Goal: Task Accomplishment & Management: Use online tool/utility

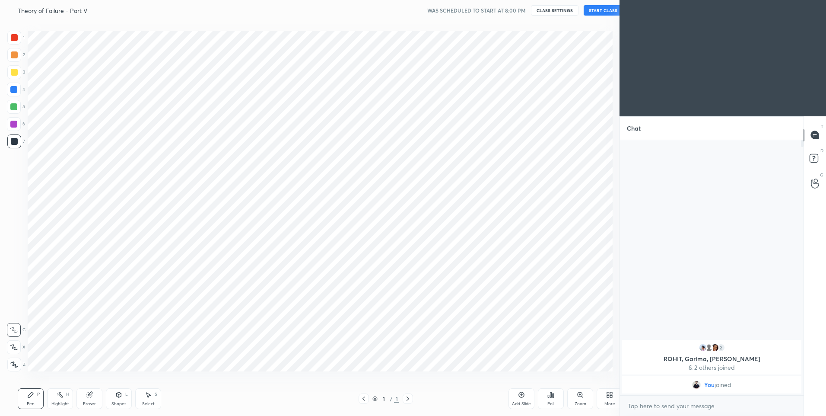
scroll to position [42849, 42625]
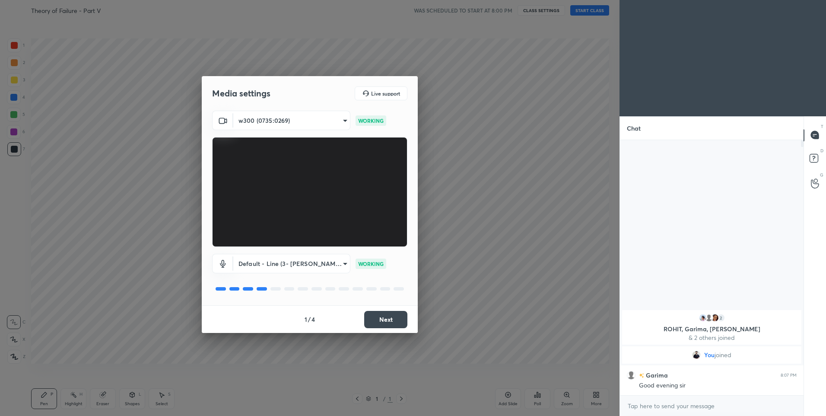
click at [386, 323] on button "Next" at bounding box center [385, 319] width 43 height 17
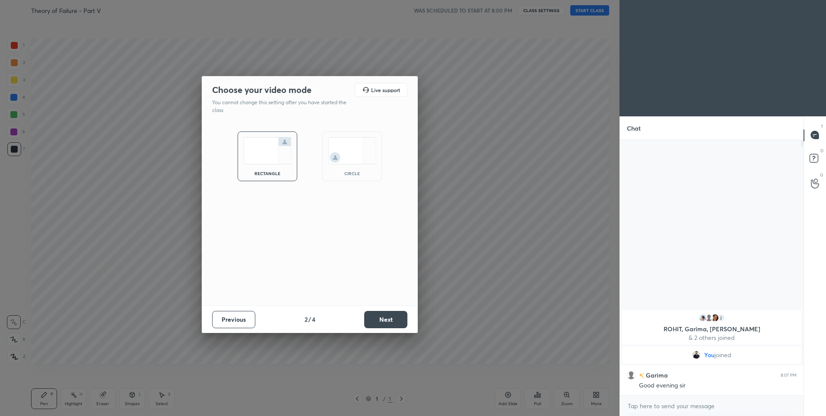
click at [390, 326] on button "Next" at bounding box center [385, 319] width 43 height 17
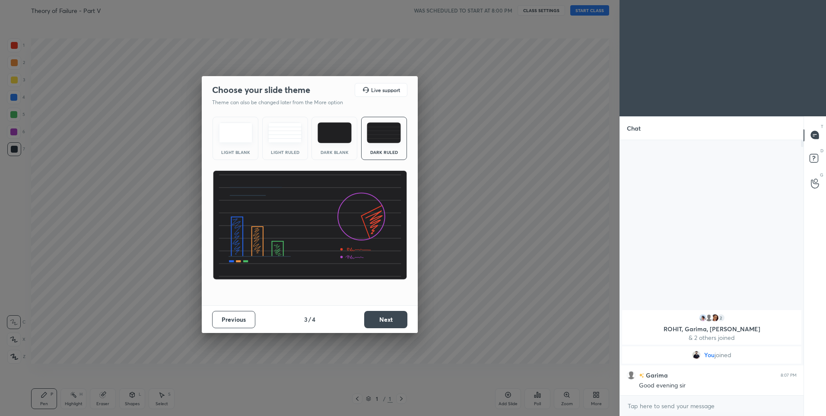
click at [390, 325] on button "Next" at bounding box center [385, 319] width 43 height 17
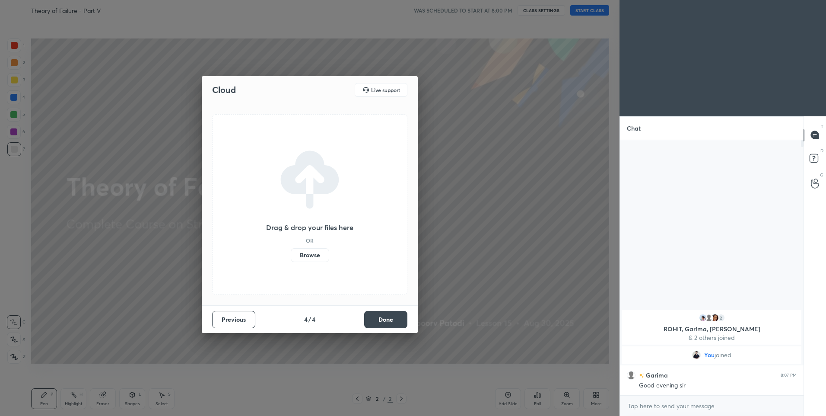
click at [390, 324] on button "Done" at bounding box center [385, 319] width 43 height 17
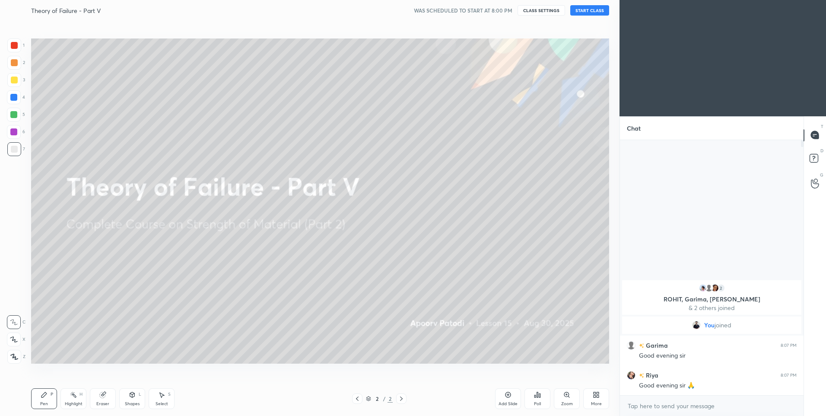
click at [585, 7] on button "START CLASS" at bounding box center [589, 10] width 39 height 10
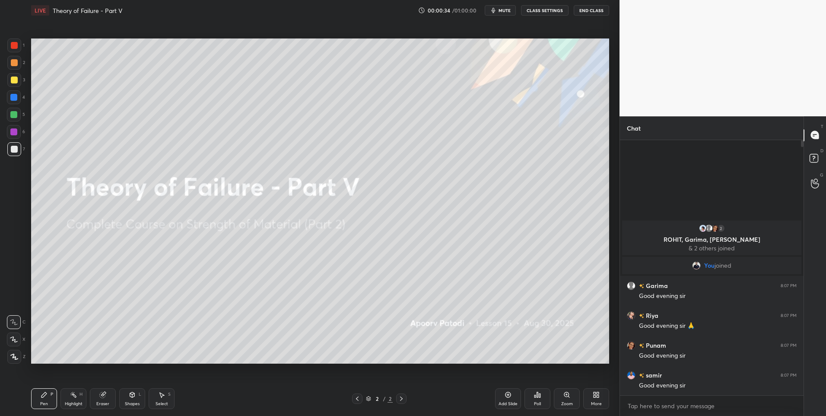
click at [18, 339] on div at bounding box center [14, 339] width 14 height 14
click at [19, 60] on div at bounding box center [14, 63] width 14 height 14
click at [554, 9] on button "CLASS SETTINGS" at bounding box center [545, 10] width 48 height 10
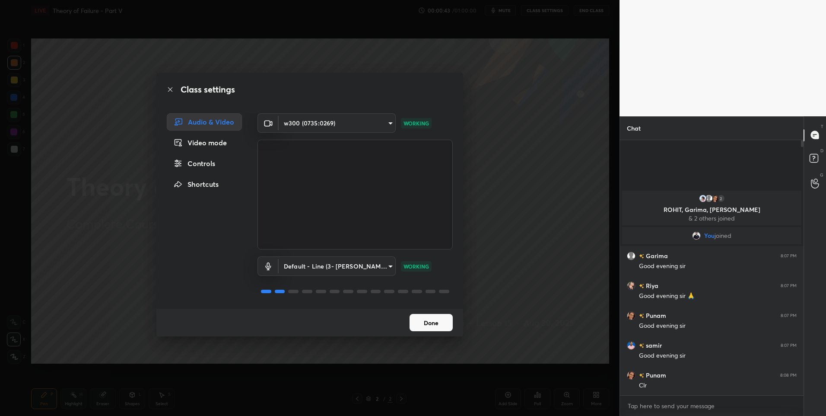
click at [432, 318] on button "Done" at bounding box center [431, 322] width 43 height 17
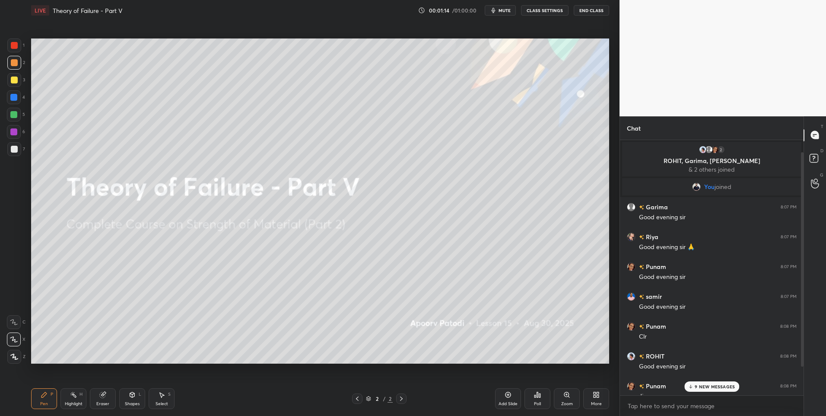
scroll to position [48, 0]
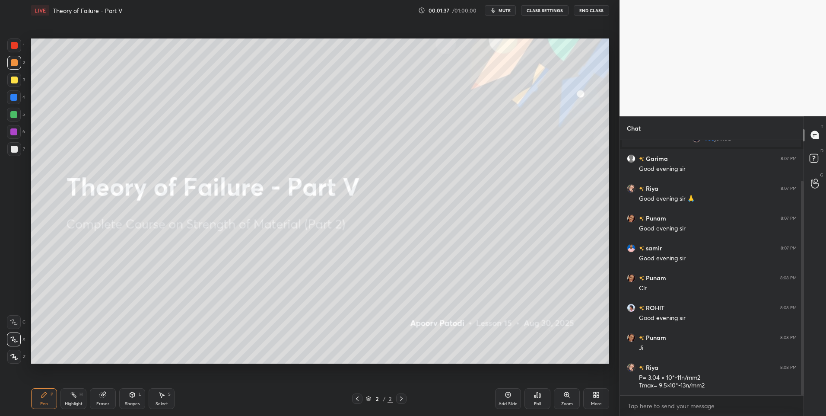
click at [509, 393] on icon at bounding box center [508, 394] width 7 height 7
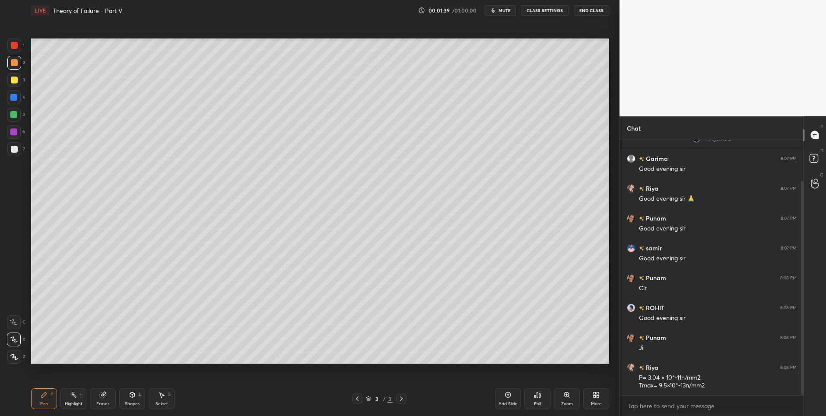
click at [18, 153] on div at bounding box center [14, 149] width 14 height 14
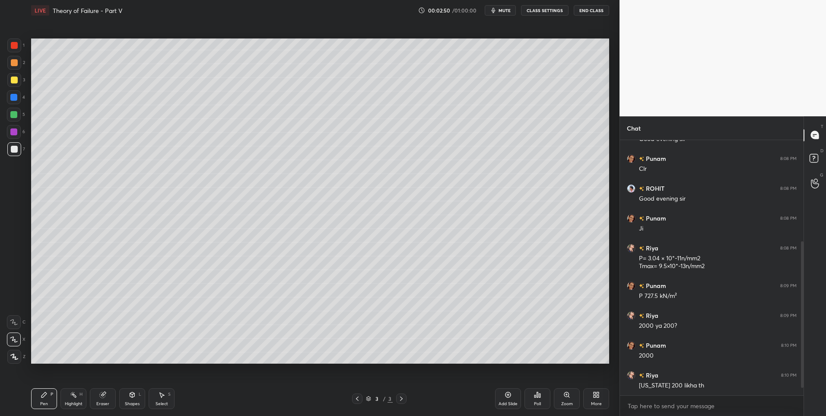
scroll to position [197, 0]
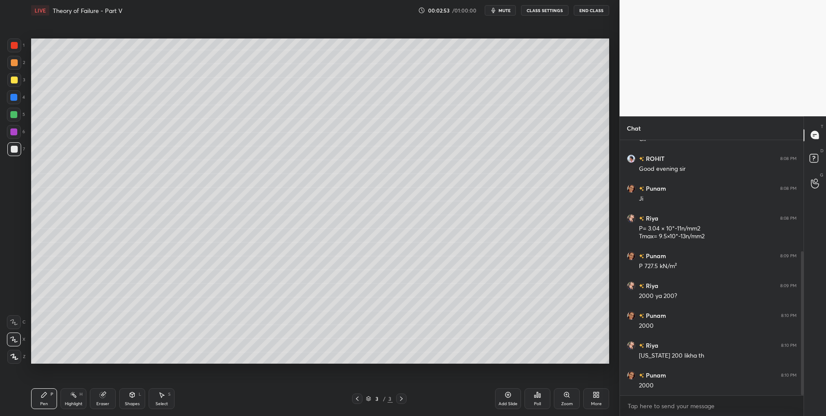
click at [108, 404] on div "Eraser" at bounding box center [102, 403] width 13 height 4
click at [15, 342] on icon at bounding box center [13, 339] width 7 height 7
click at [36, 403] on div "Pen P" at bounding box center [44, 398] width 26 height 21
click at [12, 119] on div at bounding box center [14, 115] width 14 height 14
click at [162, 391] on icon at bounding box center [161, 394] width 7 height 7
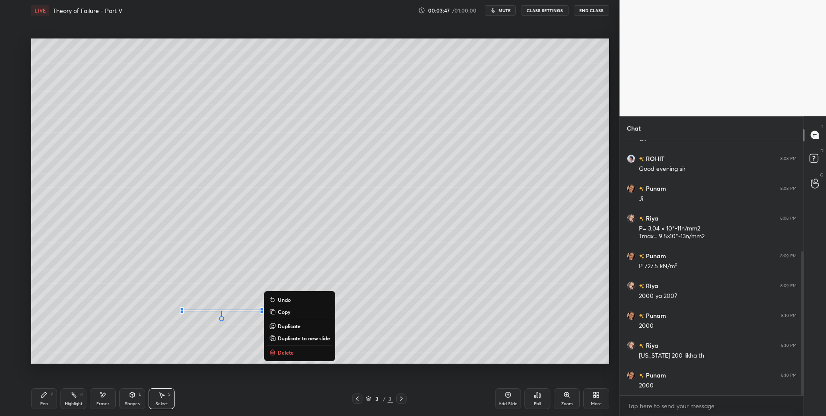
click at [166, 351] on div "0 ° Undo Copy Duplicate Duplicate to new slide Delete" at bounding box center [320, 200] width 578 height 325
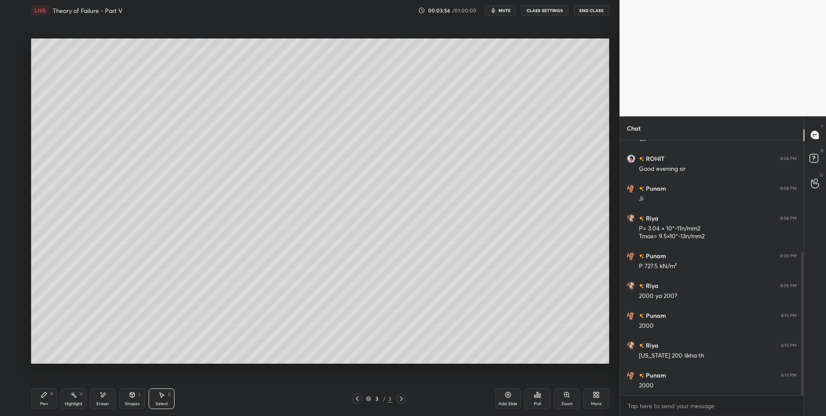
click at [47, 402] on div "Pen" at bounding box center [44, 403] width 8 height 4
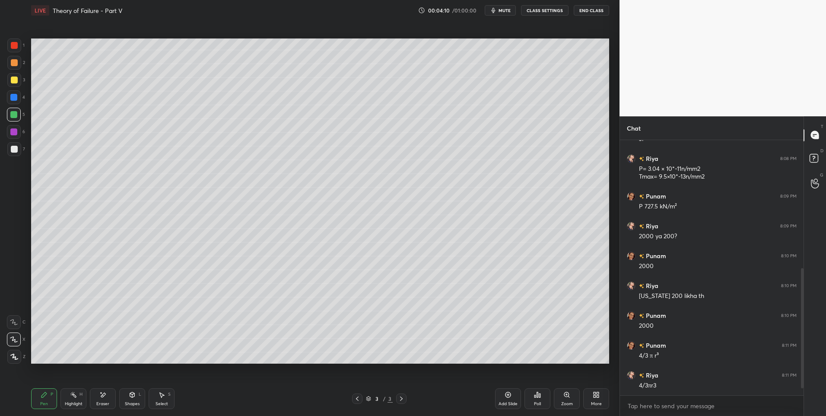
scroll to position [287, 0]
click at [159, 396] on icon at bounding box center [161, 394] width 7 height 7
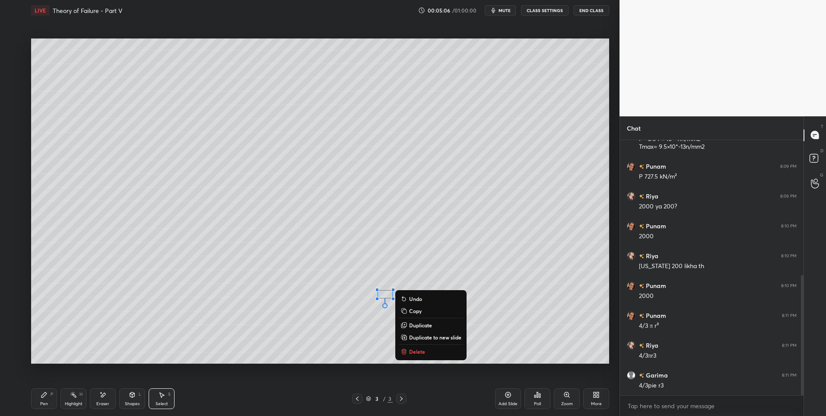
click at [393, 257] on div "0 ° Undo Copy Duplicate Duplicate to new slide Delete" at bounding box center [320, 200] width 578 height 325
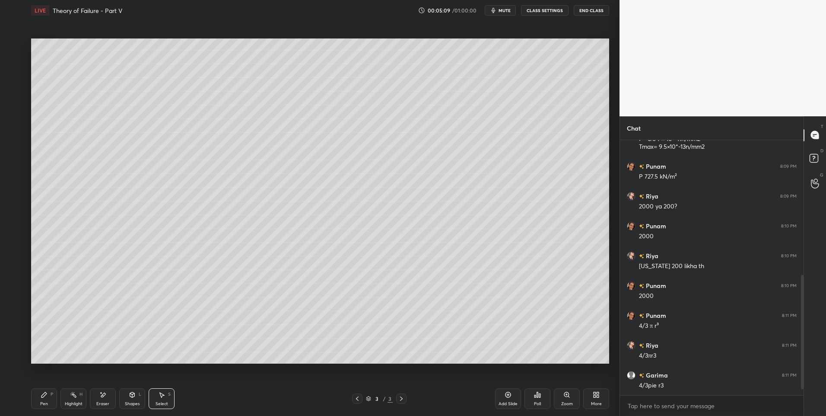
scroll to position [317, 0]
click at [157, 400] on div "Select S" at bounding box center [162, 398] width 26 height 21
click at [162, 293] on div "0 ° Undo Copy Duplicate Duplicate to new slide Delete" at bounding box center [320, 200] width 578 height 325
click at [45, 395] on icon at bounding box center [43, 394] width 5 height 5
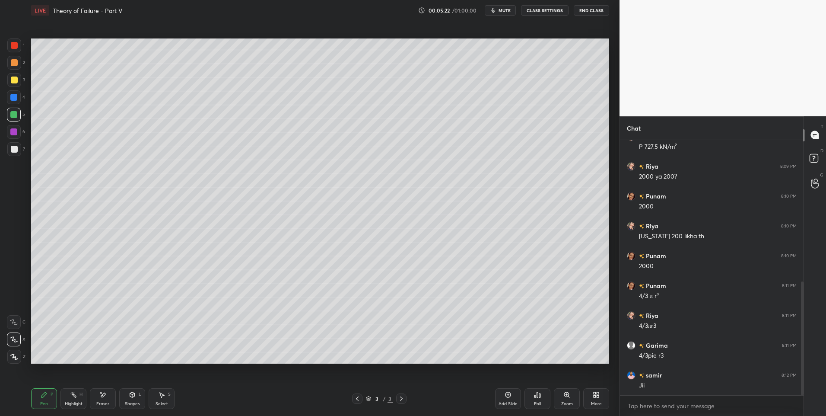
click at [16, 63] on div at bounding box center [14, 62] width 7 height 7
click at [407, 399] on div "3 / 3" at bounding box center [379, 398] width 232 height 10
click at [511, 396] on icon at bounding box center [508, 394] width 7 height 7
click at [78, 399] on div "Highlight H" at bounding box center [73, 398] width 26 height 21
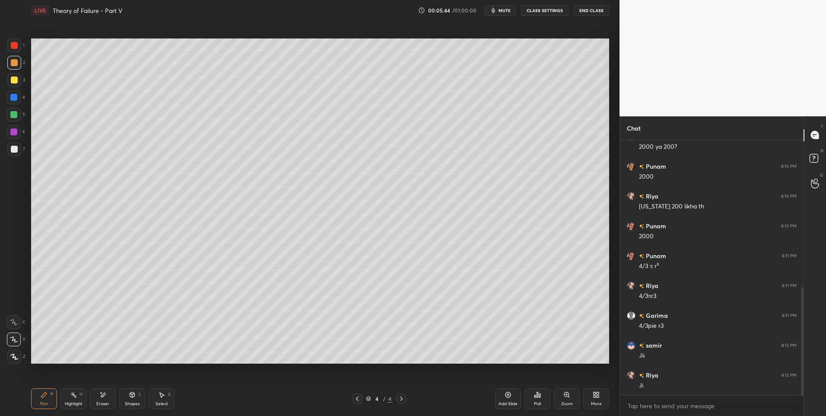
scroll to position [376, 0]
click at [101, 398] on icon at bounding box center [102, 394] width 7 height 7
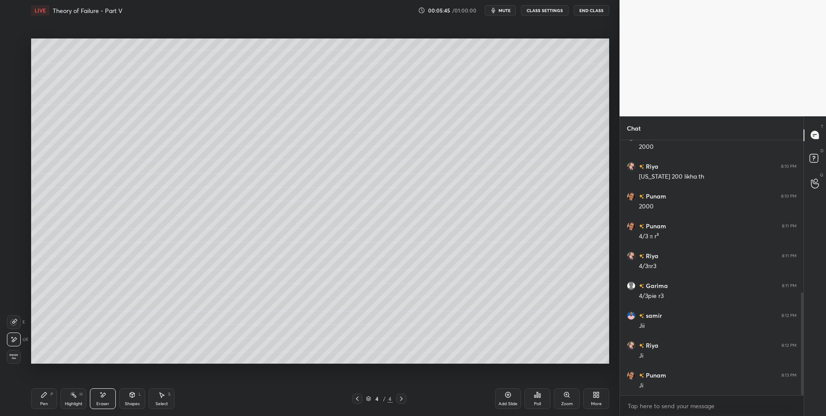
click at [45, 397] on icon at bounding box center [44, 394] width 7 height 7
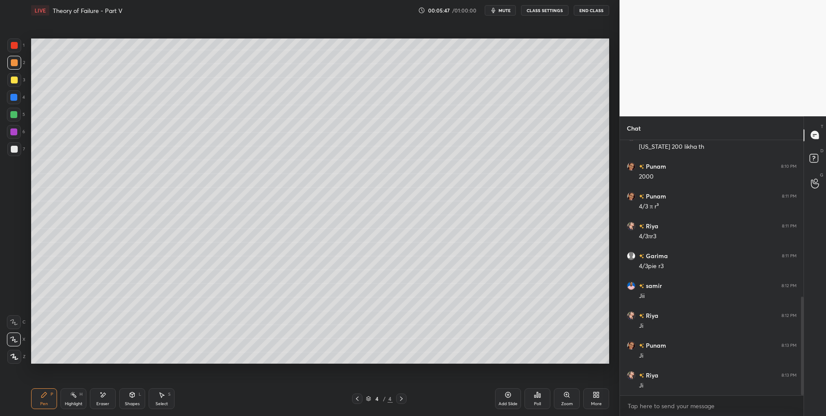
click at [357, 401] on icon at bounding box center [357, 398] width 7 height 7
click at [404, 396] on icon at bounding box center [401, 398] width 7 height 7
click at [356, 397] on icon at bounding box center [357, 398] width 7 height 7
click at [399, 398] on icon at bounding box center [401, 398] width 7 height 7
click at [356, 398] on icon at bounding box center [357, 398] width 7 height 7
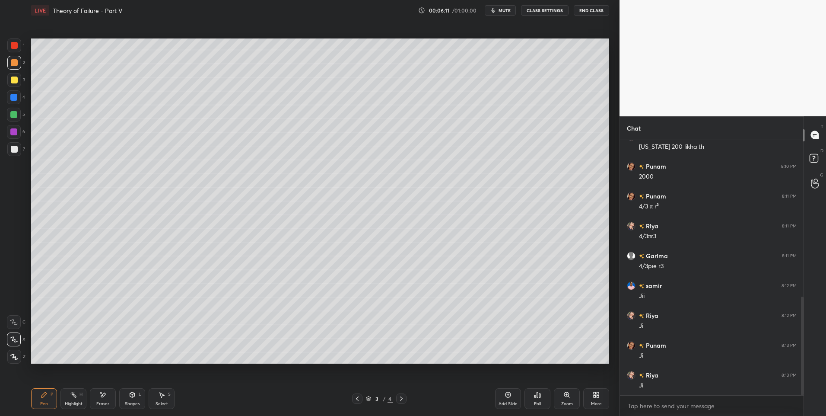
click at [401, 401] on icon at bounding box center [401, 398] width 7 height 7
click at [356, 396] on icon at bounding box center [357, 398] width 7 height 7
click at [398, 395] on icon at bounding box center [401, 398] width 7 height 7
click at [161, 397] on icon at bounding box center [161, 394] width 7 height 7
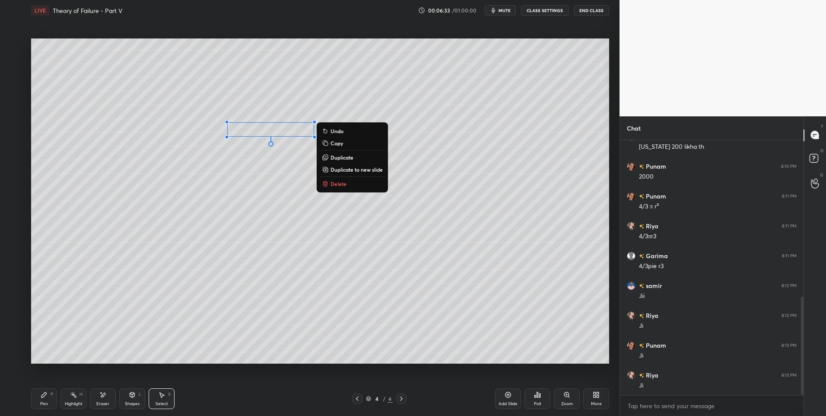
click at [359, 223] on div "0 ° Undo Copy Duplicate Duplicate to new slide Delete" at bounding box center [320, 200] width 578 height 325
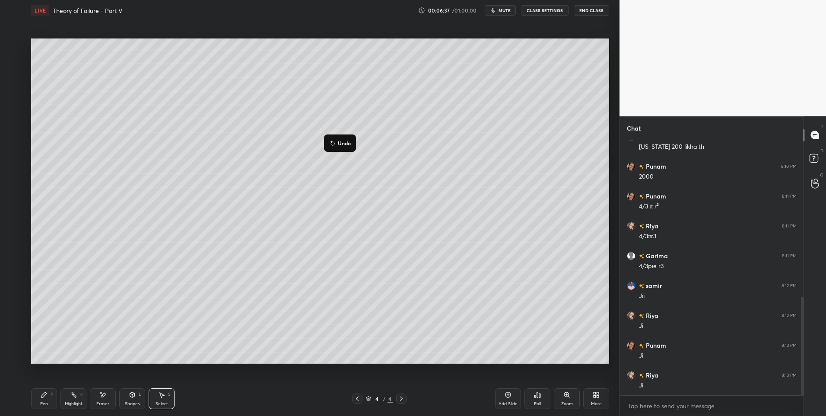
click at [327, 108] on div "0 ° Undo Copy Duplicate Duplicate to new slide Delete" at bounding box center [320, 200] width 578 height 325
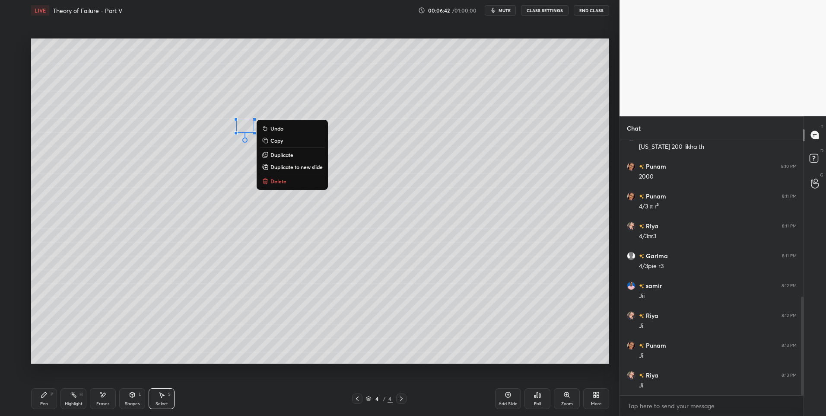
click at [290, 178] on button "Delete" at bounding box center [292, 181] width 64 height 10
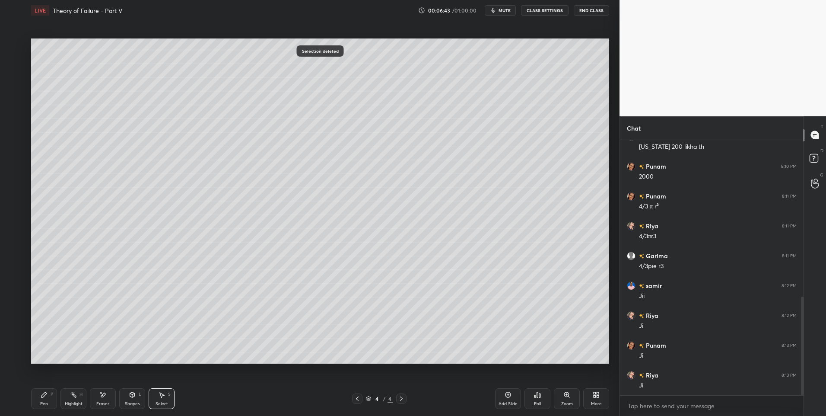
click at [45, 395] on icon at bounding box center [44, 394] width 7 height 7
click at [14, 65] on div at bounding box center [14, 62] width 7 height 7
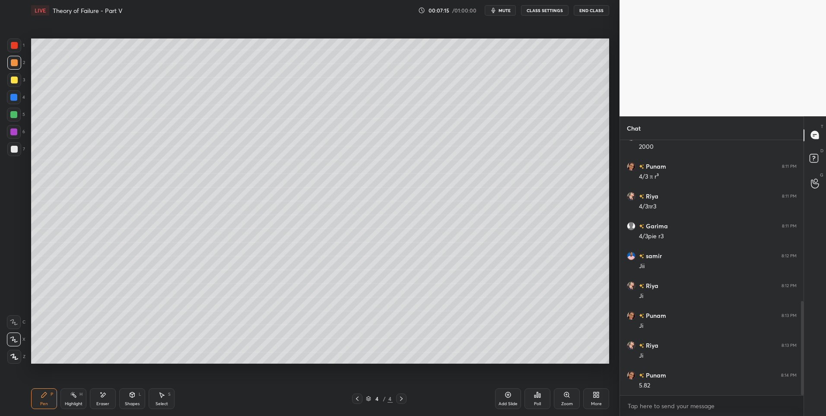
scroll to position [466, 0]
click at [135, 398] on icon at bounding box center [132, 394] width 7 height 7
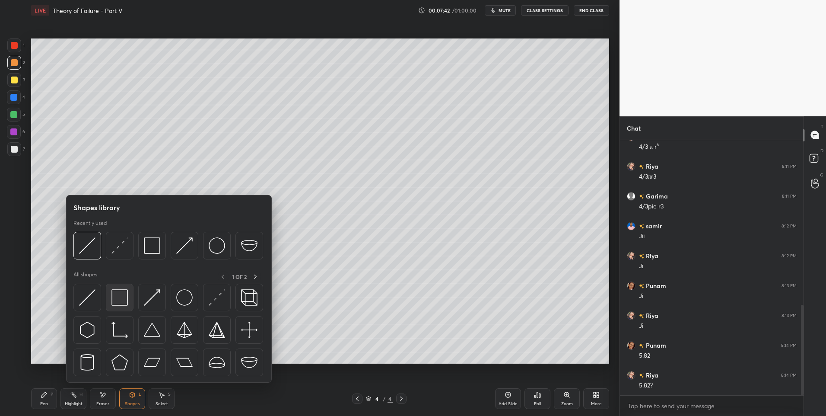
click at [119, 299] on img at bounding box center [119, 297] width 16 height 16
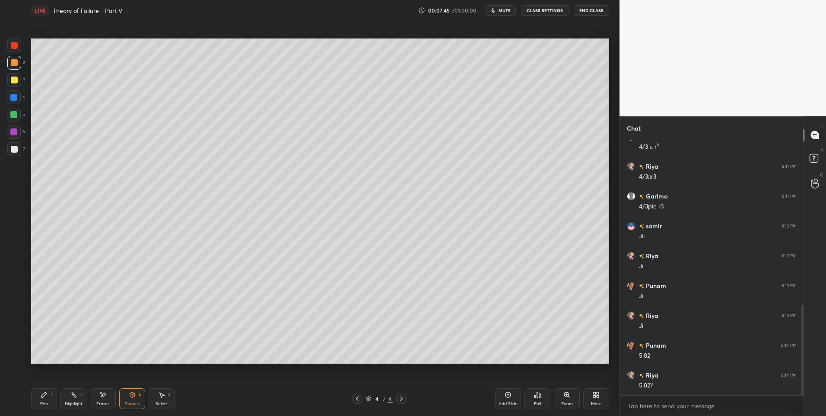
click at [76, 399] on div "Highlight H" at bounding box center [73, 398] width 26 height 21
click at [76, 395] on icon at bounding box center [73, 394] width 7 height 7
click at [357, 401] on icon at bounding box center [357, 398] width 7 height 7
click at [404, 397] on icon at bounding box center [401, 398] width 7 height 7
click at [47, 401] on div "Pen" at bounding box center [44, 403] width 8 height 4
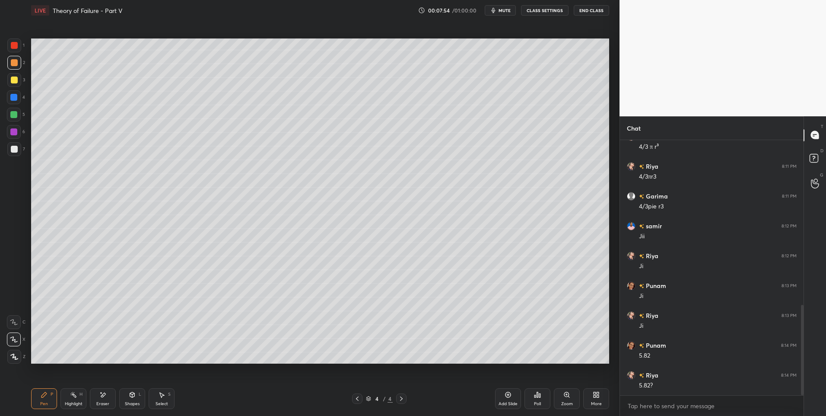
click at [12, 147] on div at bounding box center [14, 149] width 7 height 7
click at [360, 398] on icon at bounding box center [357, 398] width 7 height 7
click at [403, 399] on icon at bounding box center [401, 398] width 7 height 7
click at [13, 112] on div at bounding box center [13, 114] width 7 height 7
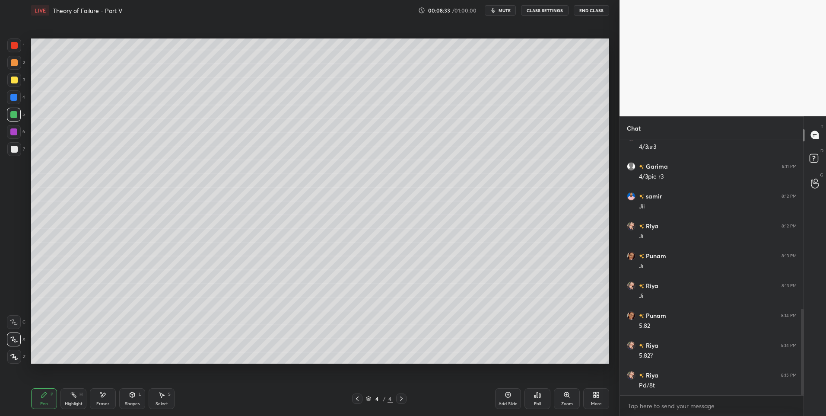
click at [357, 400] on icon at bounding box center [357, 398] width 7 height 7
click at [400, 399] on icon at bounding box center [401, 398] width 7 height 7
click at [134, 397] on icon at bounding box center [132, 394] width 7 height 7
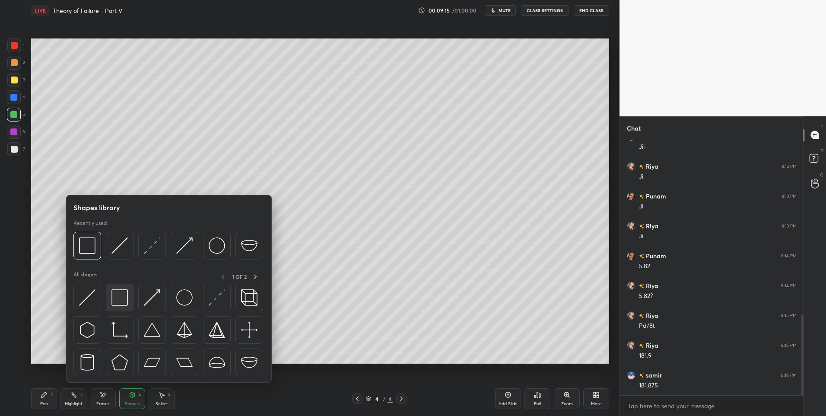
click at [127, 293] on img at bounding box center [119, 297] width 16 height 16
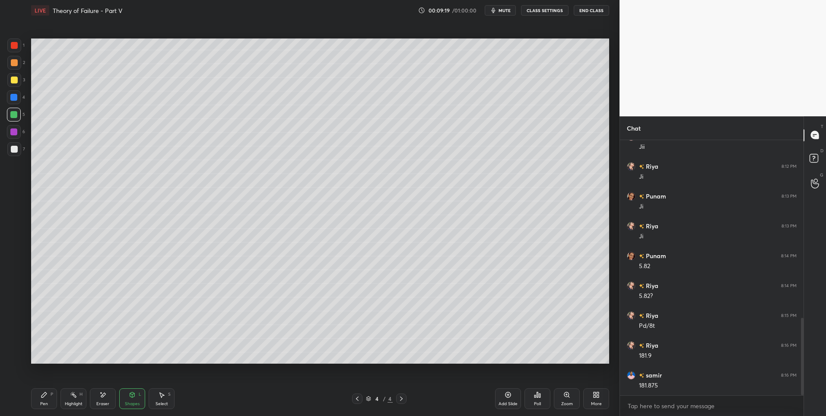
scroll to position [585, 0]
click at [47, 400] on div "Pen P" at bounding box center [44, 398] width 26 height 21
click at [14, 150] on div at bounding box center [14, 149] width 7 height 7
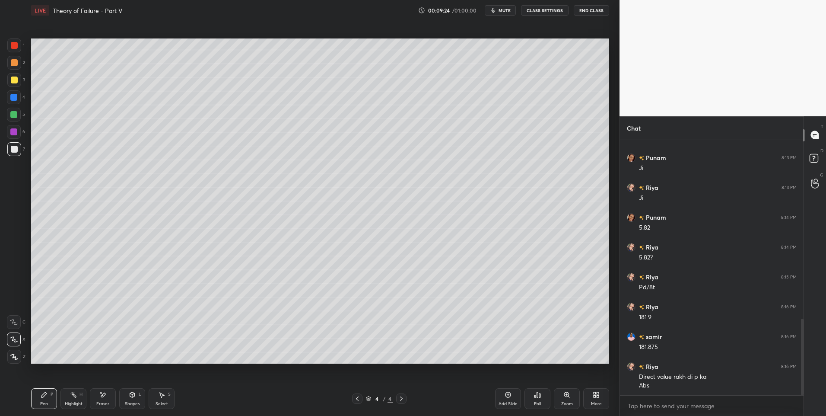
scroll to position [624, 0]
click at [157, 401] on div "Select" at bounding box center [162, 403] width 13 height 4
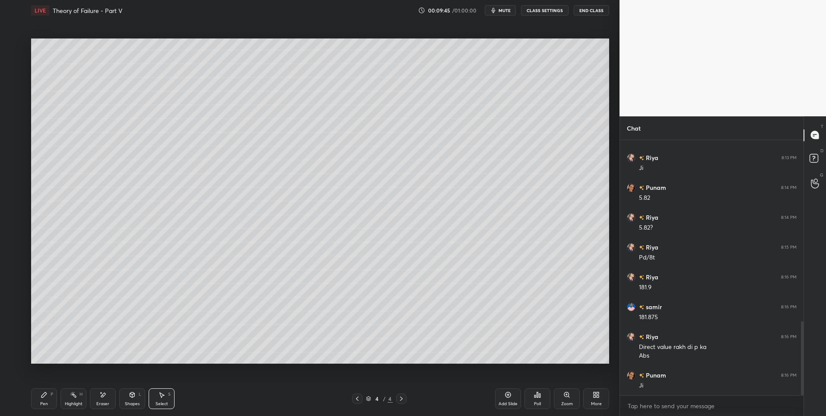
scroll to position [653, 0]
click at [480, 354] on div "0 ° Undo Copy Duplicate Duplicate to new slide Delete" at bounding box center [320, 200] width 578 height 325
click at [41, 403] on div "Pen" at bounding box center [44, 403] width 8 height 4
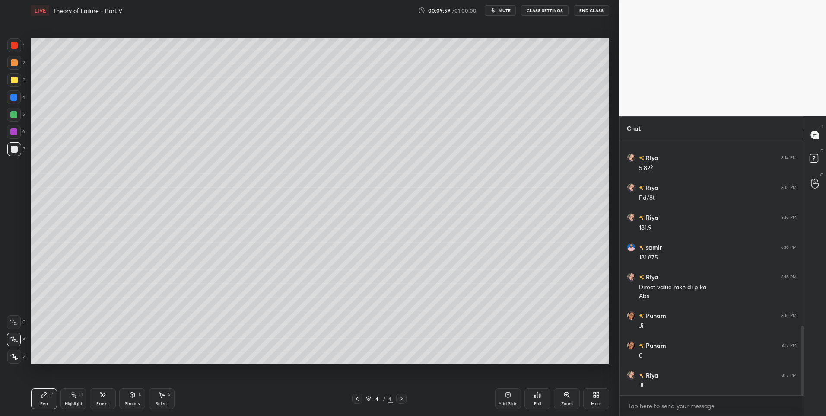
click at [13, 120] on div at bounding box center [14, 115] width 14 height 14
click at [102, 403] on div "Eraser" at bounding box center [102, 403] width 13 height 4
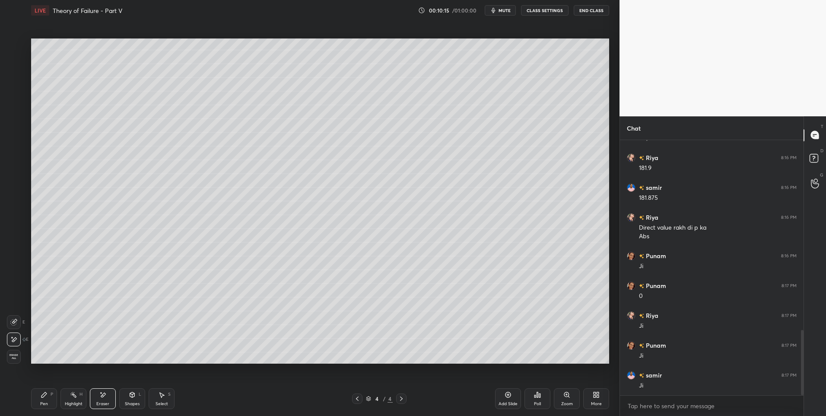
click at [41, 401] on div "Pen" at bounding box center [44, 403] width 8 height 4
click at [12, 49] on div at bounding box center [14, 45] width 14 height 14
click at [11, 49] on div at bounding box center [14, 45] width 14 height 14
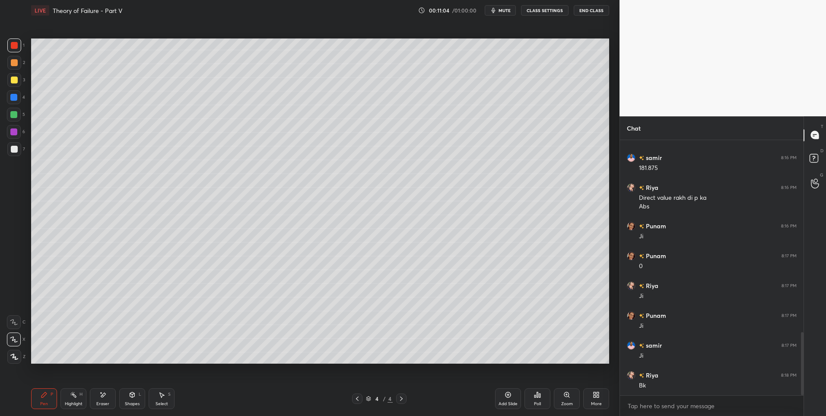
click at [360, 394] on div at bounding box center [357, 398] width 10 height 10
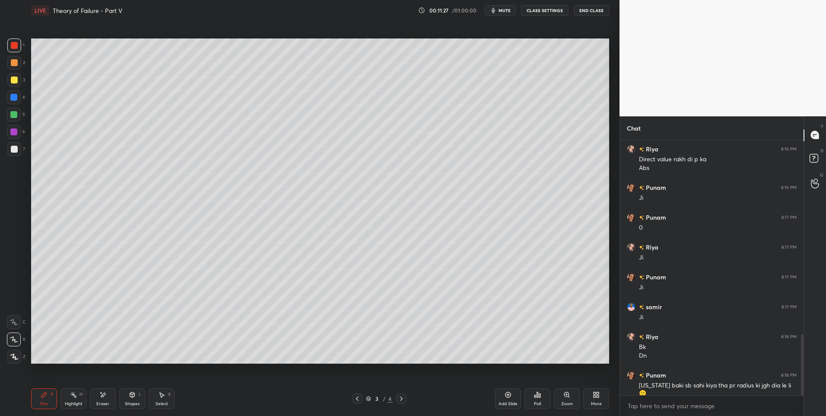
scroll to position [820, 0]
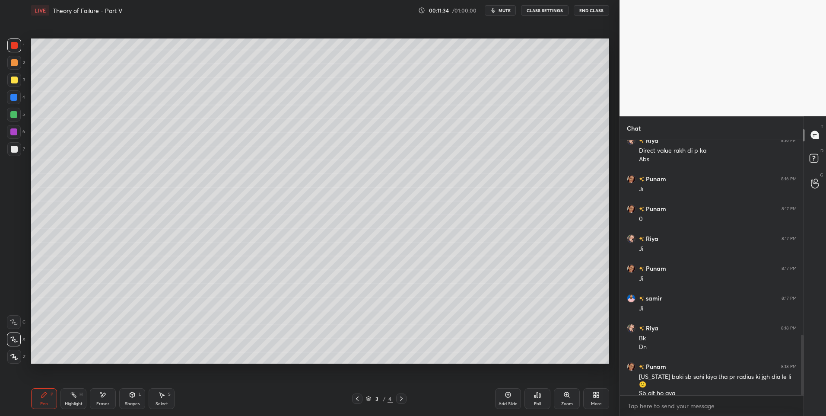
click at [66, 400] on div "Highlight H" at bounding box center [73, 398] width 26 height 21
click at [72, 400] on div "Highlight H" at bounding box center [73, 398] width 26 height 21
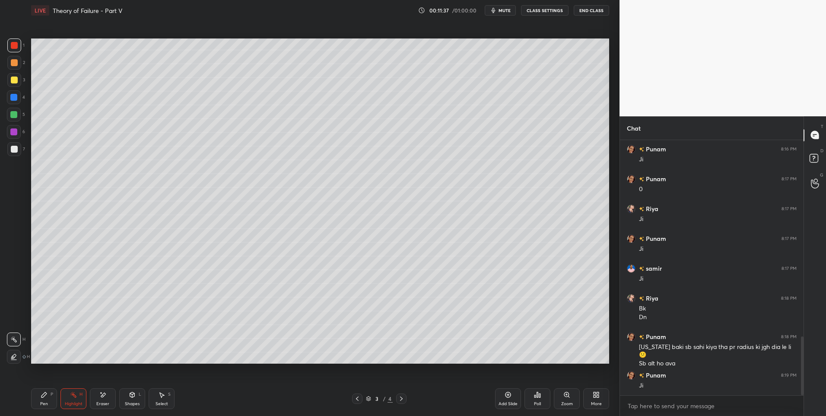
click at [402, 398] on icon at bounding box center [401, 398] width 7 height 7
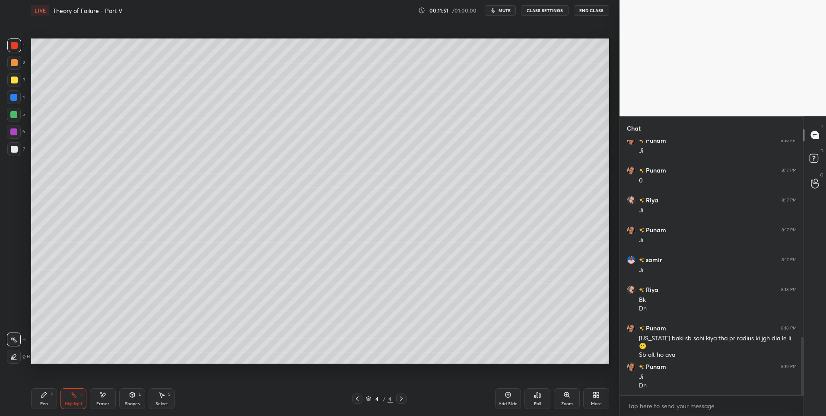
click at [401, 399] on icon at bounding box center [401, 398] width 3 height 4
click at [402, 397] on icon at bounding box center [401, 398] width 7 height 7
click at [505, 390] on div "Add Slide" at bounding box center [508, 398] width 26 height 21
click at [39, 401] on div "Pen P" at bounding box center [44, 398] width 26 height 21
click at [134, 397] on icon at bounding box center [132, 394] width 7 height 7
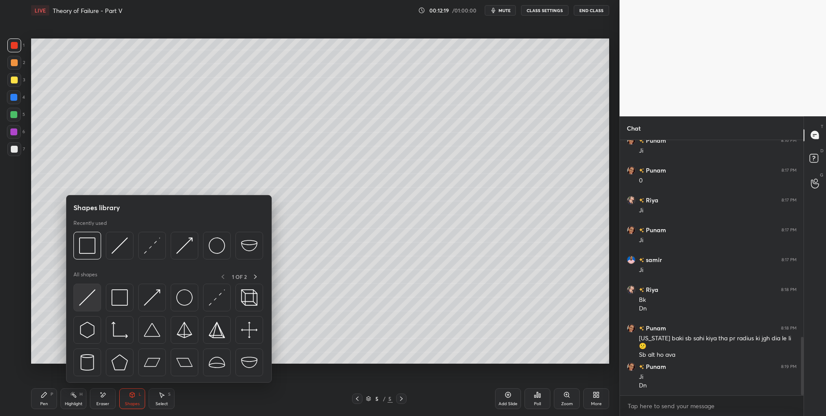
click at [92, 299] on img at bounding box center [87, 297] width 16 height 16
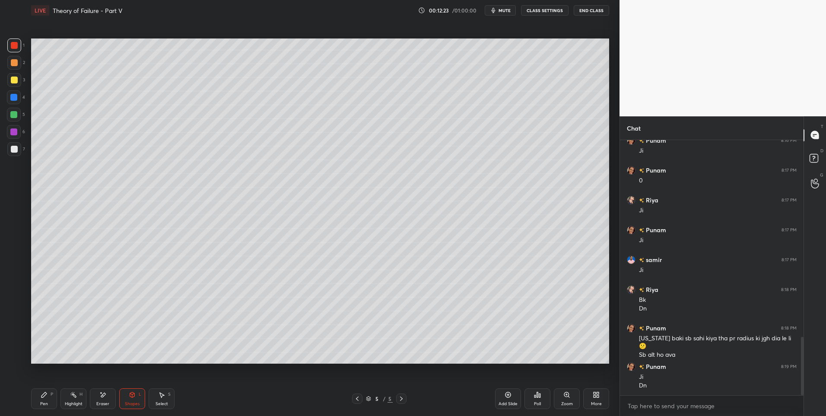
click at [133, 397] on icon at bounding box center [132, 394] width 5 height 5
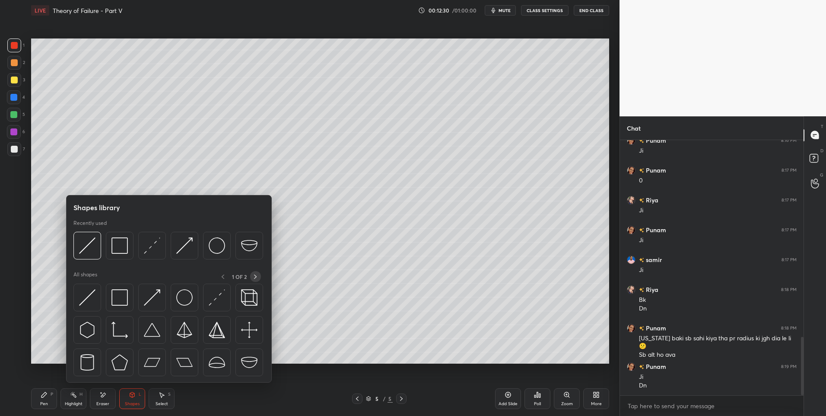
click at [255, 277] on icon at bounding box center [255, 276] width 7 height 7
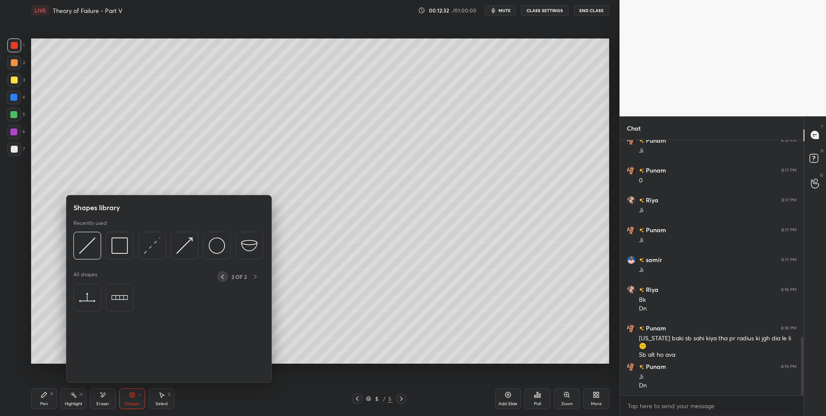
click at [224, 278] on icon at bounding box center [222, 276] width 7 height 7
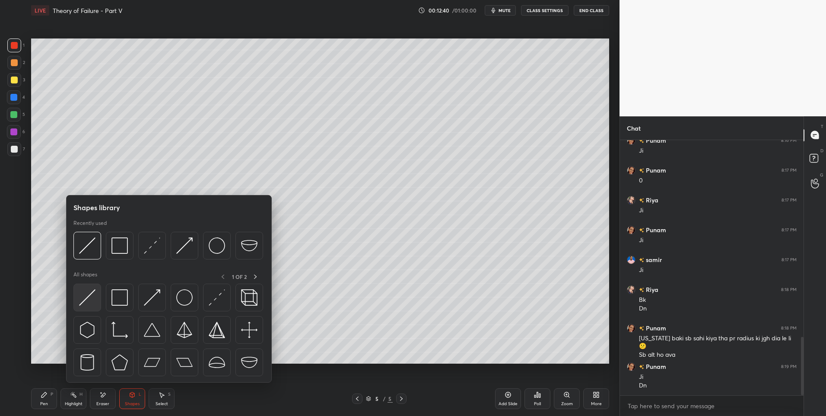
click at [87, 302] on img at bounding box center [87, 297] width 16 height 16
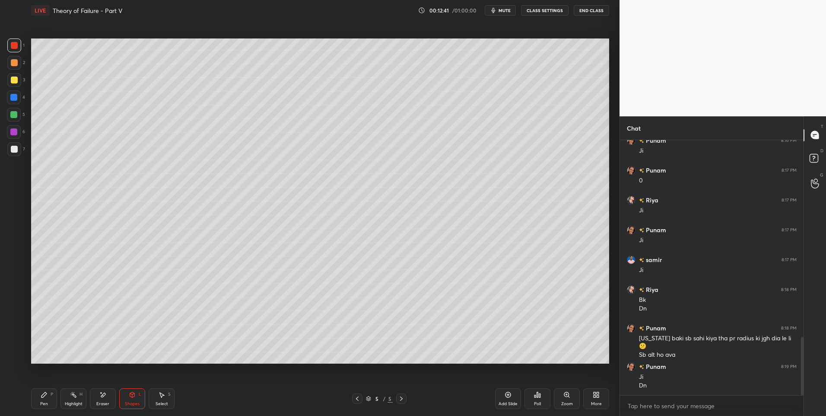
click at [13, 147] on div at bounding box center [14, 149] width 7 height 7
click at [163, 398] on icon at bounding box center [161, 394] width 7 height 7
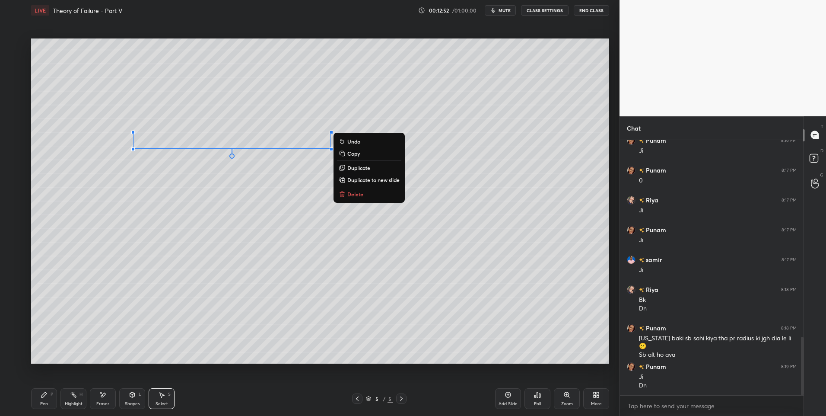
click at [271, 200] on div "0 ° Undo Copy Duplicate Duplicate to new slide Delete" at bounding box center [320, 200] width 578 height 325
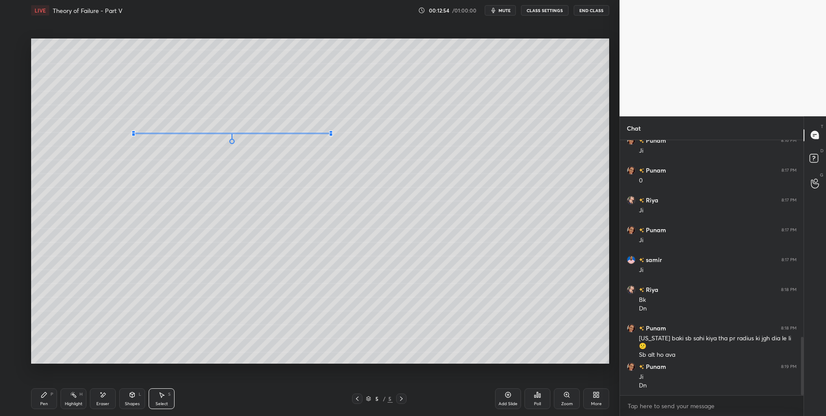
click at [330, 134] on div at bounding box center [330, 134] width 3 height 3
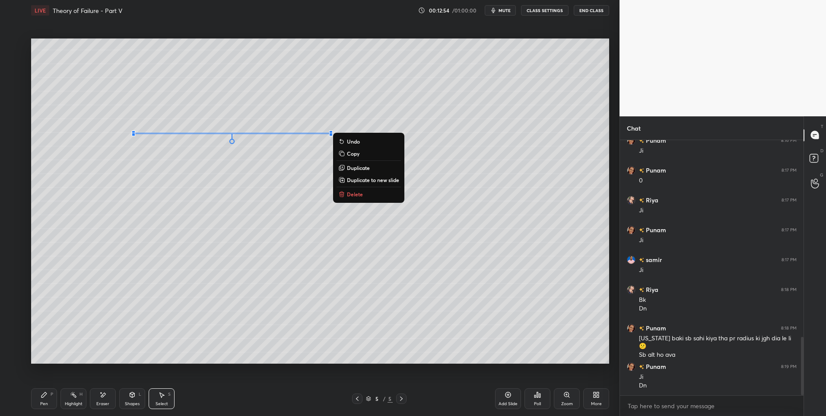
click at [306, 179] on div "0 ° Undo Copy Duplicate Duplicate to new slide Delete" at bounding box center [320, 200] width 578 height 325
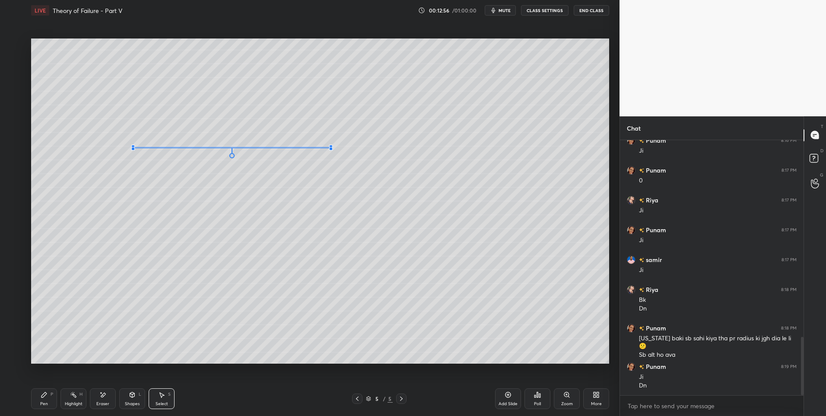
click at [330, 147] on div at bounding box center [330, 148] width 3 height 3
click at [293, 186] on div "0 ° Undo Copy Duplicate Duplicate to new slide Delete" at bounding box center [320, 200] width 578 height 325
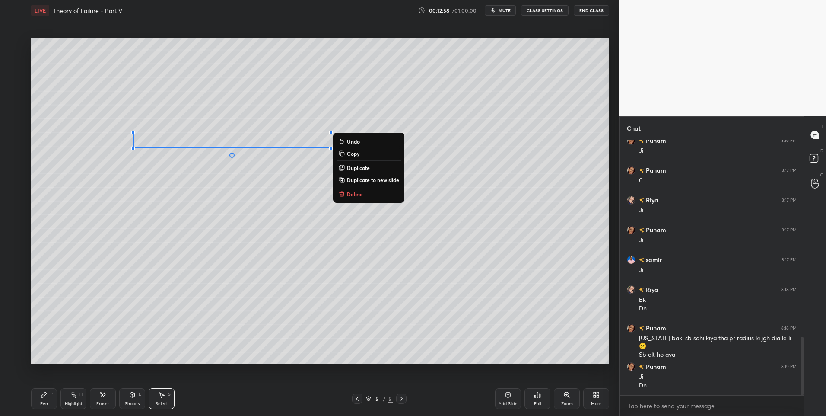
click at [359, 166] on p "Duplicate" at bounding box center [358, 167] width 23 height 7
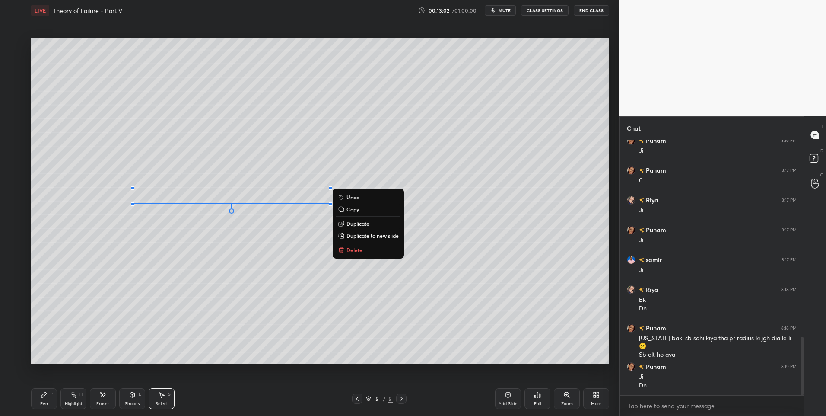
click at [214, 254] on div "0 ° Undo Copy Duplicate Duplicate to new slide Delete" at bounding box center [320, 200] width 578 height 325
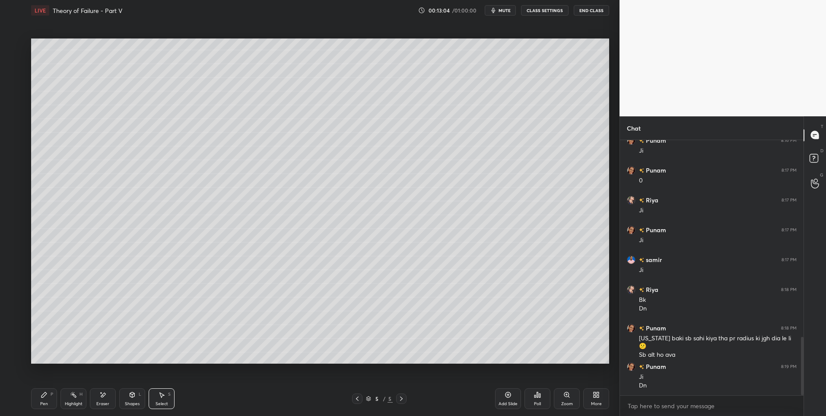
click at [133, 398] on div "Shapes L" at bounding box center [132, 398] width 26 height 21
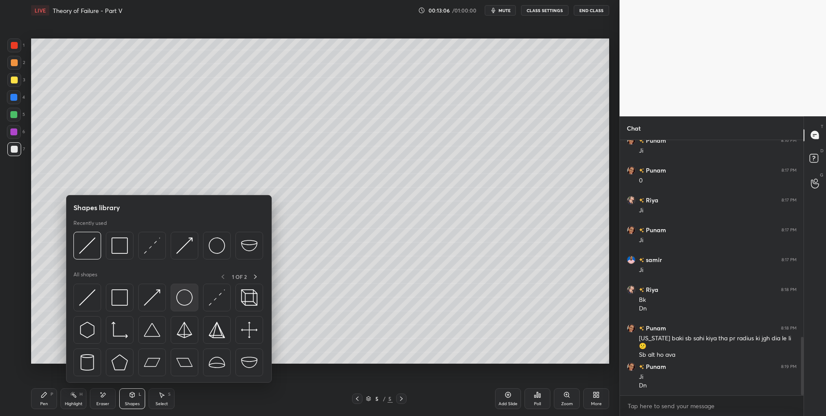
click at [180, 293] on img at bounding box center [184, 297] width 16 height 16
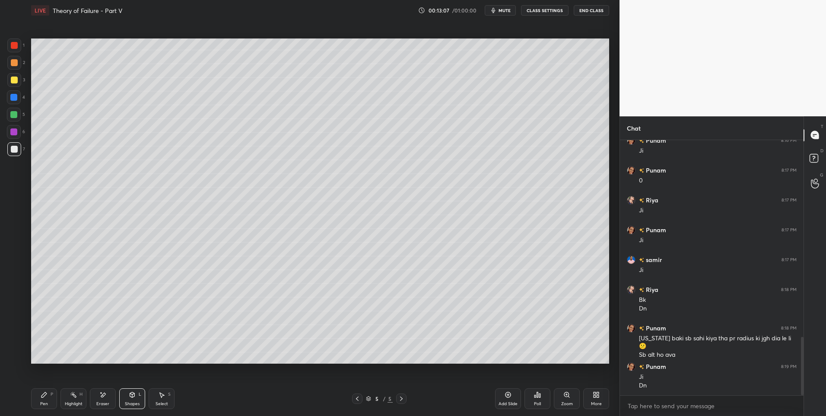
click at [140, 397] on div "Shapes L" at bounding box center [132, 398] width 26 height 21
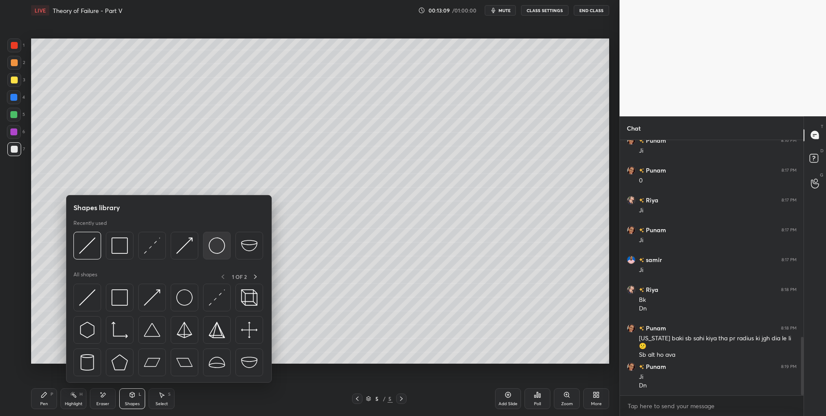
click at [213, 251] on img at bounding box center [217, 245] width 16 height 16
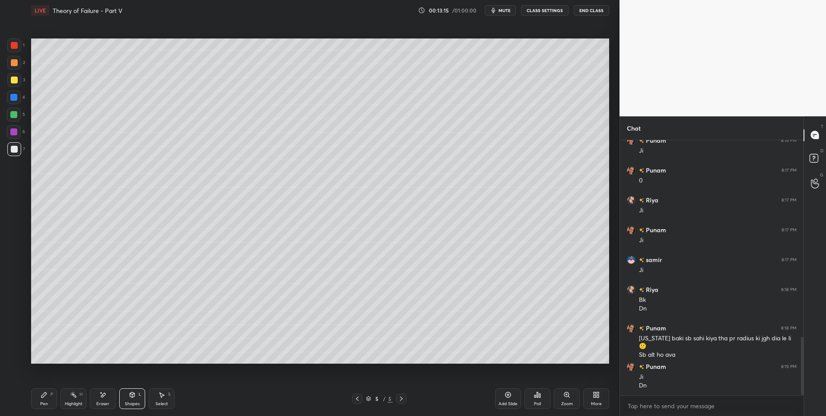
click at [162, 398] on div "Select S" at bounding box center [162, 398] width 26 height 21
click at [186, 200] on div at bounding box center [186, 201] width 3 height 3
click at [160, 267] on div "0 ° Undo Copy Duplicate Duplicate to new slide Delete" at bounding box center [320, 200] width 578 height 325
click at [106, 393] on div "Eraser" at bounding box center [103, 398] width 26 height 21
click at [19, 322] on div at bounding box center [14, 322] width 14 height 14
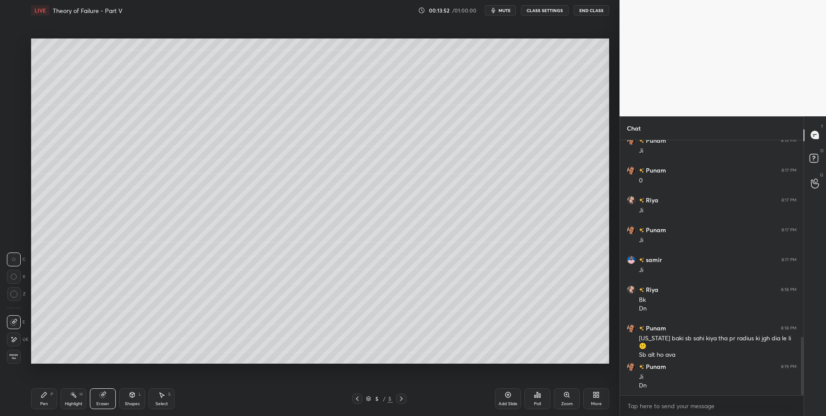
click at [164, 399] on div "Select S" at bounding box center [162, 398] width 26 height 21
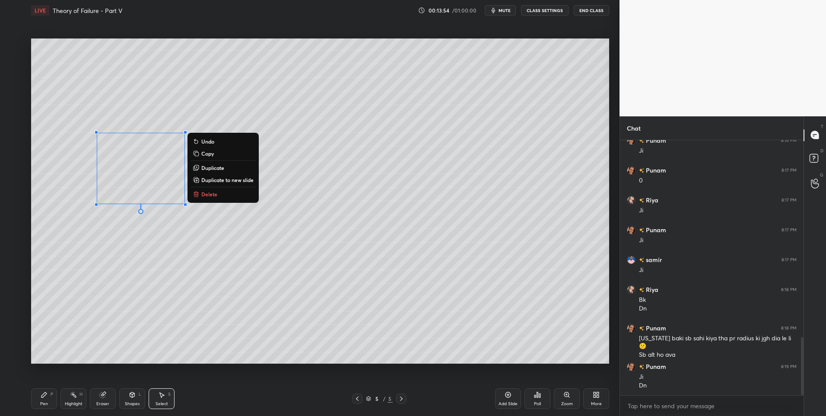
click at [208, 169] on p "Duplicate" at bounding box center [212, 167] width 23 height 7
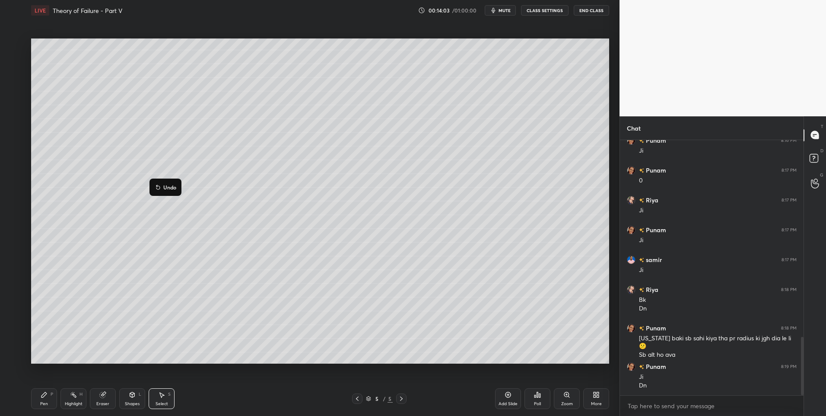
click at [172, 254] on div "0 ° Undo Copy Duplicate Duplicate to new slide Delete" at bounding box center [320, 200] width 578 height 325
click at [101, 397] on icon at bounding box center [103, 395] width 6 height 6
click at [44, 394] on icon at bounding box center [43, 394] width 5 height 5
click at [15, 150] on div at bounding box center [14, 149] width 7 height 7
click at [139, 396] on div "L" at bounding box center [140, 394] width 3 height 4
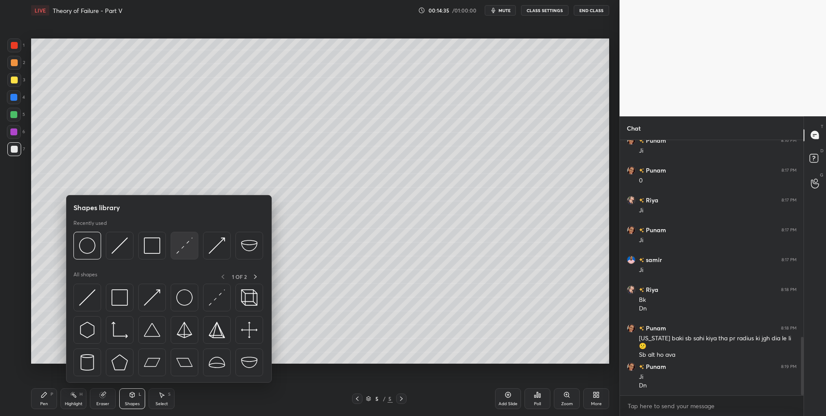
click at [178, 249] on img at bounding box center [184, 245] width 16 height 16
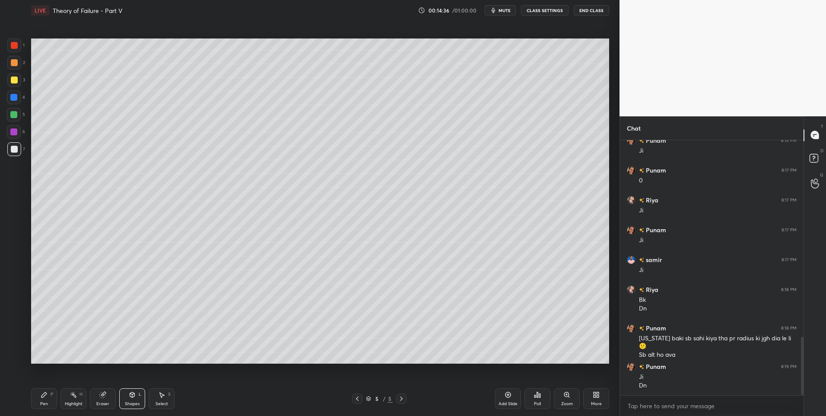
click at [13, 115] on div at bounding box center [13, 114] width 7 height 7
click at [137, 399] on div "Shapes L" at bounding box center [132, 398] width 26 height 21
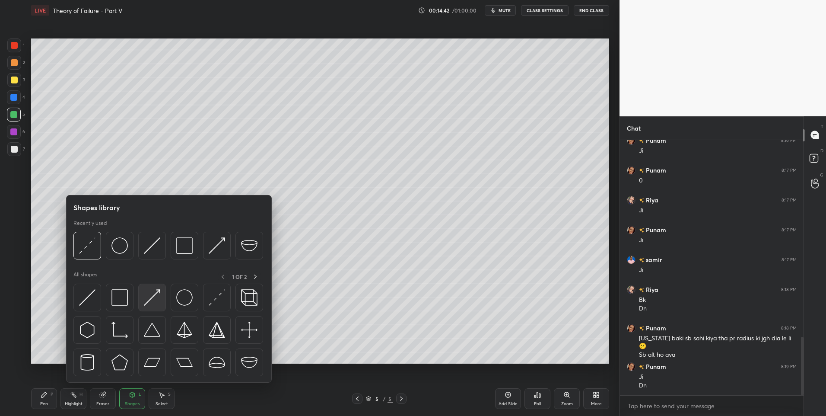
click at [152, 295] on img at bounding box center [152, 297] width 16 height 16
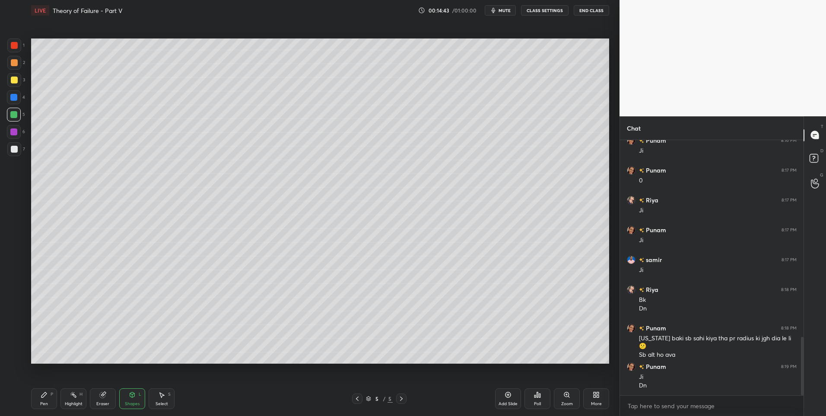
click at [9, 61] on div at bounding box center [14, 63] width 14 height 14
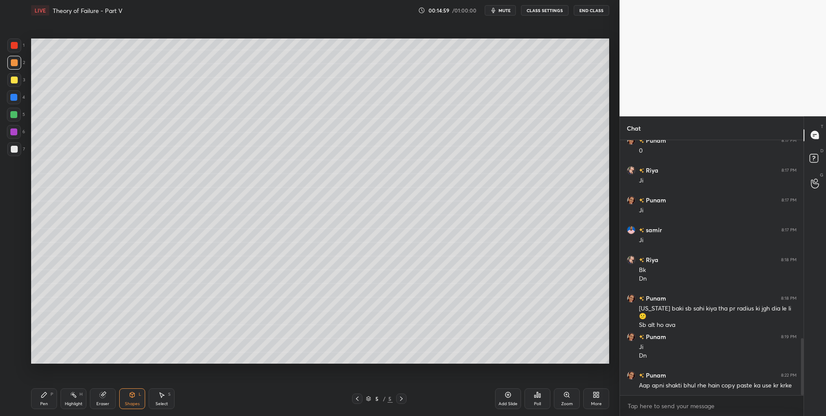
click at [102, 397] on icon at bounding box center [103, 395] width 6 height 6
click at [42, 402] on div "Pen" at bounding box center [44, 403] width 8 height 4
click at [17, 62] on div at bounding box center [14, 62] width 7 height 7
click at [127, 396] on div "Shapes L" at bounding box center [132, 398] width 26 height 21
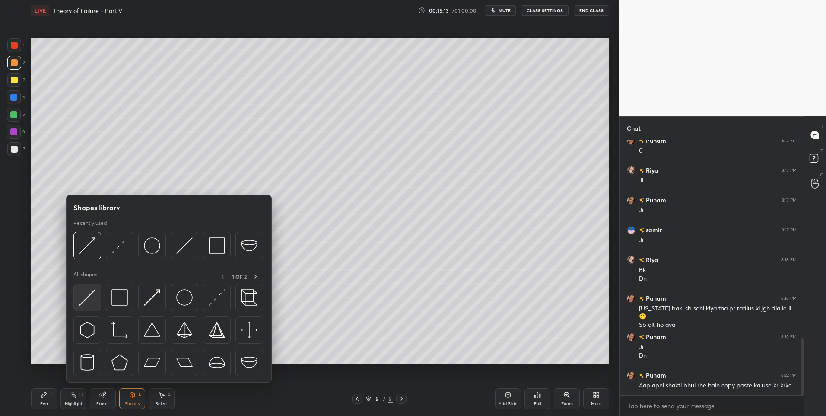
click at [87, 294] on img at bounding box center [87, 297] width 16 height 16
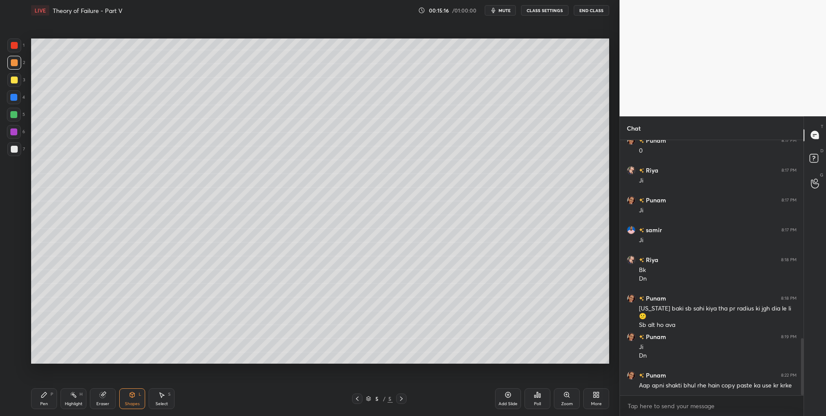
click at [18, 130] on div at bounding box center [14, 132] width 14 height 14
click at [163, 393] on icon at bounding box center [161, 394] width 7 height 7
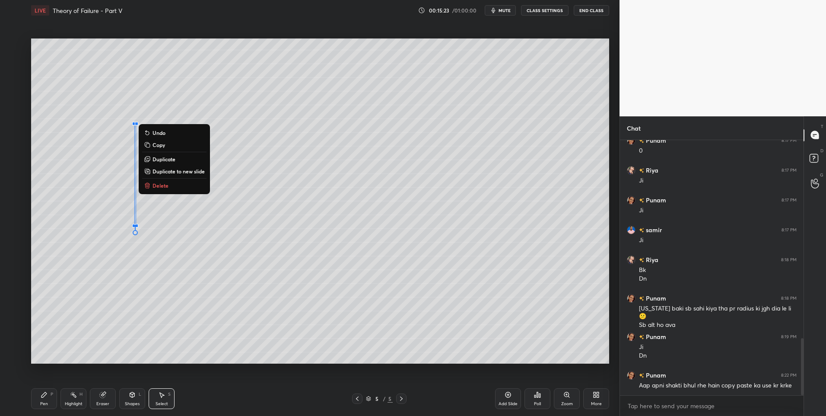
click at [111, 294] on div "0 ° Undo Copy Duplicate Duplicate to new slide Delete" at bounding box center [320, 200] width 578 height 325
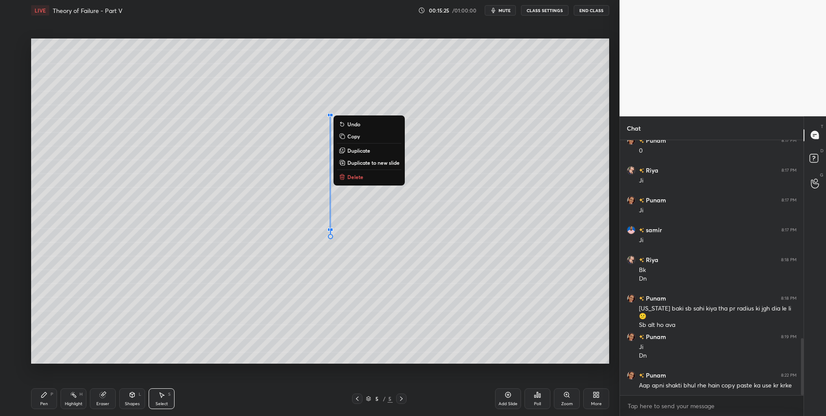
click at [42, 398] on icon at bounding box center [44, 394] width 7 height 7
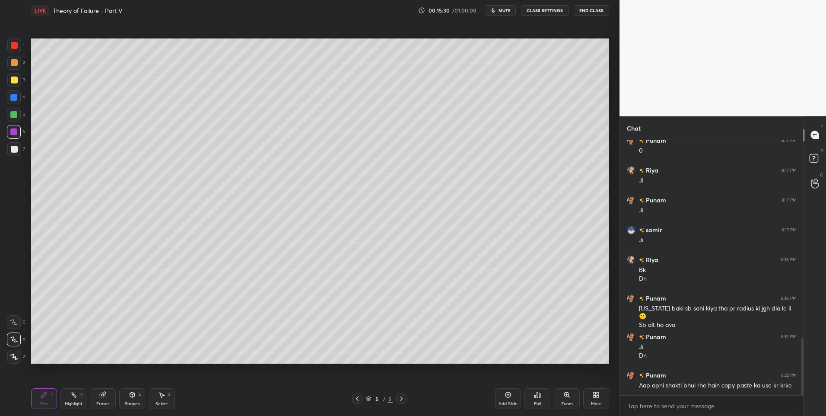
click at [135, 393] on icon at bounding box center [132, 394] width 7 height 7
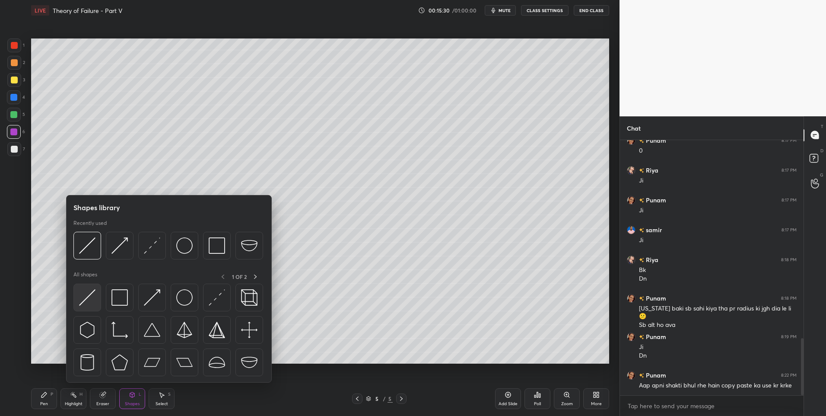
click at [92, 292] on img at bounding box center [87, 297] width 16 height 16
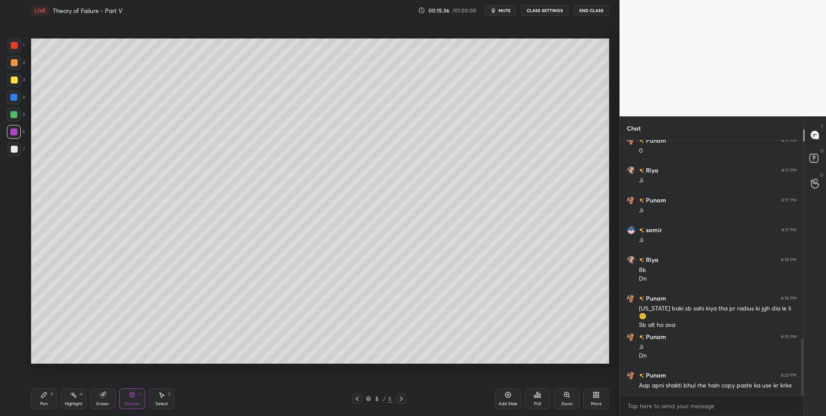
click at [129, 395] on icon at bounding box center [132, 394] width 7 height 7
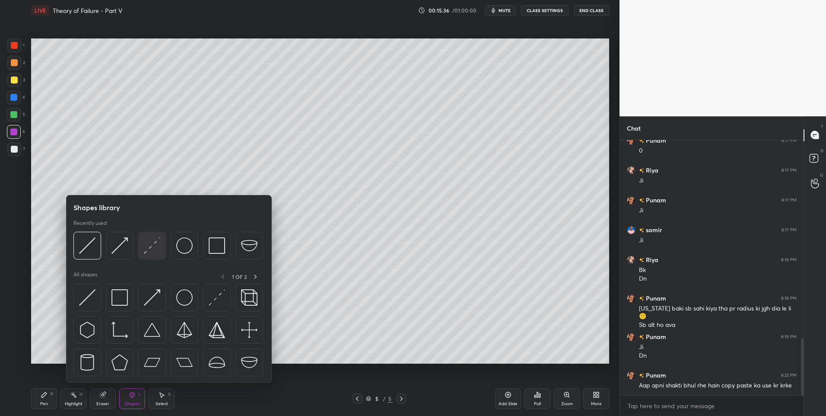
click at [146, 248] on img at bounding box center [152, 245] width 16 height 16
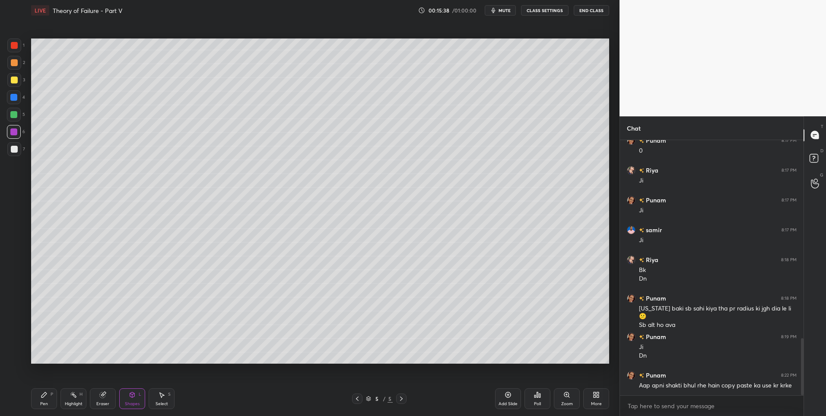
click at [132, 401] on div "Shapes" at bounding box center [132, 403] width 15 height 4
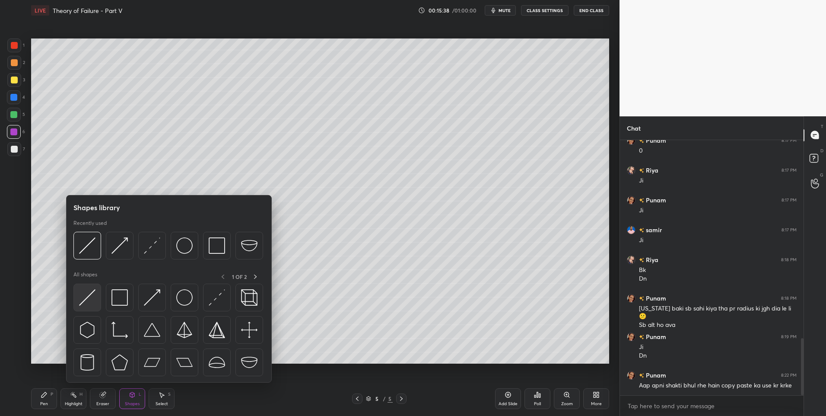
click at [88, 295] on img at bounding box center [87, 297] width 16 height 16
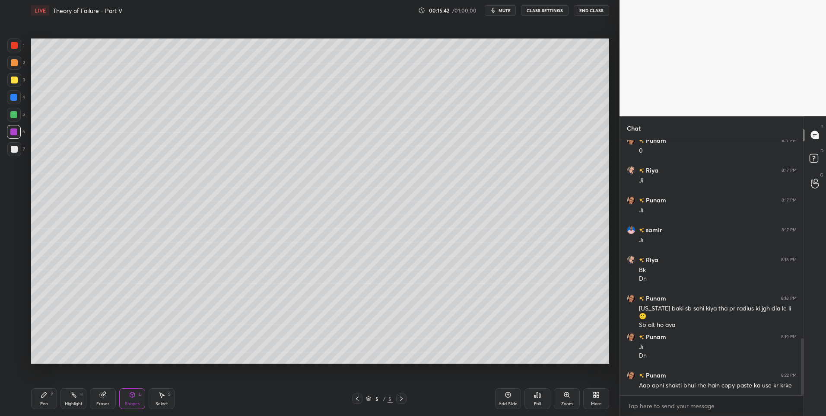
click at [40, 391] on div "Pen P" at bounding box center [44, 398] width 26 height 21
click at [127, 396] on div "Shapes L" at bounding box center [132, 398] width 26 height 21
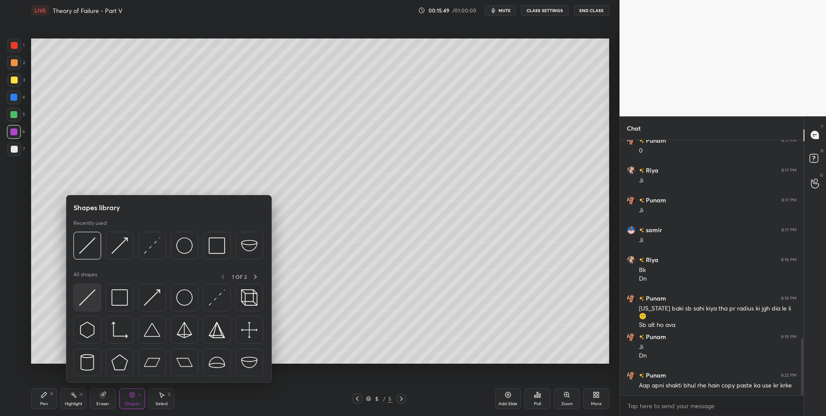
click at [78, 290] on div at bounding box center [87, 297] width 28 height 28
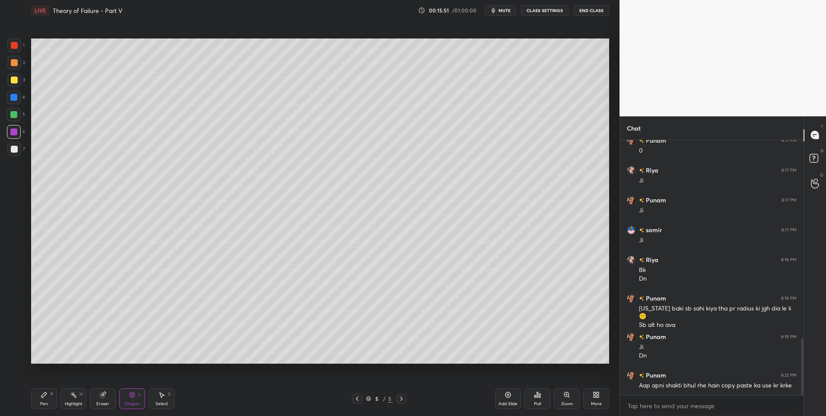
click at [14, 62] on div at bounding box center [14, 62] width 7 height 7
click at [12, 110] on div at bounding box center [14, 115] width 14 height 14
click at [46, 400] on div "Pen P" at bounding box center [44, 398] width 26 height 21
click at [47, 391] on div "Pen P" at bounding box center [44, 398] width 26 height 21
click at [13, 62] on div at bounding box center [14, 62] width 7 height 7
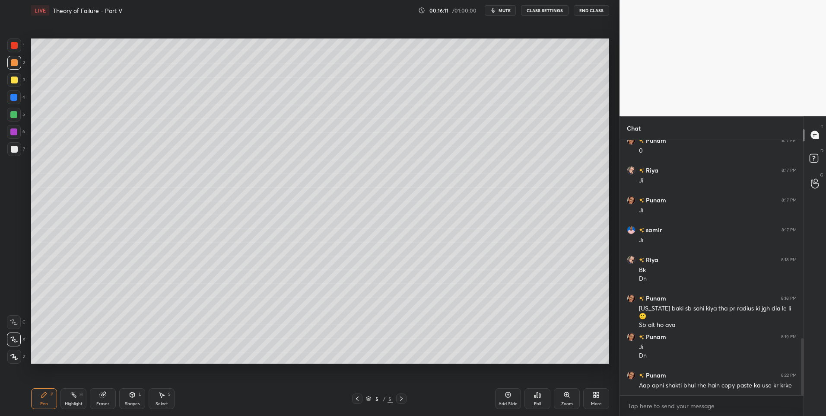
click at [75, 401] on div "Highlight" at bounding box center [74, 403] width 18 height 4
click at [139, 395] on div "L" at bounding box center [140, 394] width 3 height 4
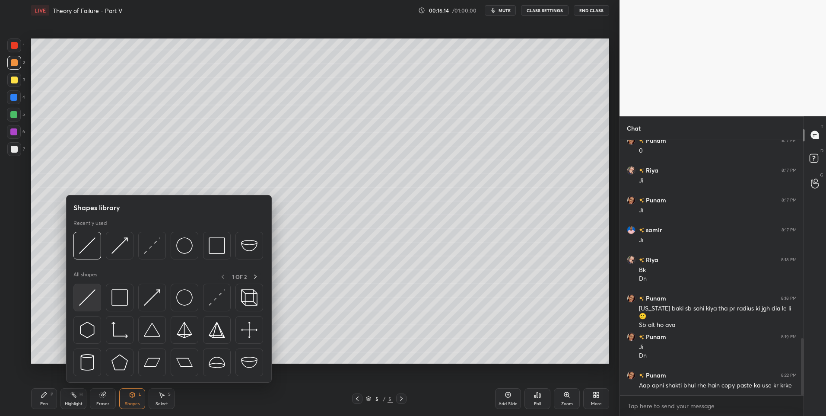
click at [81, 294] on img at bounding box center [87, 297] width 16 height 16
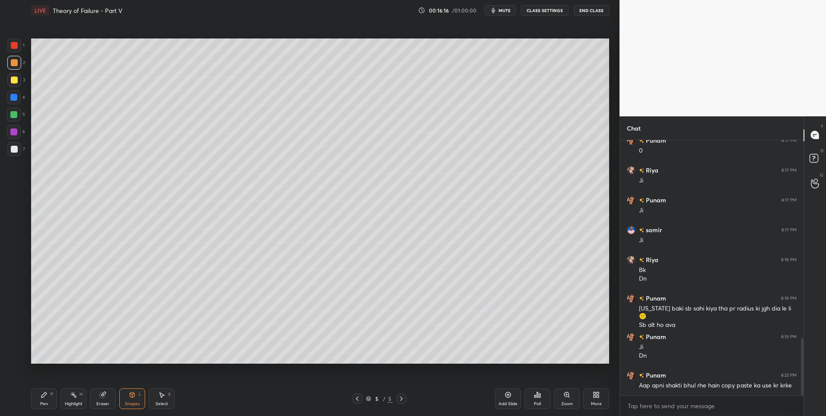
click at [16, 101] on div at bounding box center [14, 97] width 14 height 14
click at [70, 393] on div "Highlight H" at bounding box center [73, 398] width 26 height 21
click at [44, 397] on icon at bounding box center [44, 394] width 7 height 7
click at [10, 68] on div at bounding box center [14, 63] width 14 height 14
click at [156, 396] on div "Select S" at bounding box center [162, 398] width 26 height 21
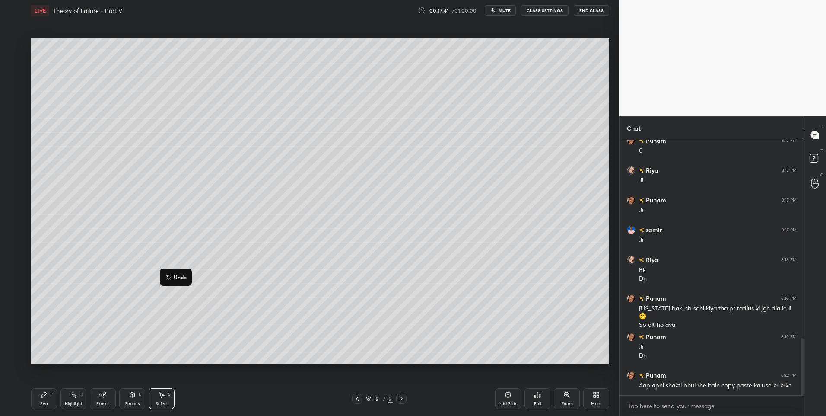
click at [167, 331] on div "0 ° Undo Copy Duplicate Duplicate to new slide Delete" at bounding box center [320, 200] width 578 height 325
click at [48, 395] on div "Pen P" at bounding box center [44, 398] width 26 height 21
click at [15, 115] on div at bounding box center [13, 114] width 7 height 7
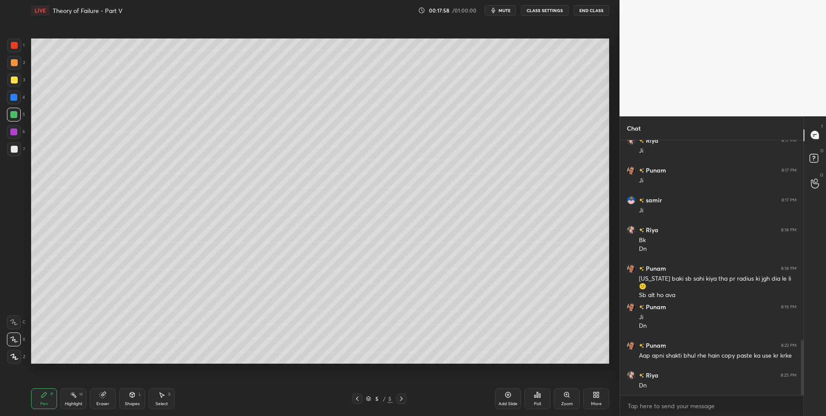
click at [499, 399] on div "Add Slide" at bounding box center [508, 398] width 26 height 21
click at [40, 398] on div "Pen P" at bounding box center [44, 398] width 26 height 21
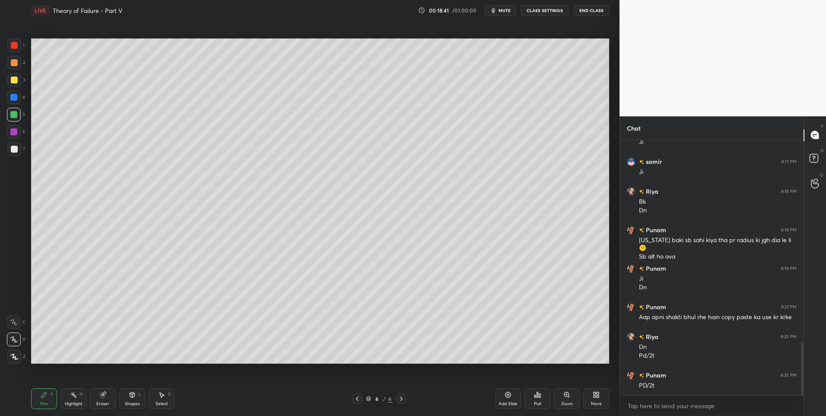
scroll to position [986, 0]
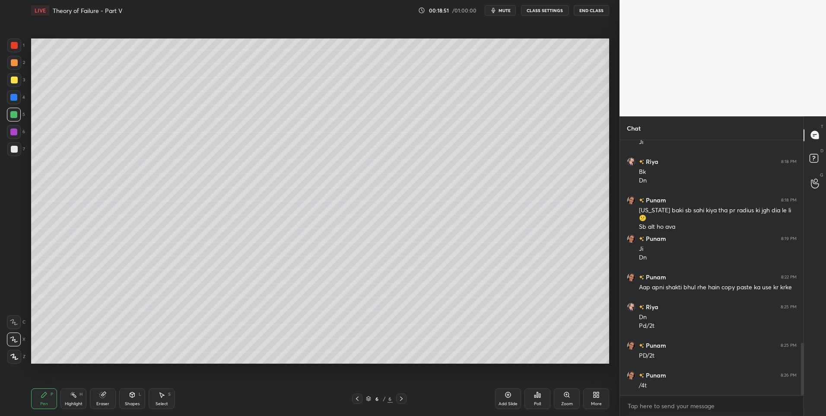
click at [160, 400] on div "Select S" at bounding box center [162, 398] width 26 height 21
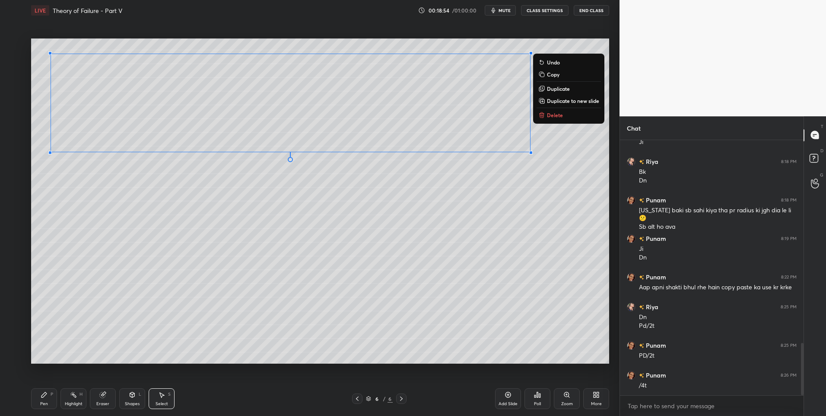
click at [546, 87] on button "Duplicate" at bounding box center [569, 88] width 64 height 10
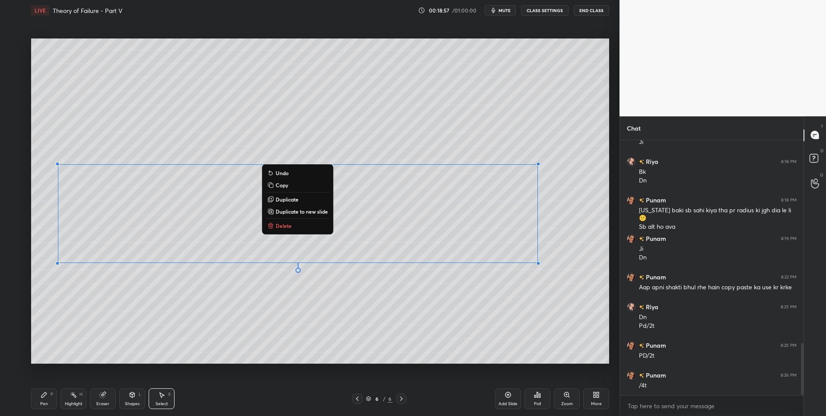
click at [346, 344] on div "0 ° Undo Copy Duplicate Duplicate to new slide Delete" at bounding box center [320, 200] width 578 height 325
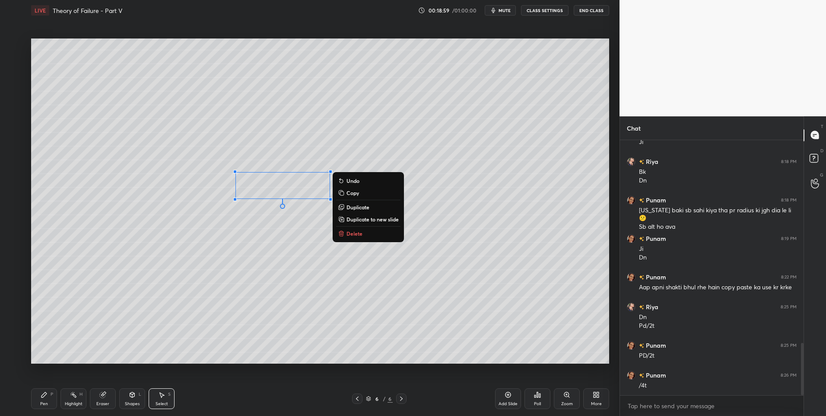
click at [360, 233] on p "Delete" at bounding box center [355, 233] width 16 height 7
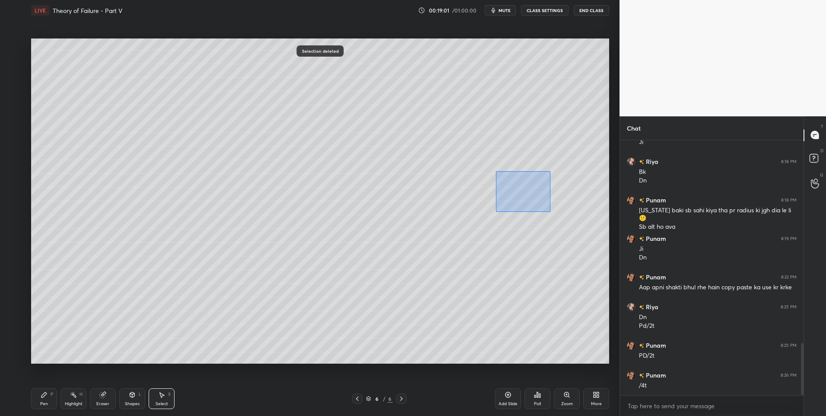
scroll to position [1016, 0]
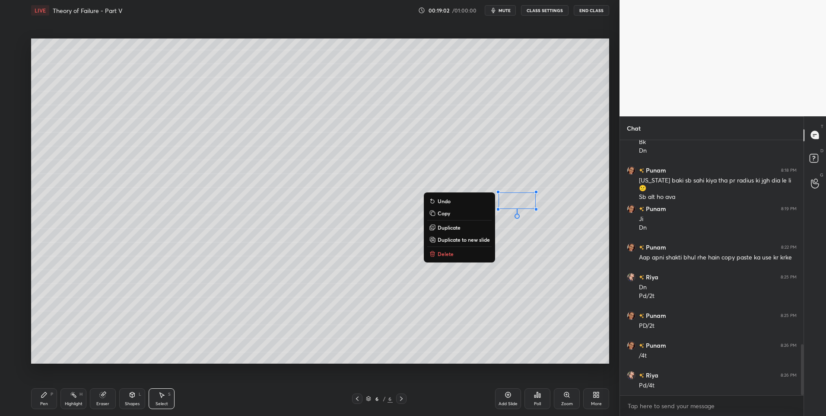
click at [468, 254] on button "Delete" at bounding box center [459, 253] width 64 height 10
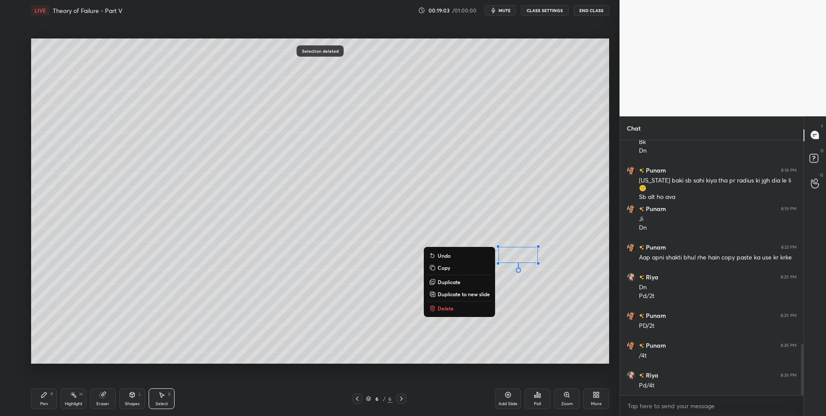
click at [461, 306] on button "Delete" at bounding box center [459, 308] width 64 height 10
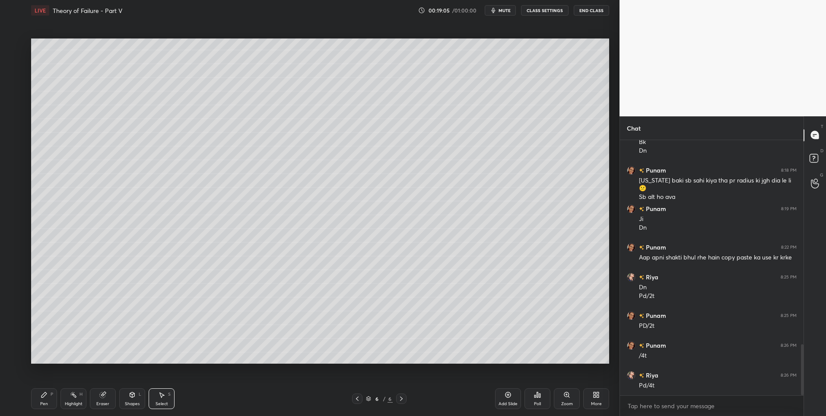
click at [40, 398] on div "Pen P" at bounding box center [44, 398] width 26 height 21
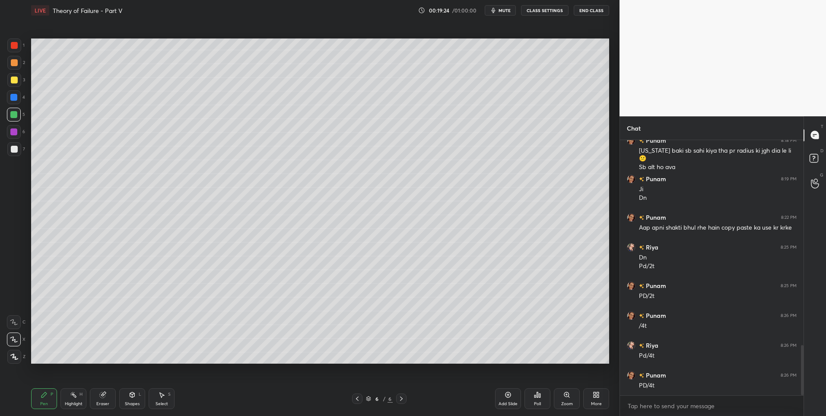
scroll to position [1054, 0]
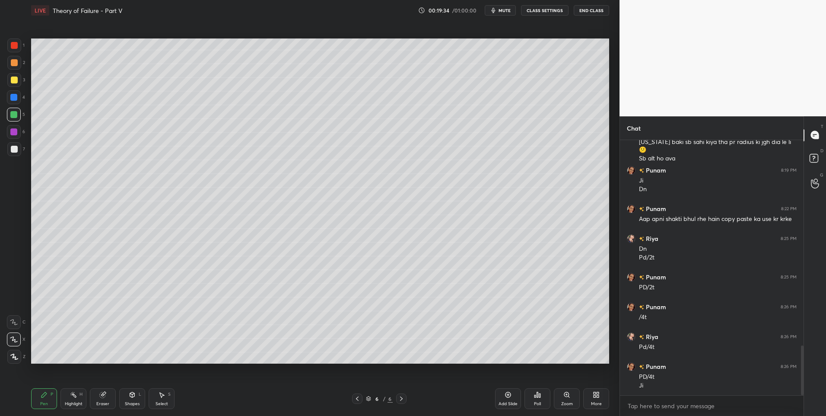
click at [17, 71] on div "2" at bounding box center [16, 64] width 18 height 17
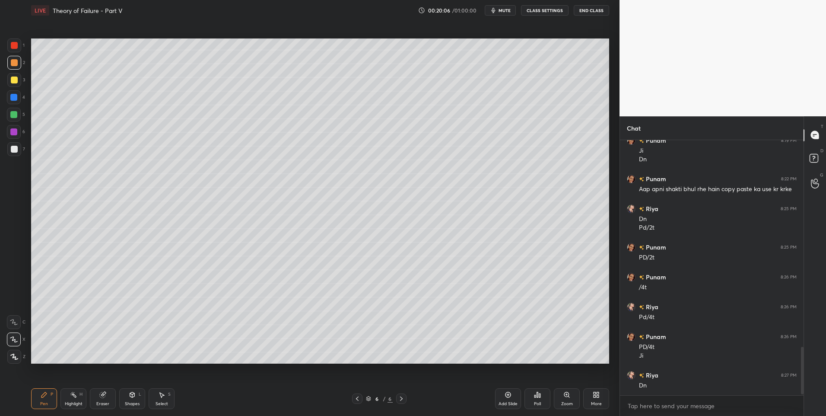
scroll to position [1114, 0]
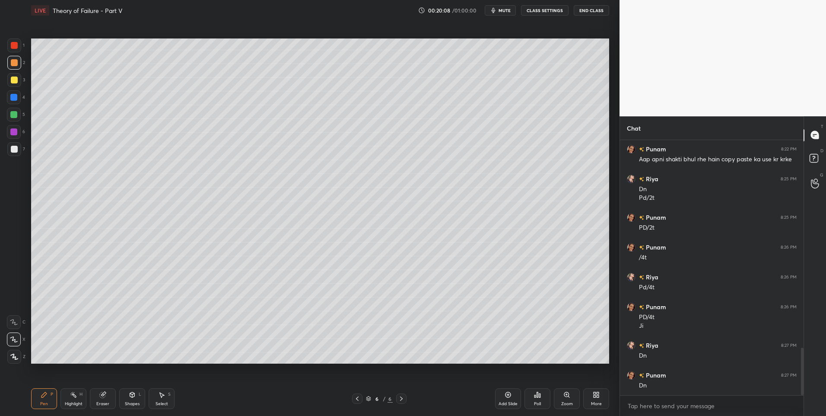
click at [69, 396] on div "Highlight H" at bounding box center [73, 398] width 26 height 21
click at [356, 400] on icon at bounding box center [357, 398] width 7 height 7
click at [400, 398] on icon at bounding box center [401, 398] width 7 height 7
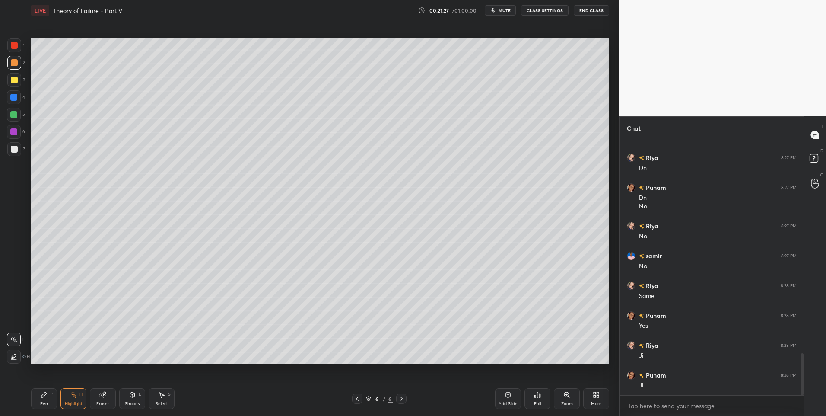
click at [44, 404] on div "Pen" at bounding box center [44, 403] width 8 height 4
click at [9, 73] on div at bounding box center [14, 80] width 14 height 14
click at [403, 401] on icon at bounding box center [401, 398] width 7 height 7
click at [508, 392] on icon at bounding box center [509, 395] width 6 height 6
click at [45, 399] on div "Pen P" at bounding box center [44, 398] width 26 height 21
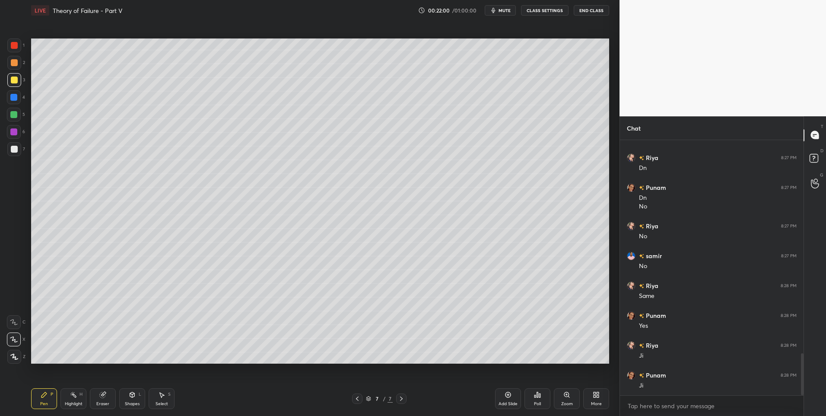
click at [135, 395] on icon at bounding box center [132, 394] width 7 height 7
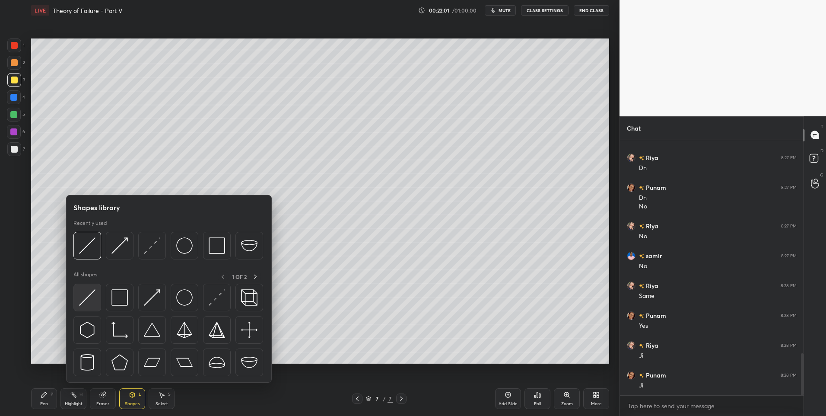
click at [89, 297] on img at bounding box center [87, 297] width 16 height 16
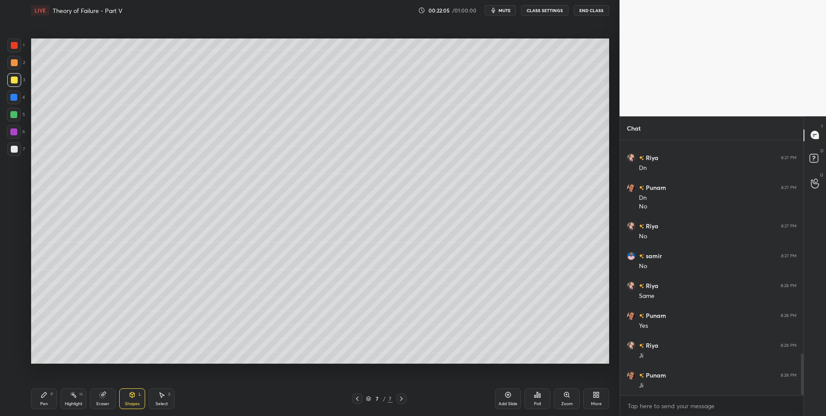
click at [43, 391] on icon at bounding box center [44, 394] width 7 height 7
click at [11, 150] on div at bounding box center [14, 149] width 7 height 7
click at [17, 64] on div at bounding box center [14, 62] width 7 height 7
click at [75, 401] on div "Highlight" at bounding box center [74, 403] width 18 height 4
click at [357, 395] on div at bounding box center [357, 398] width 10 height 10
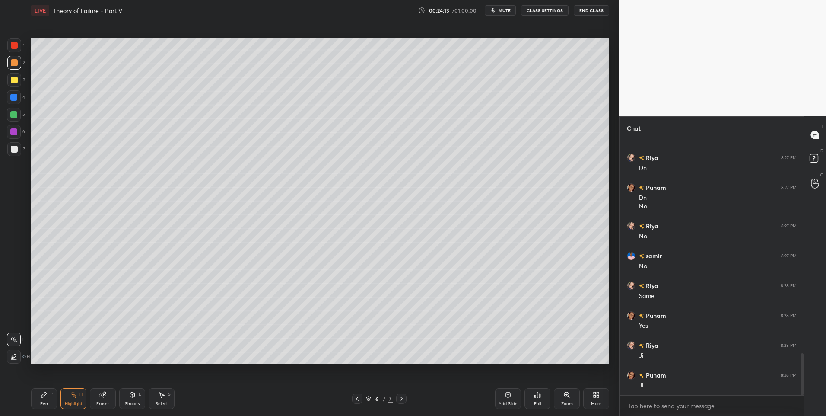
click at [402, 396] on icon at bounding box center [401, 398] width 7 height 7
click at [358, 393] on div at bounding box center [357, 398] width 10 height 10
click at [400, 398] on icon at bounding box center [401, 398] width 7 height 7
click at [43, 400] on div "Pen P" at bounding box center [44, 398] width 26 height 21
click at [15, 116] on div at bounding box center [13, 114] width 7 height 7
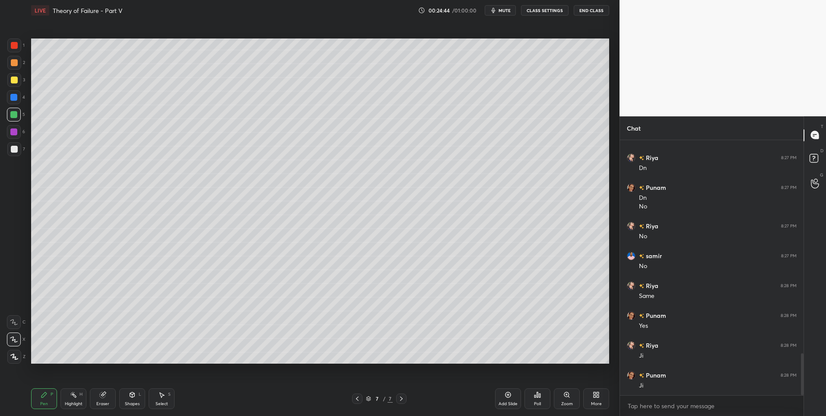
click at [358, 398] on icon at bounding box center [357, 398] width 7 height 7
click at [73, 400] on div "Highlight H" at bounding box center [73, 398] width 26 height 21
click at [402, 399] on icon at bounding box center [401, 398] width 7 height 7
click at [403, 400] on icon at bounding box center [401, 398] width 7 height 7
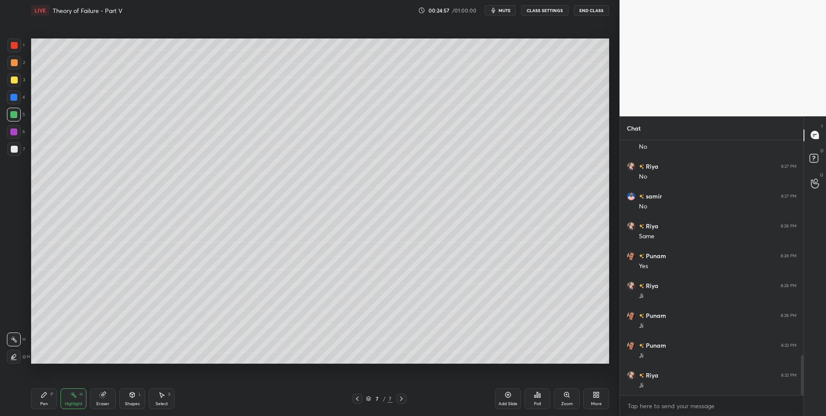
click at [45, 398] on icon at bounding box center [44, 394] width 7 height 7
click at [14, 64] on div at bounding box center [14, 62] width 7 height 7
click at [357, 397] on icon at bounding box center [357, 398] width 7 height 7
click at [406, 398] on div at bounding box center [401, 398] width 10 height 10
click at [134, 397] on icon at bounding box center [132, 394] width 5 height 5
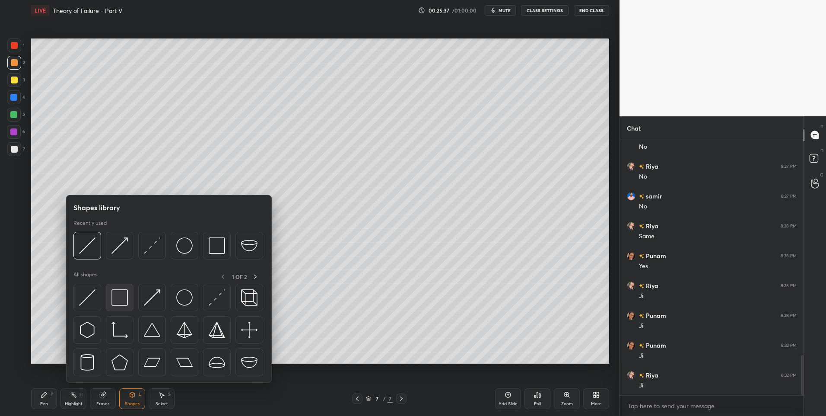
click at [128, 299] on div at bounding box center [120, 297] width 28 height 28
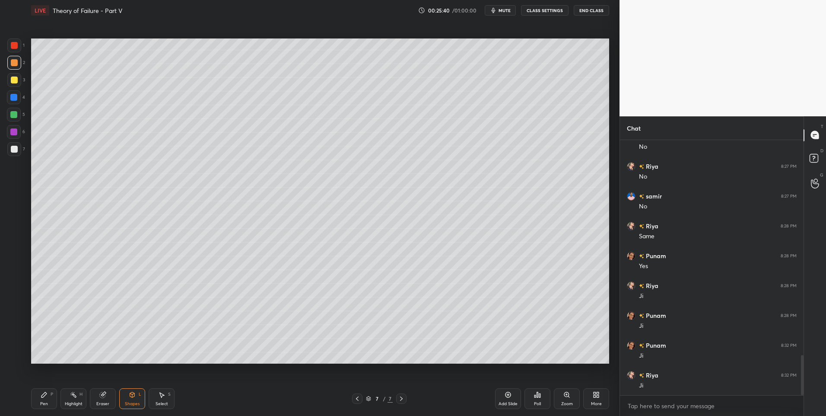
click at [47, 401] on div "Pen" at bounding box center [44, 403] width 8 height 4
click at [65, 395] on div "Highlight H" at bounding box center [73, 398] width 26 height 21
click at [357, 396] on icon at bounding box center [357, 398] width 7 height 7
click at [358, 398] on icon at bounding box center [357, 398] width 7 height 7
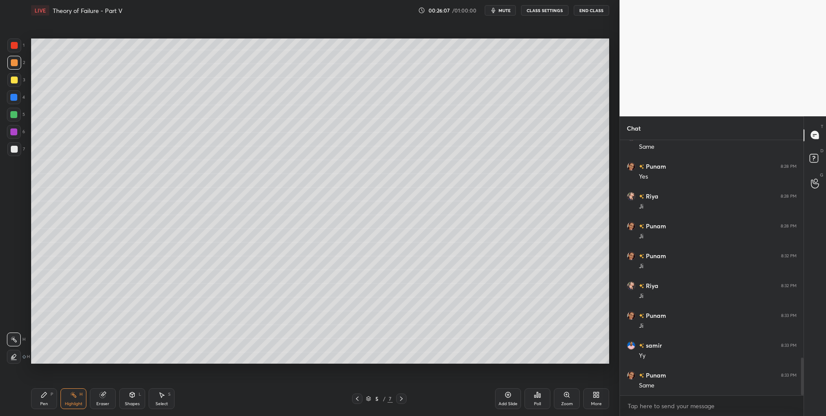
scroll to position [1480, 0]
click at [402, 398] on icon at bounding box center [401, 398] width 7 height 7
click at [404, 400] on icon at bounding box center [401, 398] width 7 height 7
click at [357, 393] on div at bounding box center [357, 398] width 10 height 10
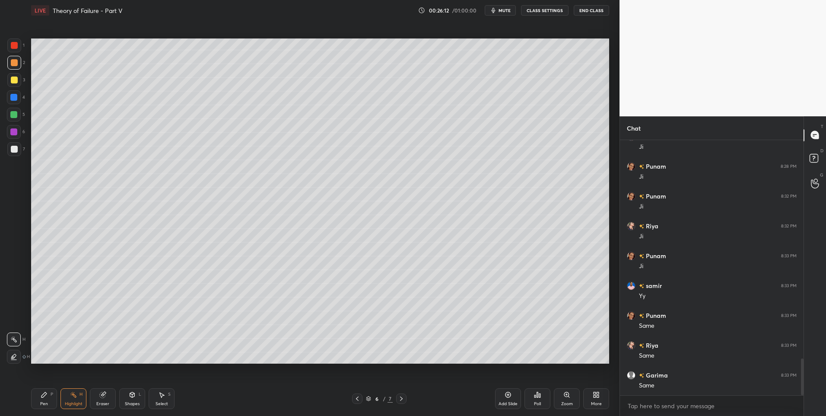
click at [359, 394] on div at bounding box center [357, 398] width 10 height 10
click at [401, 398] on icon at bounding box center [401, 398] width 7 height 7
click at [397, 400] on div at bounding box center [401, 398] width 10 height 10
click at [398, 401] on icon at bounding box center [401, 398] width 7 height 7
click at [45, 397] on icon at bounding box center [44, 394] width 7 height 7
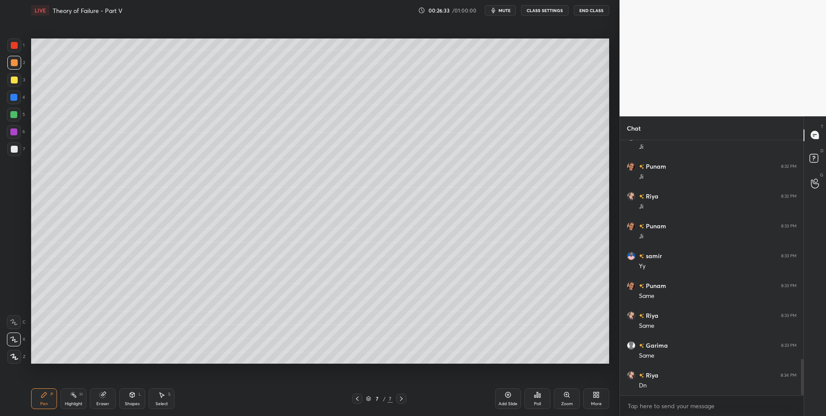
scroll to position [1570, 0]
click at [15, 148] on div at bounding box center [14, 149] width 7 height 7
click at [16, 150] on div at bounding box center [14, 149] width 7 height 7
click at [355, 399] on icon at bounding box center [357, 398] width 7 height 7
click at [358, 401] on icon at bounding box center [357, 398] width 7 height 7
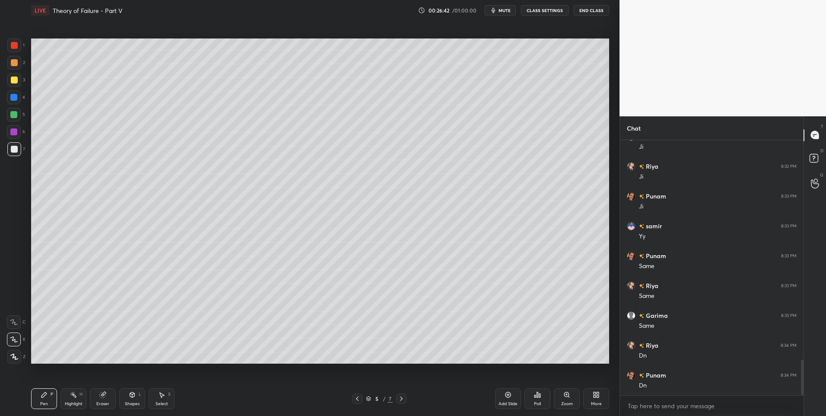
click at [66, 401] on div "Highlight" at bounding box center [74, 403] width 18 height 4
click at [399, 399] on icon at bounding box center [401, 398] width 7 height 7
click at [400, 398] on icon at bounding box center [401, 398] width 7 height 7
click at [402, 398] on icon at bounding box center [401, 398] width 7 height 7
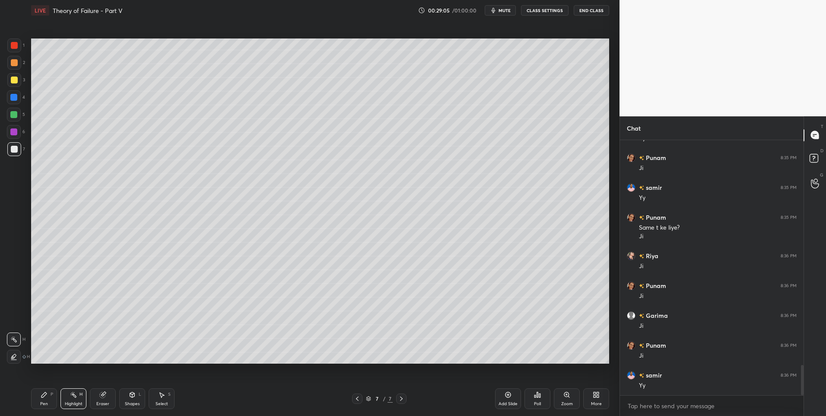
click at [403, 398] on icon at bounding box center [401, 398] width 7 height 7
click at [503, 395] on div "Add Slide" at bounding box center [508, 398] width 26 height 21
click at [35, 398] on div "Pen P" at bounding box center [44, 398] width 26 height 21
click at [16, 80] on div at bounding box center [14, 79] width 7 height 7
click at [125, 399] on div "Shapes L" at bounding box center [132, 398] width 26 height 21
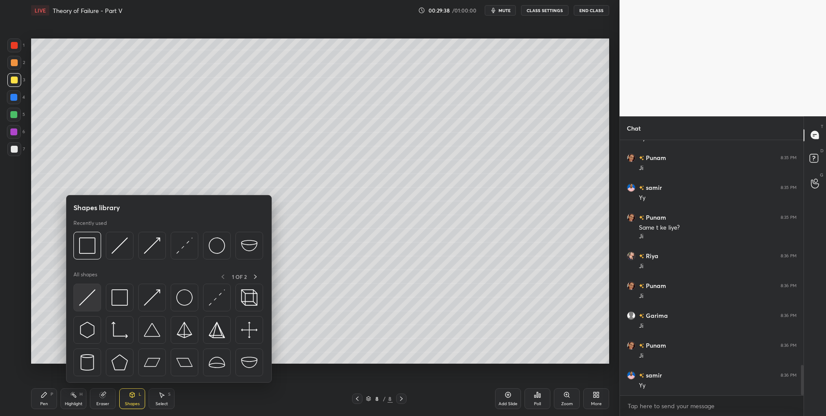
click at [86, 297] on img at bounding box center [87, 297] width 16 height 16
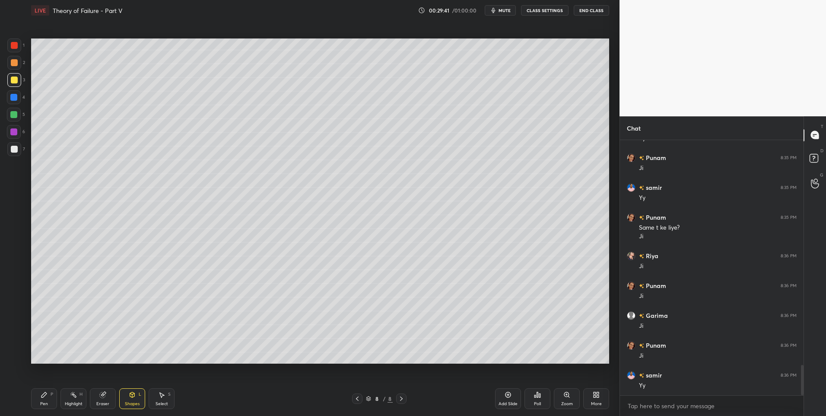
click at [165, 396] on div "Select S" at bounding box center [162, 398] width 26 height 21
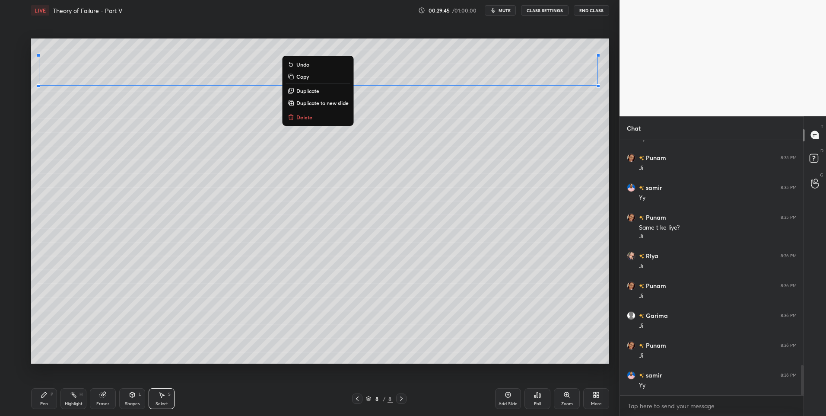
click at [191, 165] on div "0 ° Undo Copy Duplicate Duplicate to new slide Delete" at bounding box center [320, 200] width 578 height 325
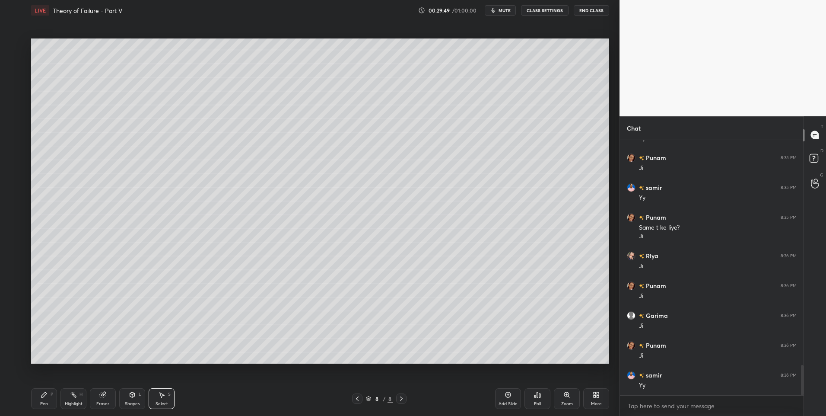
click at [76, 401] on div "Highlight" at bounding box center [74, 403] width 18 height 4
click at [51, 394] on div "P" at bounding box center [52, 394] width 3 height 4
click at [15, 150] on div at bounding box center [14, 149] width 7 height 7
click at [358, 398] on icon at bounding box center [357, 398] width 7 height 7
click at [76, 396] on icon at bounding box center [73, 394] width 7 height 7
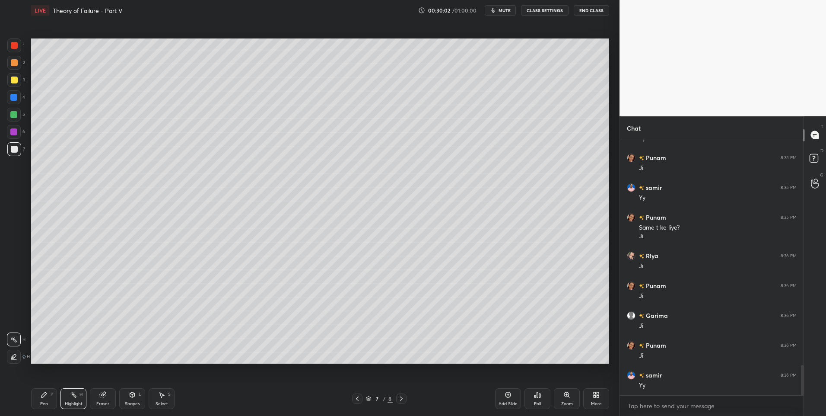
click at [358, 398] on icon at bounding box center [357, 398] width 7 height 7
click at [402, 396] on icon at bounding box center [401, 398] width 7 height 7
click at [352, 398] on div at bounding box center [357, 398] width 10 height 10
click at [353, 400] on div at bounding box center [357, 398] width 10 height 10
click at [76, 398] on div "Highlight H" at bounding box center [73, 398] width 26 height 21
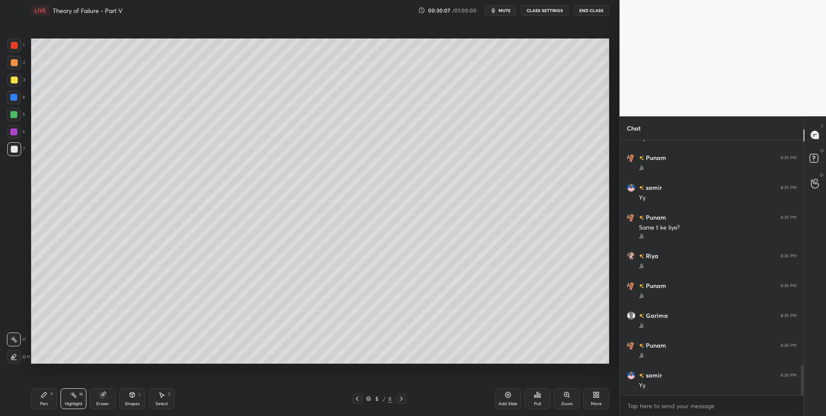
scroll to position [1915, 0]
click at [40, 397] on div "Pen P" at bounding box center [44, 398] width 26 height 21
click at [401, 401] on icon at bounding box center [401, 398] width 7 height 7
click at [402, 400] on icon at bounding box center [401, 398] width 7 height 7
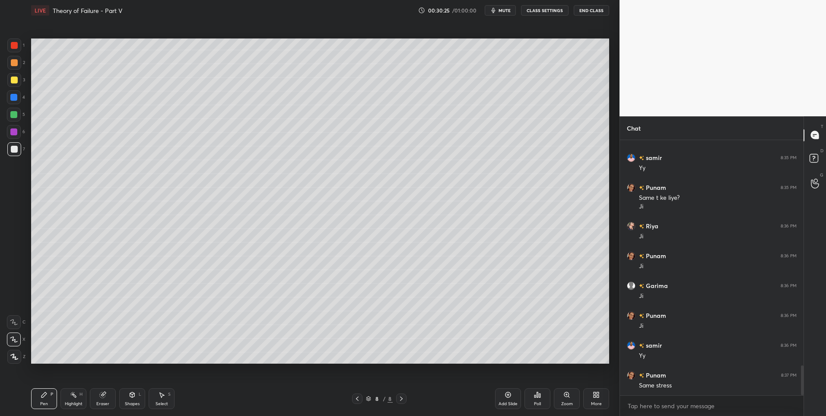
click at [405, 396] on div at bounding box center [401, 398] width 10 height 10
click at [48, 392] on div "Pen P" at bounding box center [44, 398] width 26 height 21
click at [15, 63] on div at bounding box center [14, 62] width 7 height 7
click at [14, 149] on div at bounding box center [14, 149] width 7 height 7
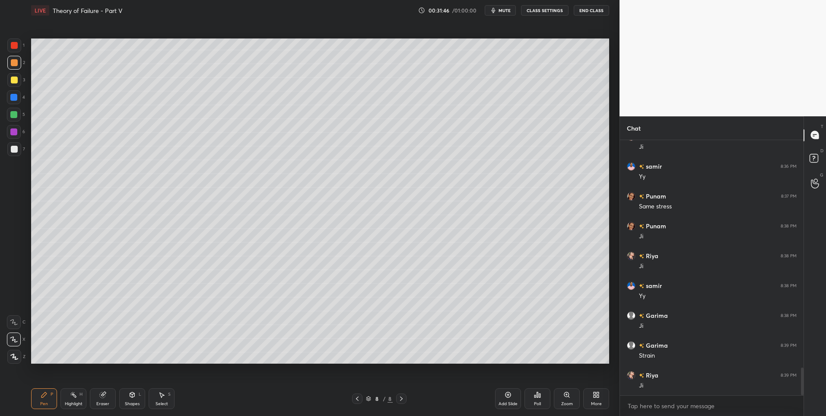
click at [19, 150] on div at bounding box center [14, 149] width 14 height 14
click at [167, 394] on div "Select S" at bounding box center [162, 398] width 26 height 21
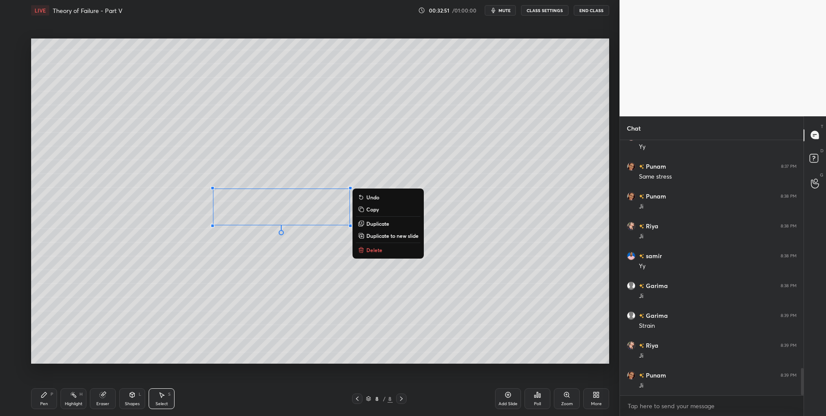
click at [259, 315] on div "0 ° Undo Copy Duplicate Duplicate to new slide Delete" at bounding box center [320, 200] width 578 height 325
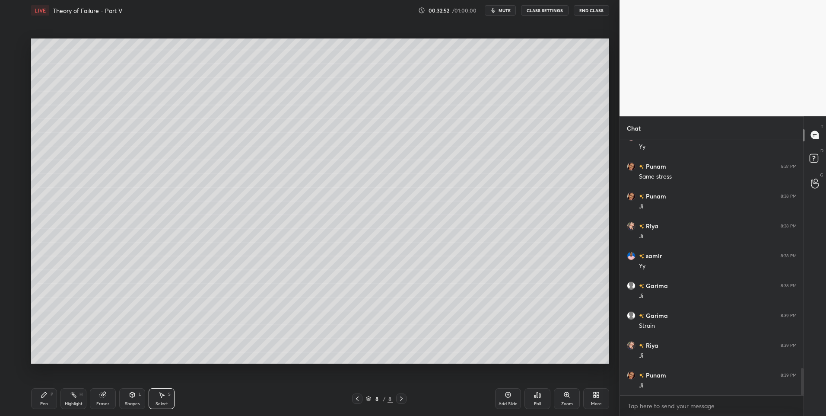
click at [46, 399] on div "Pen P" at bounding box center [44, 398] width 26 height 21
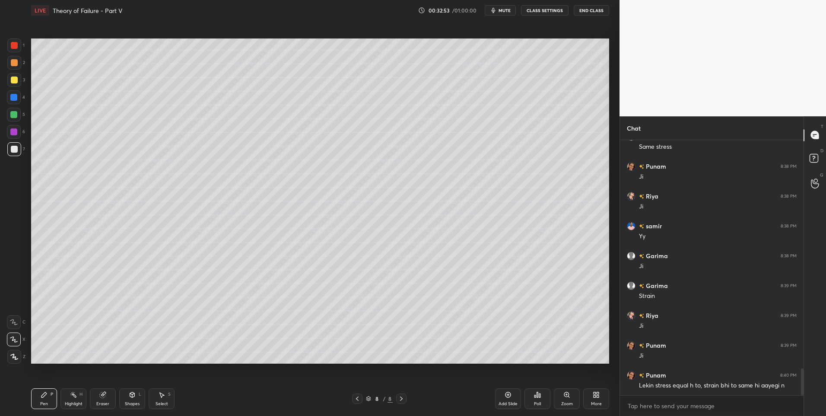
click at [13, 115] on div at bounding box center [13, 114] width 7 height 7
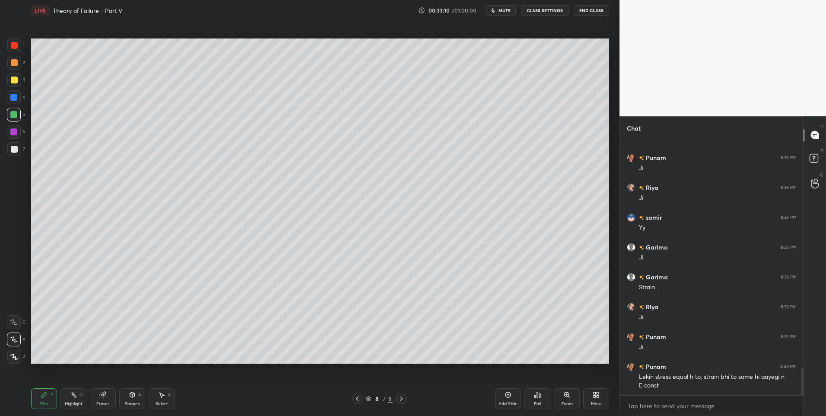
click at [357, 403] on div at bounding box center [357, 398] width 10 height 10
click at [358, 398] on icon at bounding box center [357, 398] width 7 height 7
click at [360, 398] on icon at bounding box center [357, 398] width 7 height 7
click at [401, 397] on icon at bounding box center [401, 398] width 3 height 4
click at [401, 398] on icon at bounding box center [401, 398] width 3 height 4
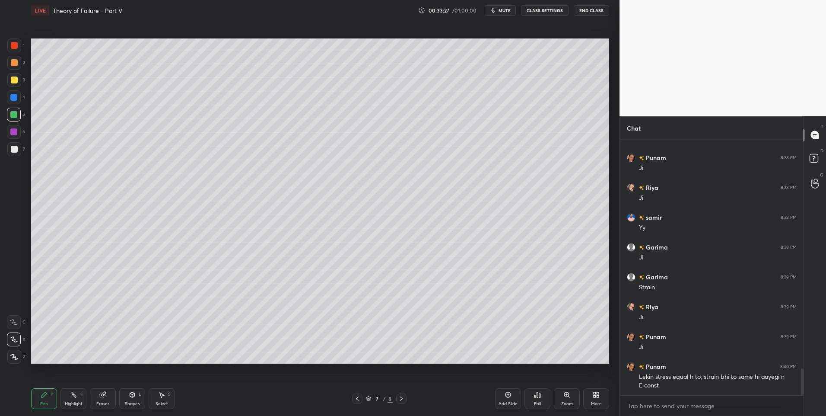
click at [358, 398] on icon at bounding box center [357, 398] width 7 height 7
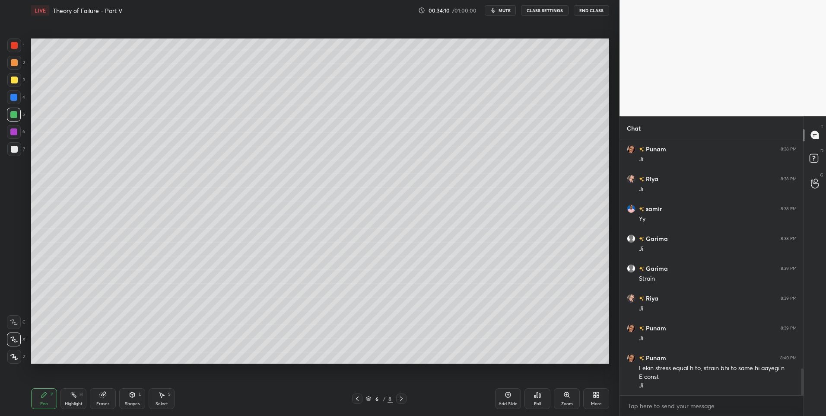
click at [156, 397] on div "Select S" at bounding box center [162, 398] width 26 height 21
click at [48, 402] on div "Pen P" at bounding box center [44, 398] width 26 height 21
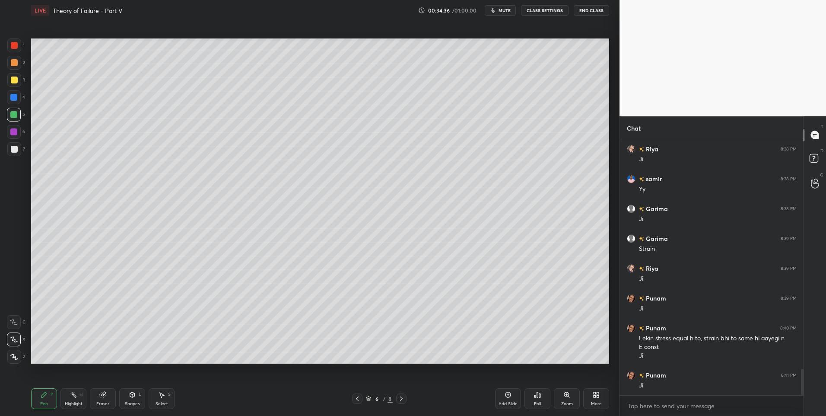
click at [104, 398] on div "Eraser" at bounding box center [103, 398] width 26 height 21
click at [11, 339] on icon at bounding box center [13, 339] width 7 height 7
click at [44, 401] on div "Pen" at bounding box center [44, 403] width 8 height 4
click at [46, 401] on div "Pen" at bounding box center [44, 403] width 8 height 4
click at [398, 398] on icon at bounding box center [401, 398] width 7 height 7
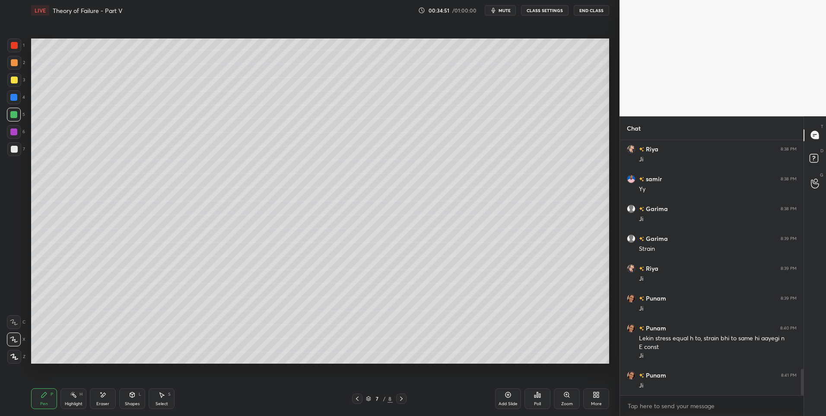
click at [401, 398] on icon at bounding box center [401, 398] width 7 height 7
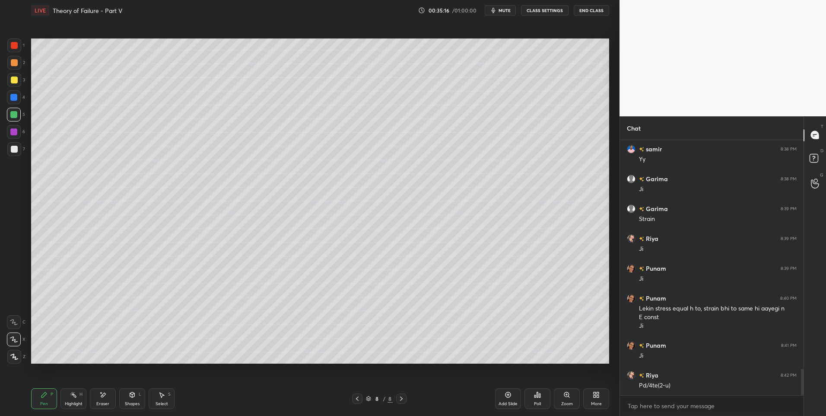
click at [162, 397] on icon at bounding box center [161, 394] width 7 height 7
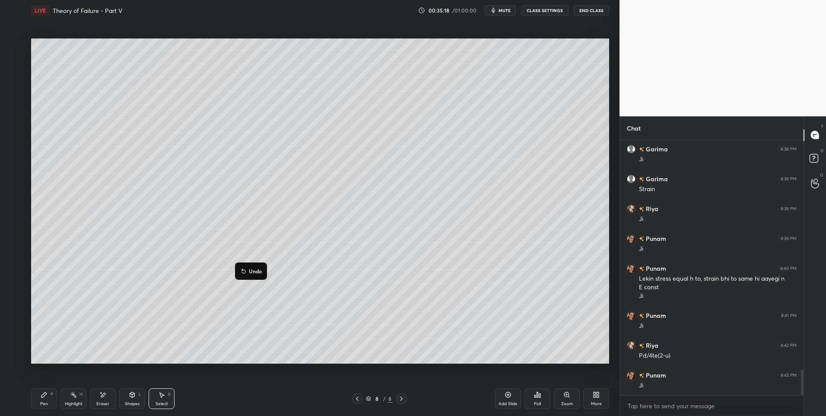
click at [141, 329] on div "0 ° Undo Copy Duplicate Duplicate to new slide Delete" at bounding box center [320, 200] width 578 height 325
click at [39, 403] on div "Pen P" at bounding box center [44, 398] width 26 height 21
click at [72, 405] on div "Highlight" at bounding box center [74, 403] width 18 height 4
click at [37, 401] on div "Pen P" at bounding box center [44, 398] width 26 height 21
click at [39, 400] on div "Pen P" at bounding box center [44, 398] width 26 height 21
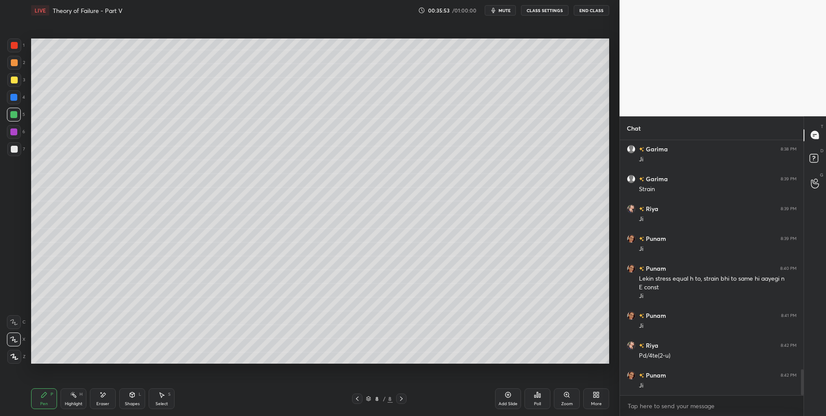
click at [359, 399] on icon at bounding box center [357, 398] width 7 height 7
click at [398, 403] on div at bounding box center [401, 398] width 10 height 10
click at [97, 397] on div "Eraser" at bounding box center [103, 398] width 26 height 21
click at [42, 401] on div "Pen" at bounding box center [44, 403] width 8 height 4
click at [44, 401] on div "Pen" at bounding box center [44, 403] width 8 height 4
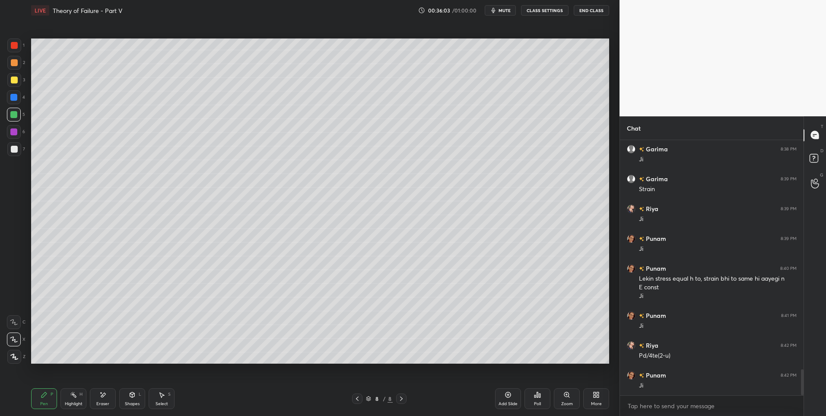
click at [73, 401] on div "Highlight" at bounding box center [74, 403] width 18 height 4
click at [50, 400] on div "Pen P" at bounding box center [44, 398] width 26 height 21
click at [161, 400] on div "Select S" at bounding box center [162, 398] width 26 height 21
click at [237, 324] on div at bounding box center [235, 324] width 3 height 3
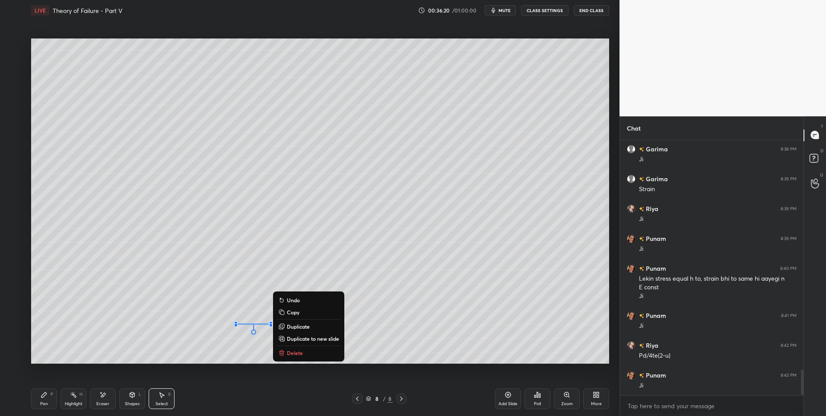
click at [207, 329] on div "0 ° Undo Copy Duplicate Duplicate to new slide Delete" at bounding box center [320, 200] width 578 height 325
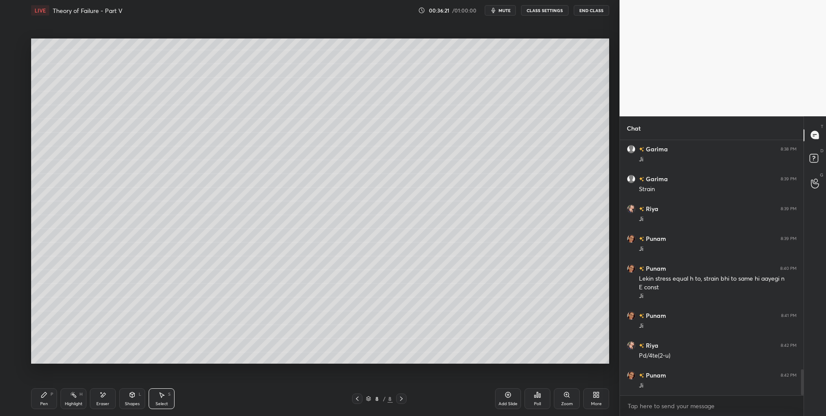
click at [117, 396] on div "Pen P Highlight H Eraser Shapes L Select S" at bounding box center [147, 398] width 232 height 21
click at [130, 398] on div "Shapes L" at bounding box center [132, 398] width 26 height 21
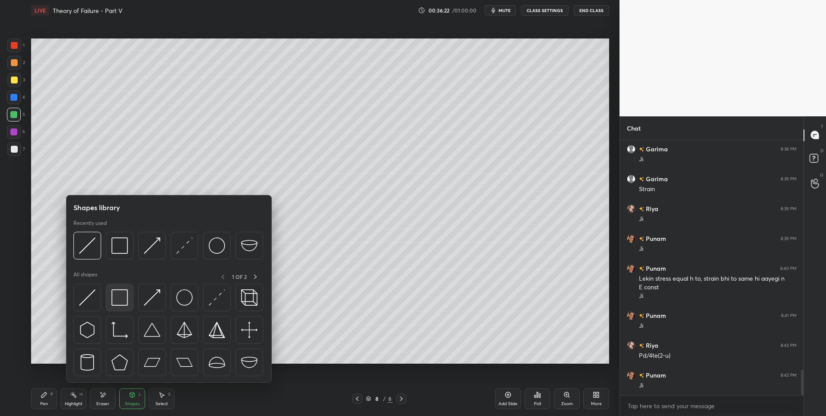
click at [111, 295] on img at bounding box center [119, 297] width 16 height 16
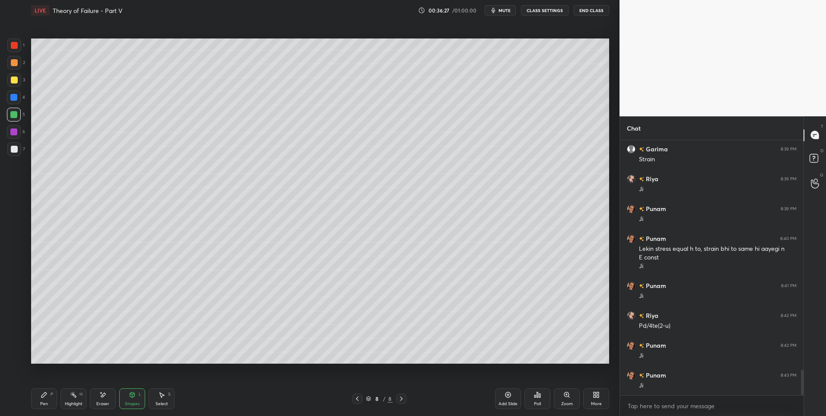
scroll to position [2320, 0]
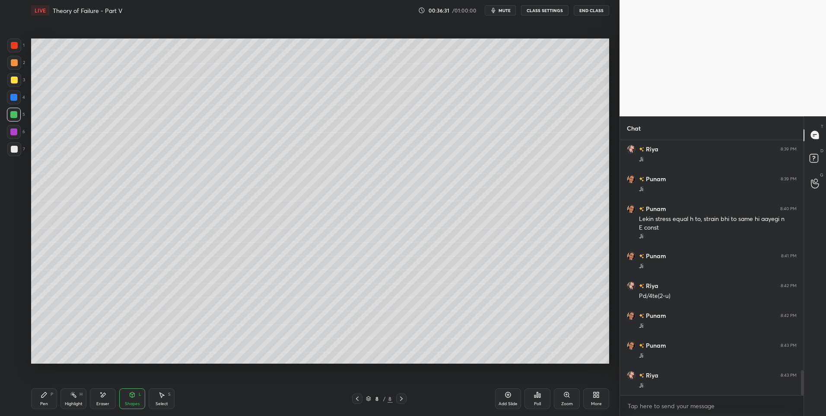
click at [78, 400] on div "Highlight H" at bounding box center [73, 398] width 26 height 21
click at [105, 397] on icon at bounding box center [102, 394] width 7 height 7
click at [43, 402] on div "Pen" at bounding box center [44, 403] width 8 height 4
click at [46, 402] on div "Pen" at bounding box center [44, 403] width 8 height 4
click at [74, 400] on div "Highlight H" at bounding box center [73, 398] width 26 height 21
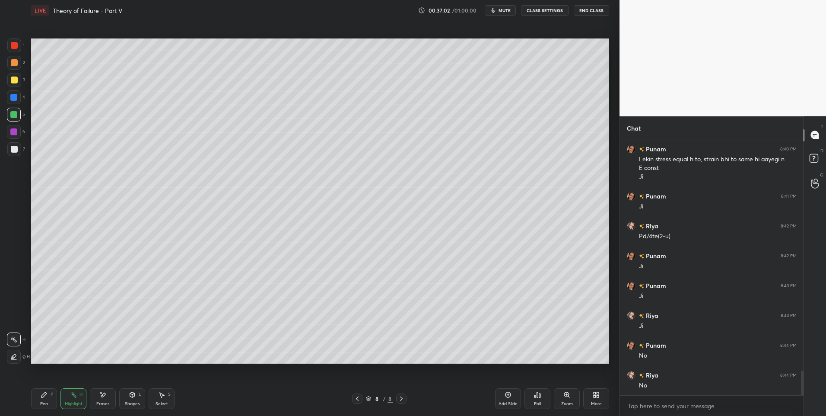
scroll to position [2409, 0]
click at [46, 398] on div "Pen P" at bounding box center [44, 398] width 26 height 21
click at [73, 396] on icon at bounding box center [73, 394] width 7 height 7
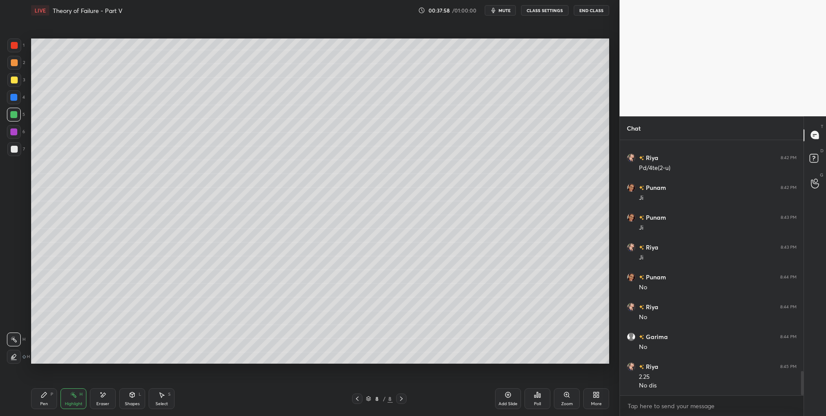
click at [359, 401] on icon at bounding box center [357, 398] width 7 height 7
click at [400, 399] on icon at bounding box center [401, 398] width 7 height 7
click at [158, 397] on div "Select S" at bounding box center [162, 398] width 26 height 21
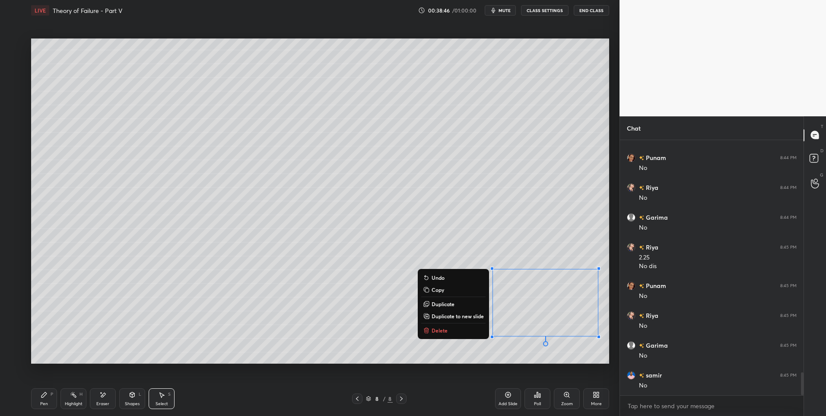
scroll to position [2597, 0]
click at [450, 333] on button "Delete" at bounding box center [453, 330] width 64 height 10
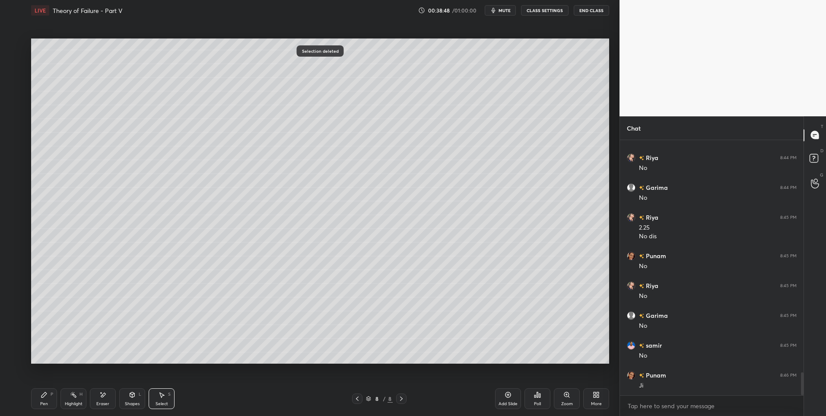
click at [501, 326] on div "0 ° Undo Copy Duplicate Duplicate to new slide Delete" at bounding box center [320, 200] width 578 height 325
click at [54, 401] on div "Pen P" at bounding box center [44, 398] width 26 height 21
click at [45, 400] on div "Pen P" at bounding box center [44, 398] width 26 height 21
click at [16, 64] on div at bounding box center [14, 62] width 7 height 7
click at [15, 47] on div at bounding box center [14, 45] width 7 height 7
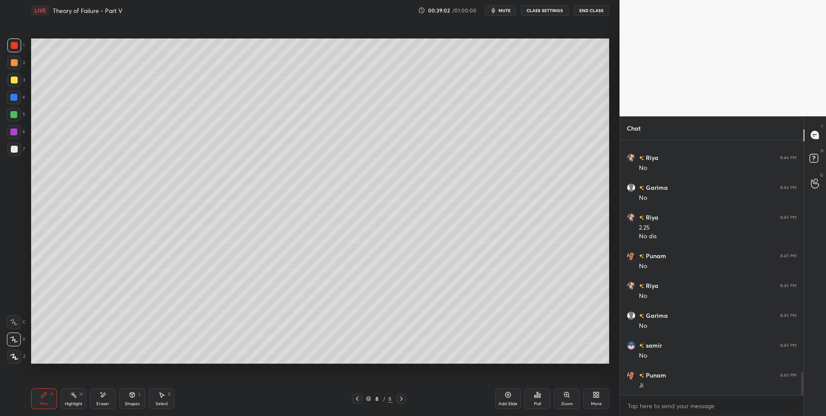
click at [504, 391] on div "Add Slide" at bounding box center [508, 398] width 26 height 21
click at [14, 150] on div at bounding box center [14, 149] width 7 height 7
click at [78, 397] on div "Highlight H" at bounding box center [73, 398] width 26 height 21
click at [137, 398] on div "Shapes L" at bounding box center [132, 398] width 26 height 21
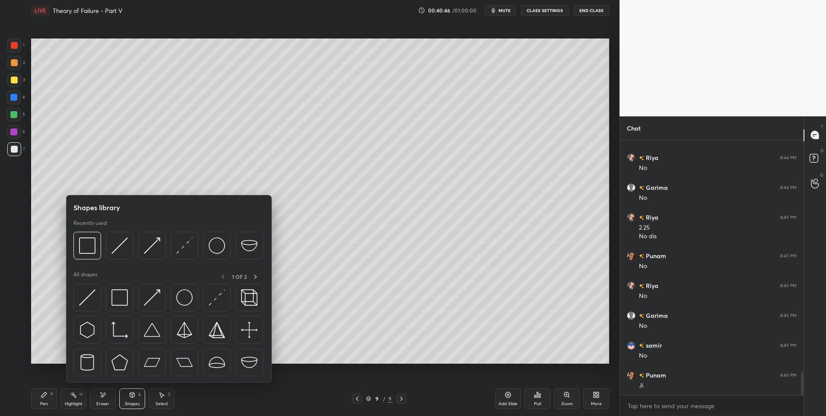
click at [47, 396] on icon at bounding box center [44, 394] width 7 height 7
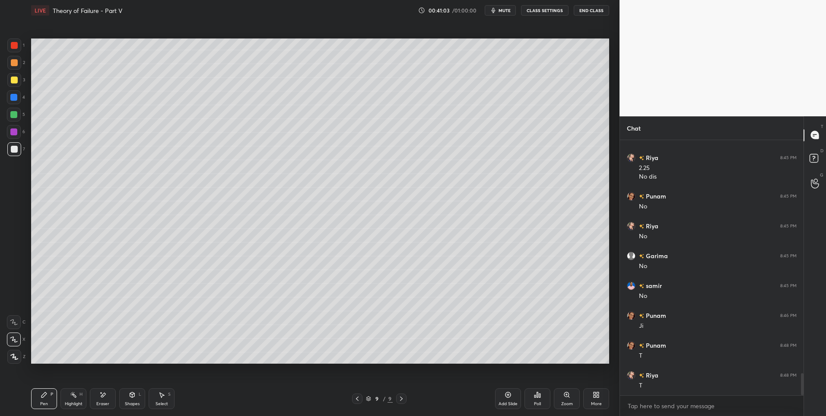
scroll to position [2686, 0]
click at [13, 115] on div at bounding box center [13, 114] width 7 height 7
click at [80, 401] on div "Highlight" at bounding box center [74, 403] width 18 height 4
click at [53, 400] on div "Pen P" at bounding box center [44, 398] width 26 height 21
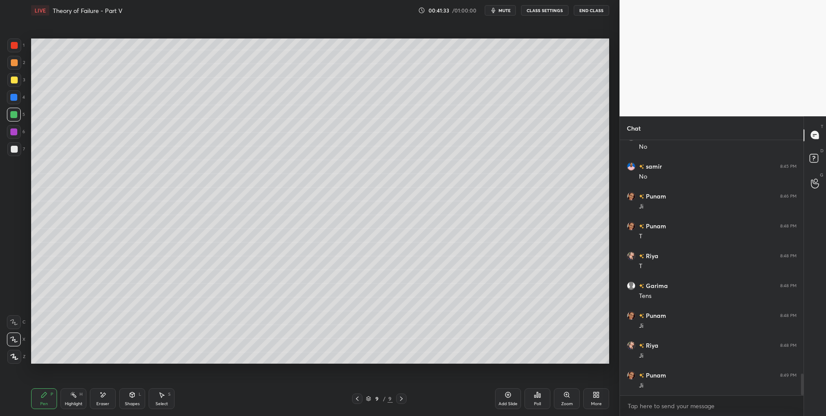
scroll to position [2806, 0]
click at [71, 403] on div "Highlight" at bounding box center [74, 403] width 18 height 4
click at [101, 399] on div "Eraser" at bounding box center [103, 398] width 26 height 21
click at [38, 402] on div "Pen P" at bounding box center [44, 398] width 26 height 21
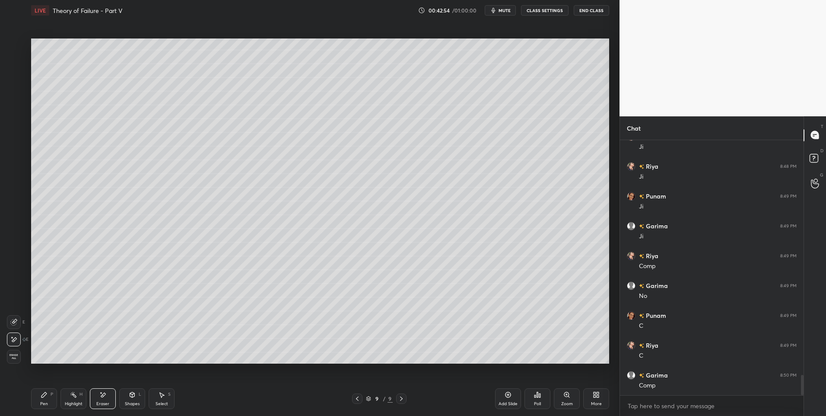
click at [41, 400] on div "Pen P" at bounding box center [44, 398] width 26 height 21
click at [10, 137] on div at bounding box center [14, 132] width 14 height 14
click at [16, 67] on div at bounding box center [14, 63] width 14 height 14
click at [13, 46] on div at bounding box center [14, 45] width 7 height 7
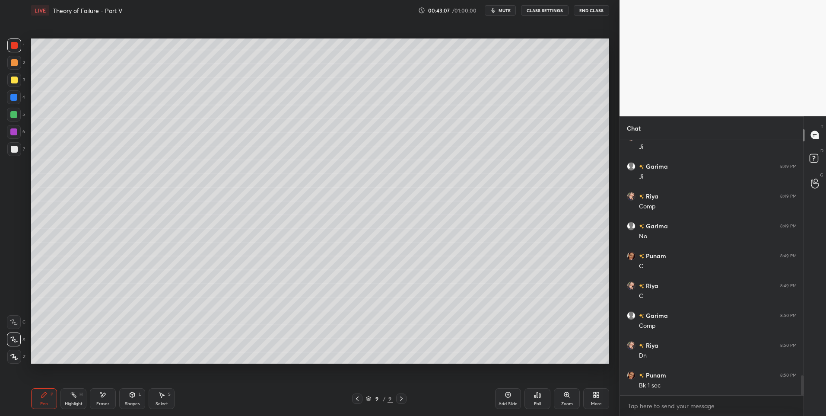
click at [355, 398] on icon at bounding box center [357, 398] width 7 height 7
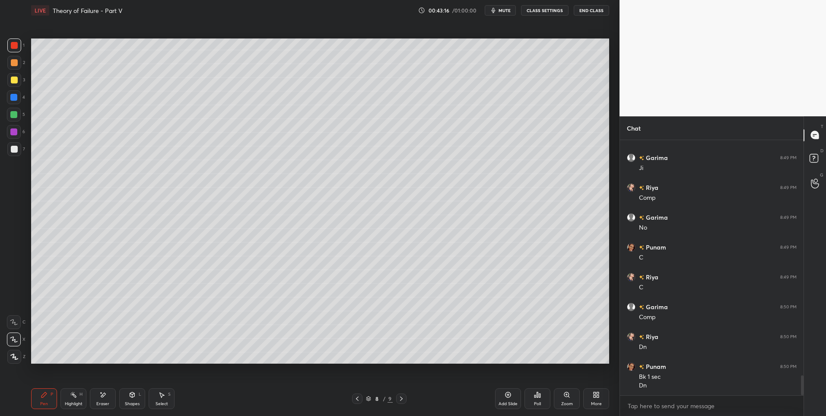
click at [404, 397] on icon at bounding box center [401, 398] width 7 height 7
click at [404, 400] on icon at bounding box center [401, 398] width 7 height 7
click at [497, 391] on div "Add Slide" at bounding box center [508, 398] width 26 height 21
click at [44, 398] on icon at bounding box center [44, 394] width 7 height 7
click at [132, 392] on icon at bounding box center [132, 394] width 5 height 5
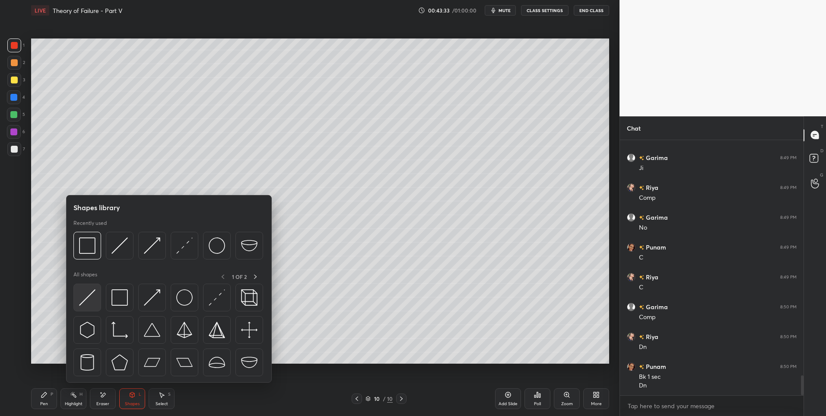
click at [85, 294] on img at bounding box center [87, 297] width 16 height 16
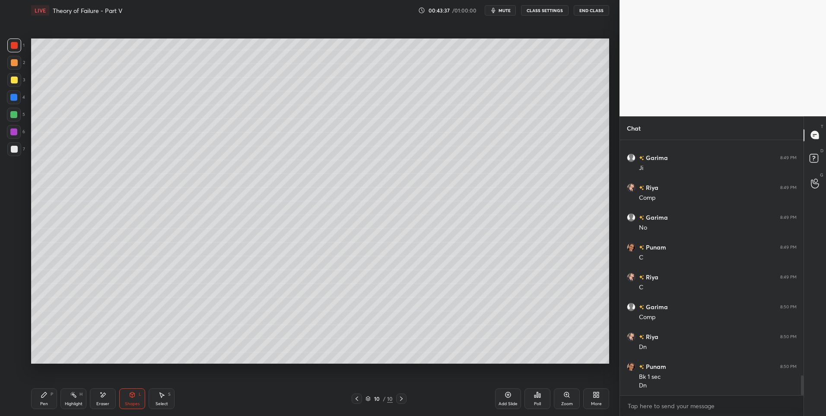
click at [49, 393] on div "Pen P" at bounding box center [44, 398] width 26 height 21
click at [10, 146] on div at bounding box center [14, 149] width 14 height 14
click at [166, 395] on div "Select S" at bounding box center [162, 398] width 26 height 21
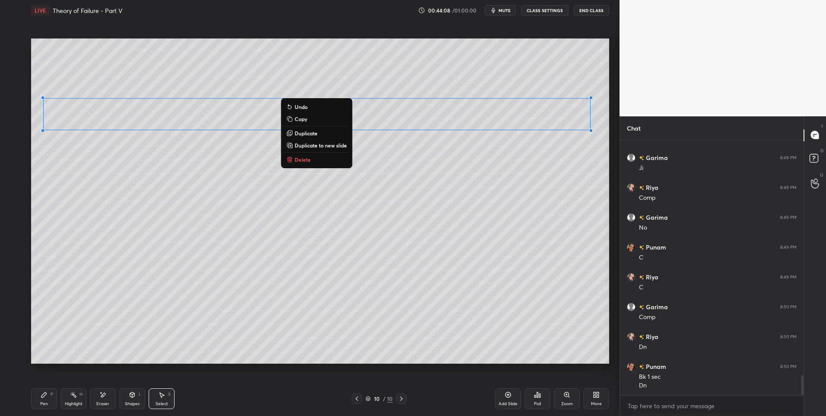
click at [121, 198] on div "0 ° Undo Copy Duplicate Duplicate to new slide Delete" at bounding box center [320, 200] width 578 height 325
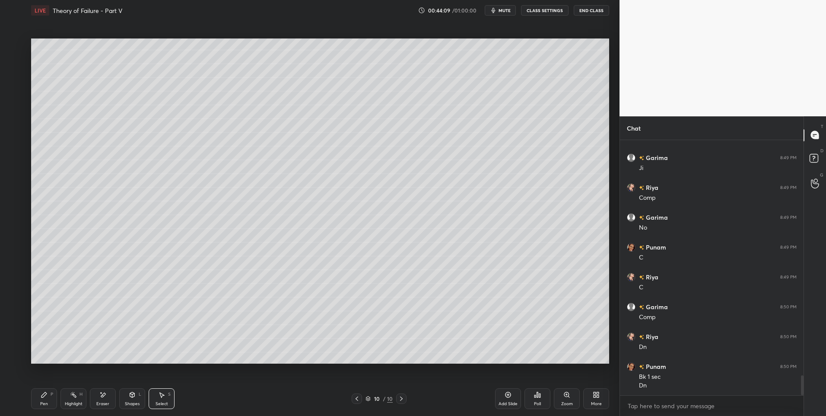
click at [42, 396] on icon at bounding box center [43, 394] width 5 height 5
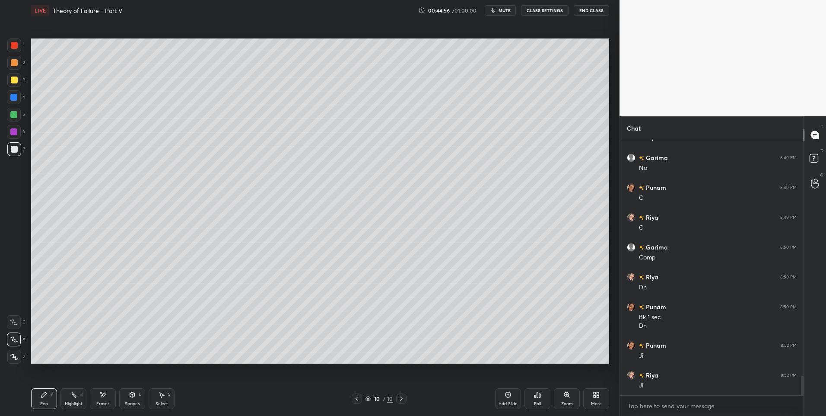
scroll to position [3112, 0]
click at [12, 61] on div at bounding box center [14, 62] width 7 height 7
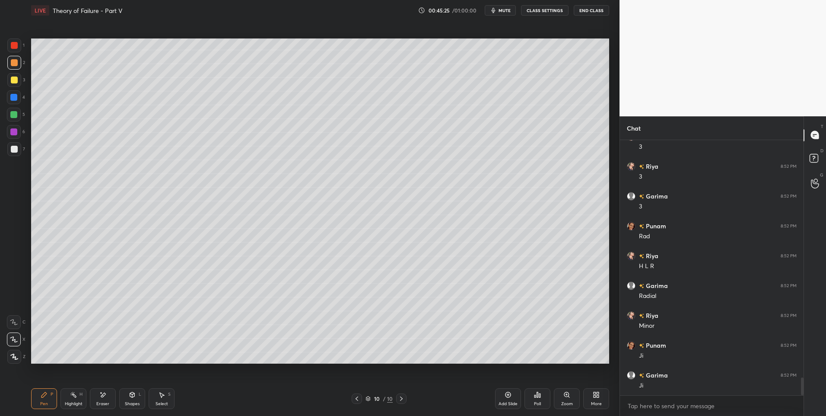
scroll to position [3411, 0]
click at [106, 399] on div "Eraser" at bounding box center [103, 398] width 26 height 21
click at [45, 399] on div "Pen P" at bounding box center [44, 398] width 26 height 21
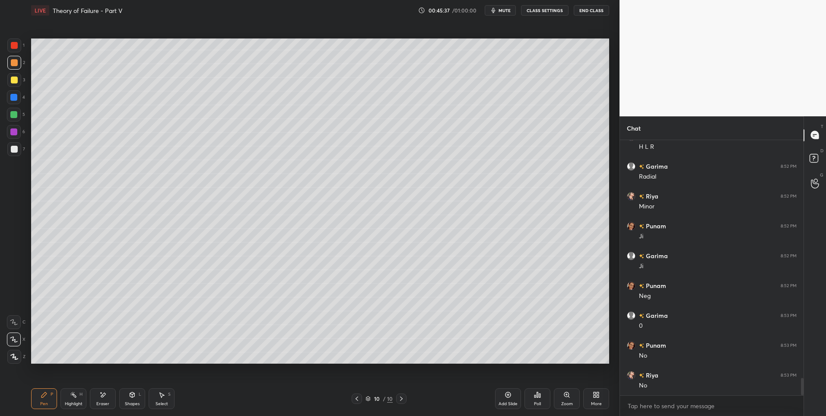
click at [15, 116] on div at bounding box center [13, 114] width 7 height 7
click at [13, 61] on div at bounding box center [14, 62] width 7 height 7
click at [167, 400] on div "Select S" at bounding box center [162, 398] width 26 height 21
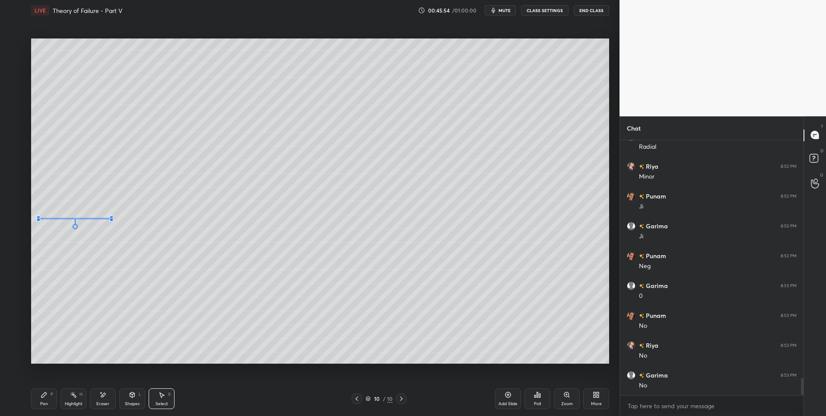
click at [39, 218] on div at bounding box center [38, 219] width 3 height 3
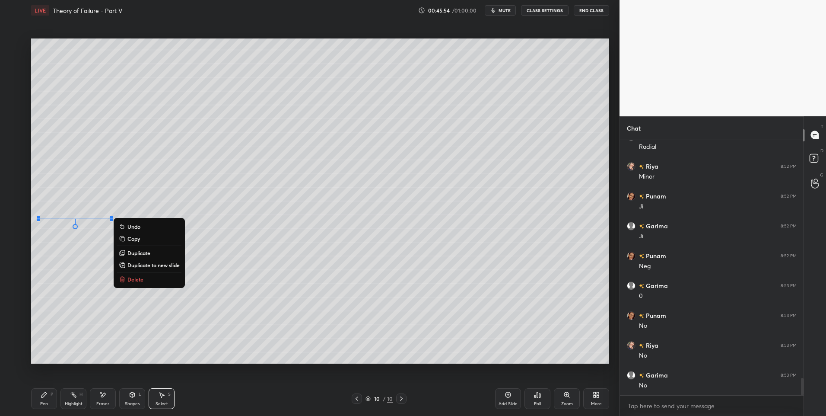
click at [53, 271] on div "0 ° Undo Copy Duplicate Duplicate to new slide Delete" at bounding box center [320, 200] width 578 height 325
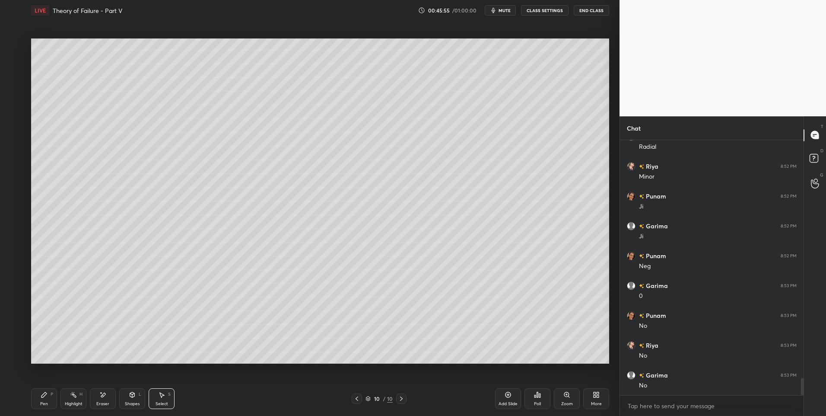
click at [42, 398] on icon at bounding box center [44, 394] width 7 height 7
click at [163, 396] on icon at bounding box center [161, 394] width 7 height 7
click at [162, 194] on div "0 ° Undo Copy Duplicate Duplicate to new slide Delete" at bounding box center [320, 200] width 578 height 325
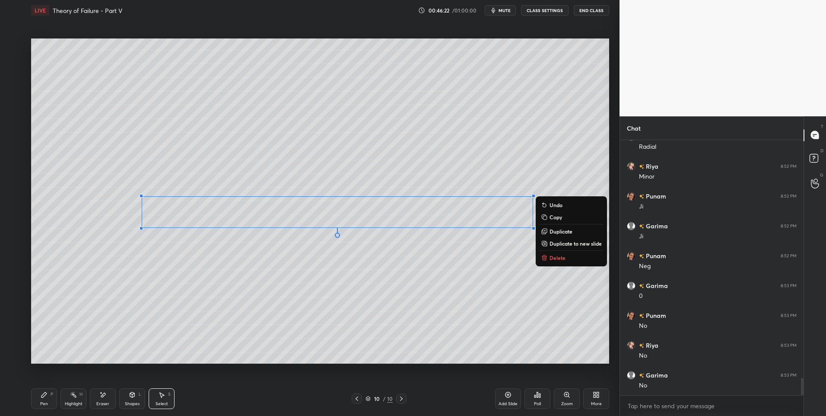
click at [37, 391] on div "Pen P" at bounding box center [44, 398] width 26 height 21
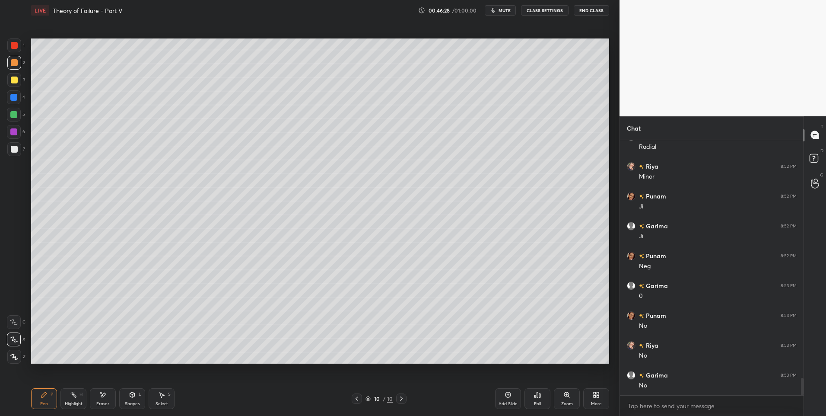
click at [172, 398] on div "Select S" at bounding box center [162, 398] width 26 height 21
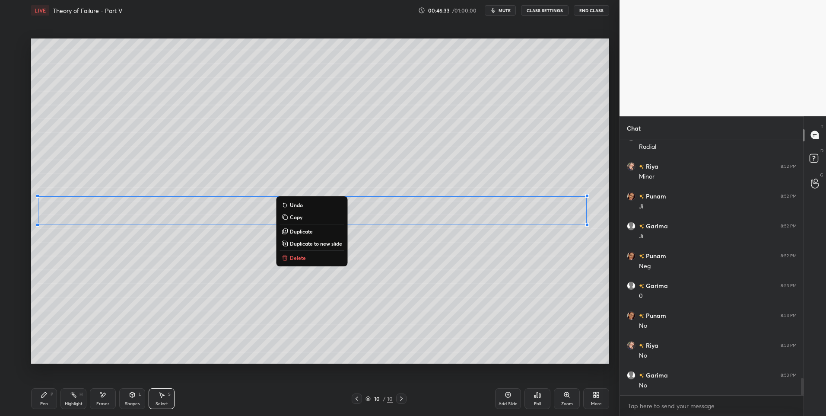
click at [42, 398] on div "Pen P" at bounding box center [44, 398] width 26 height 21
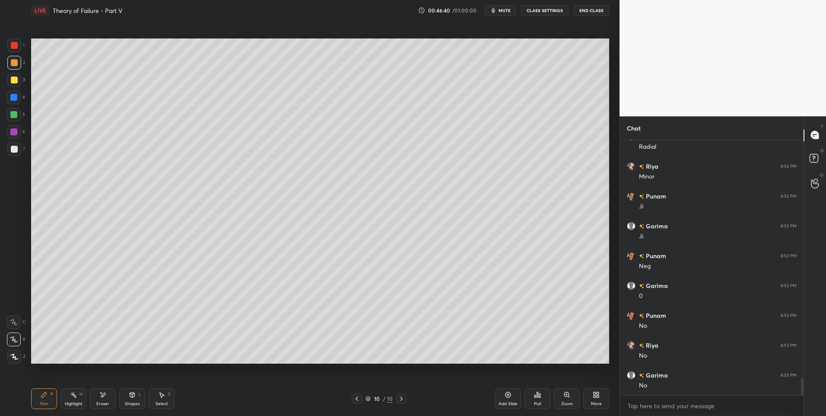
click at [134, 399] on div "Shapes L" at bounding box center [132, 398] width 26 height 21
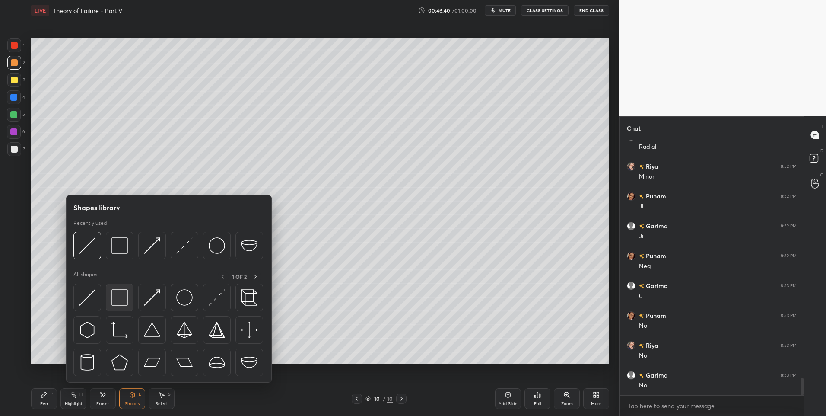
click at [118, 299] on img at bounding box center [119, 297] width 16 height 16
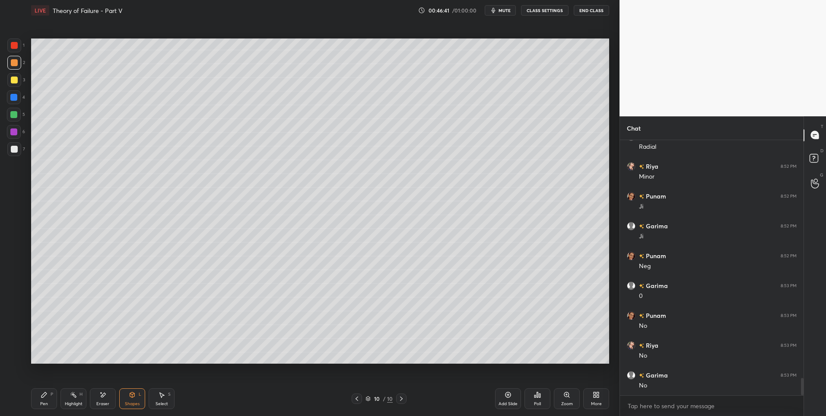
click at [10, 148] on div at bounding box center [14, 149] width 14 height 14
click at [164, 401] on div "Select" at bounding box center [162, 403] width 13 height 4
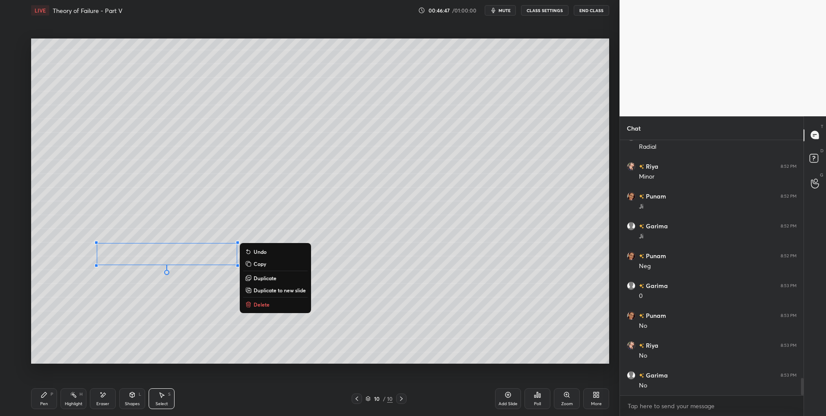
click at [264, 278] on p "Duplicate" at bounding box center [265, 277] width 23 height 7
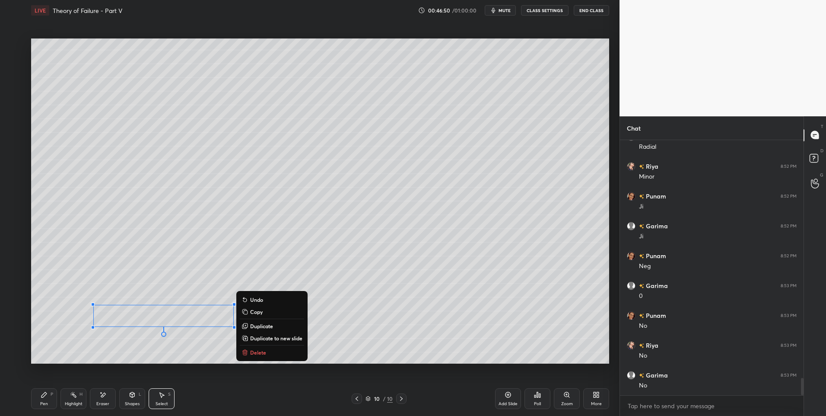
click at [132, 400] on div "Shapes L" at bounding box center [132, 398] width 26 height 21
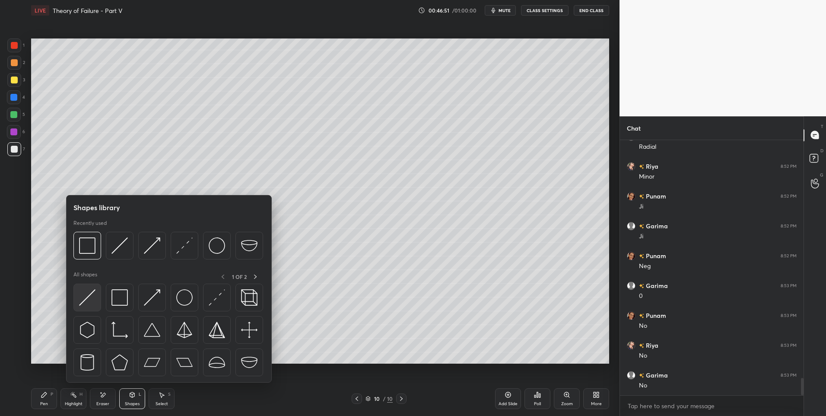
click at [91, 294] on img at bounding box center [87, 297] width 16 height 16
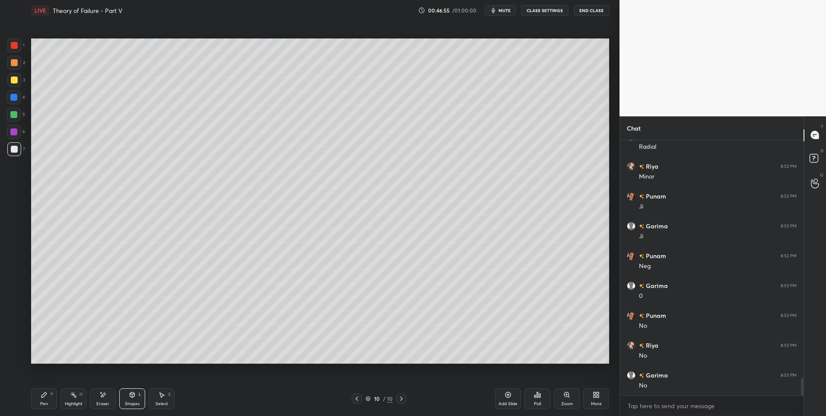
click at [163, 398] on icon at bounding box center [161, 394] width 7 height 7
click at [62, 345] on div "0 ° Undo Copy Duplicate Duplicate to new slide Delete" at bounding box center [320, 200] width 578 height 325
click at [134, 398] on div "Shapes L" at bounding box center [132, 398] width 26 height 21
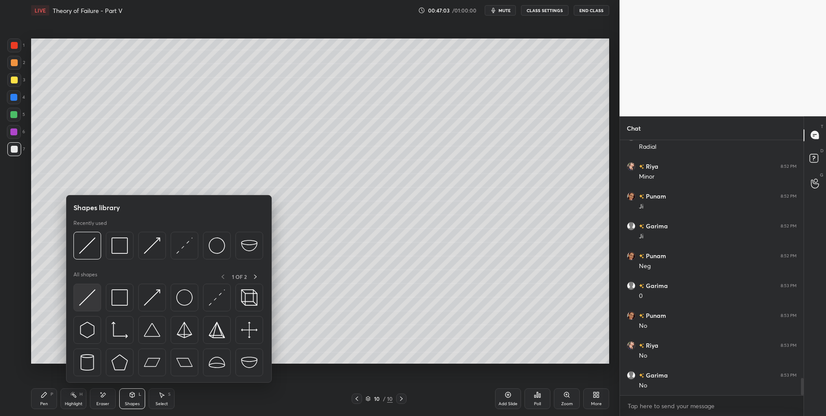
click at [86, 300] on img at bounding box center [87, 297] width 16 height 16
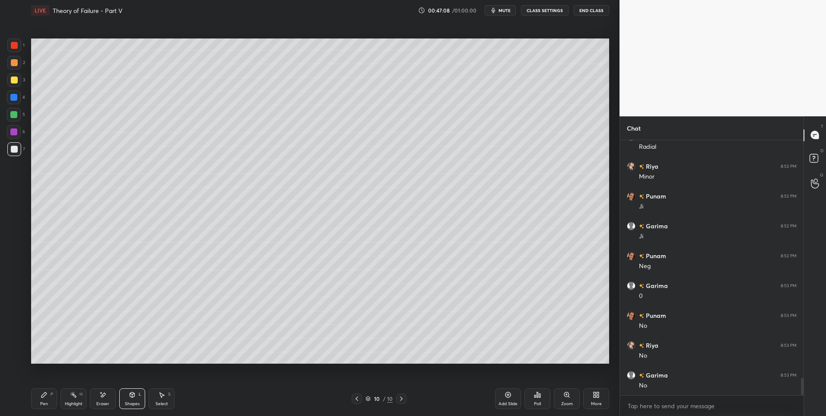
click at [134, 394] on icon at bounding box center [132, 393] width 5 height 1
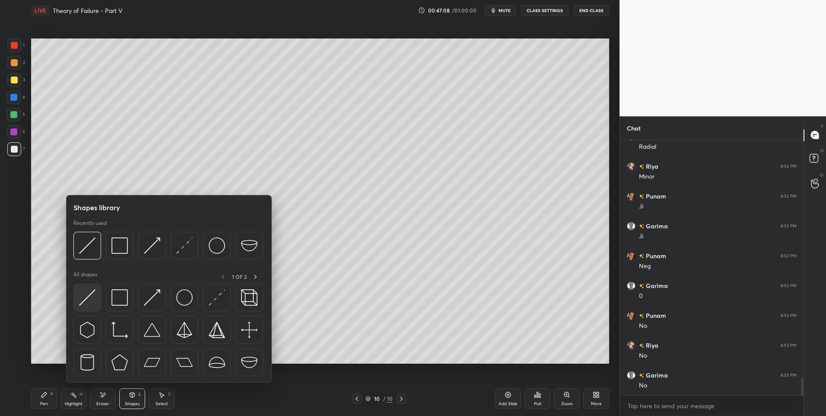
click at [84, 302] on img at bounding box center [87, 297] width 16 height 16
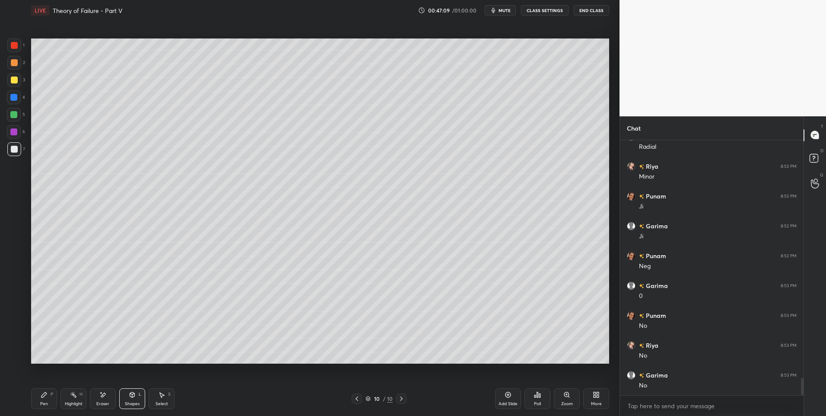
click at [13, 117] on div at bounding box center [13, 114] width 7 height 7
click at [137, 395] on div "Shapes L" at bounding box center [132, 398] width 26 height 21
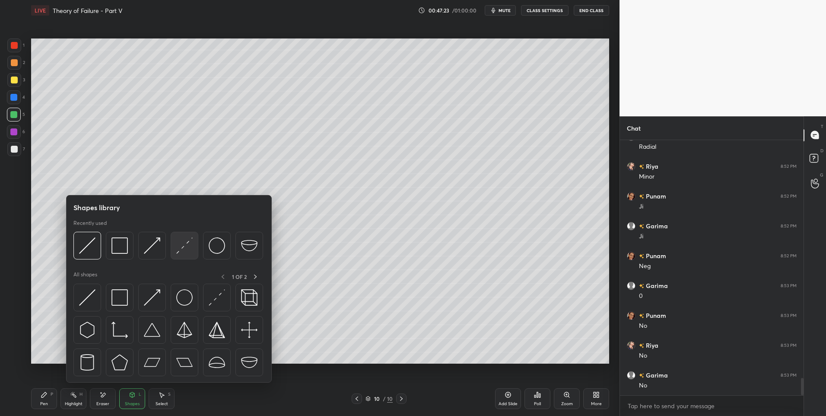
click at [185, 250] on img at bounding box center [184, 245] width 16 height 16
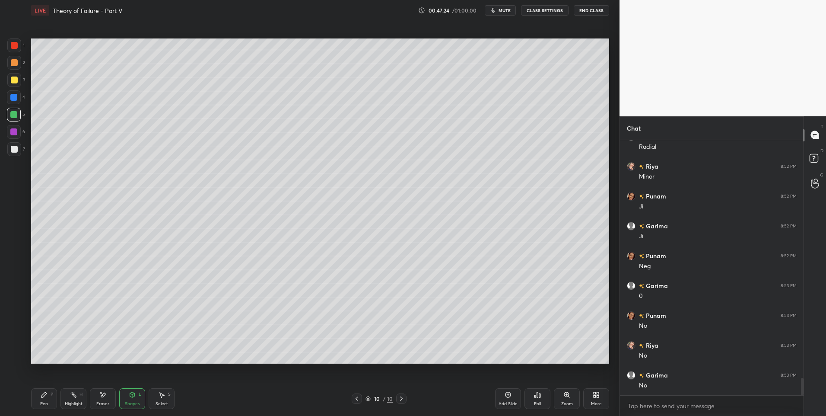
click at [15, 52] on div at bounding box center [14, 45] width 14 height 14
click at [164, 400] on div "Select S" at bounding box center [162, 398] width 26 height 21
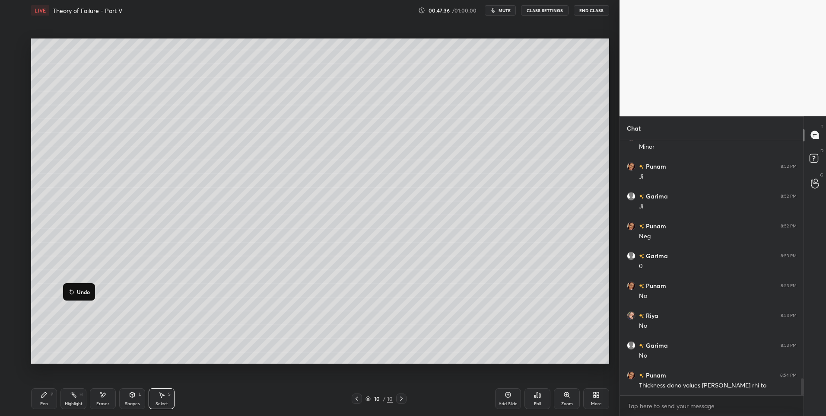
click at [64, 335] on div "0 ° Undo Copy Duplicate Duplicate to new slide Delete" at bounding box center [320, 200] width 578 height 325
click at [126, 391] on div "Shapes L" at bounding box center [132, 398] width 26 height 21
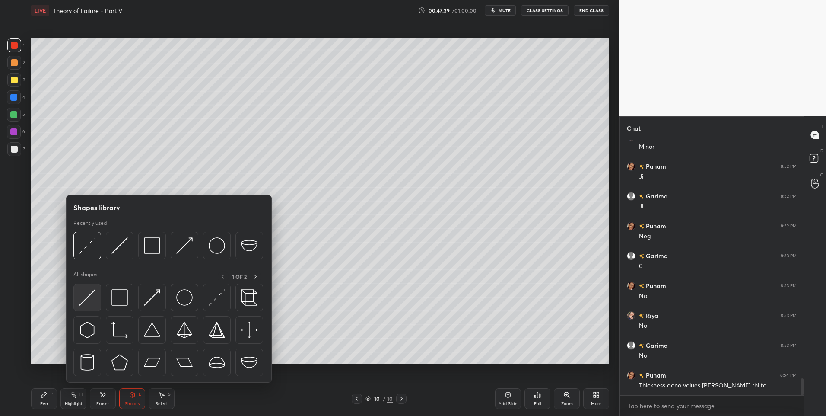
click at [83, 300] on img at bounding box center [87, 297] width 16 height 16
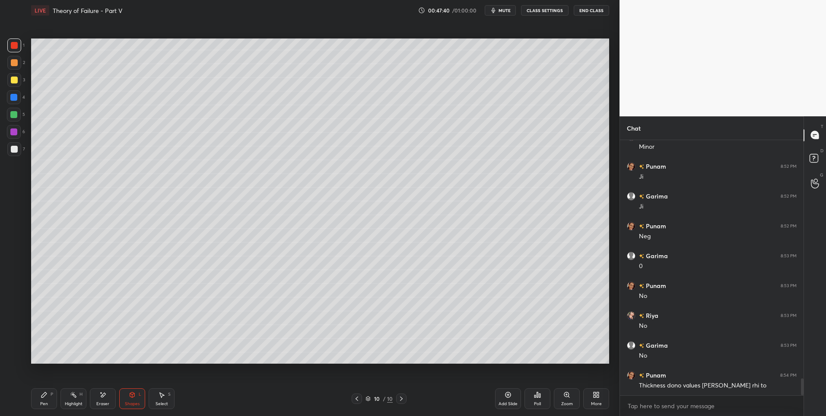
click at [132, 394] on icon at bounding box center [132, 393] width 5 height 1
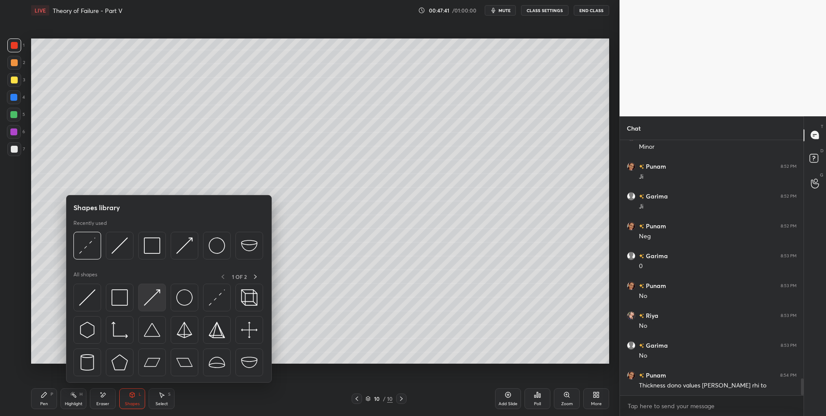
click at [146, 299] on img at bounding box center [152, 297] width 16 height 16
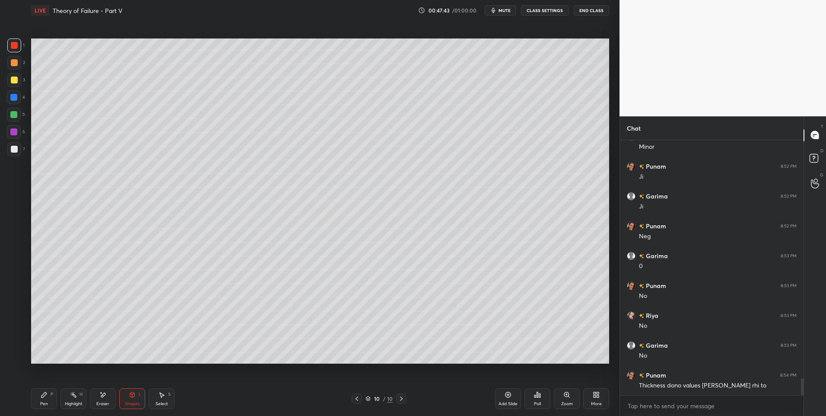
click at [15, 79] on div at bounding box center [14, 79] width 7 height 7
click at [105, 397] on icon at bounding box center [102, 394] width 7 height 7
click at [18, 325] on div at bounding box center [14, 322] width 14 height 14
click at [38, 401] on div "Pen P" at bounding box center [44, 398] width 26 height 21
click at [39, 400] on div "Pen P" at bounding box center [44, 398] width 26 height 21
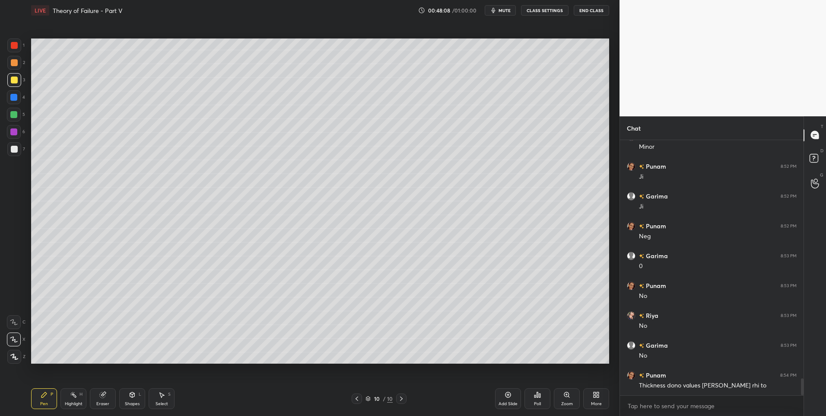
click at [137, 401] on div "Shapes" at bounding box center [132, 403] width 15 height 4
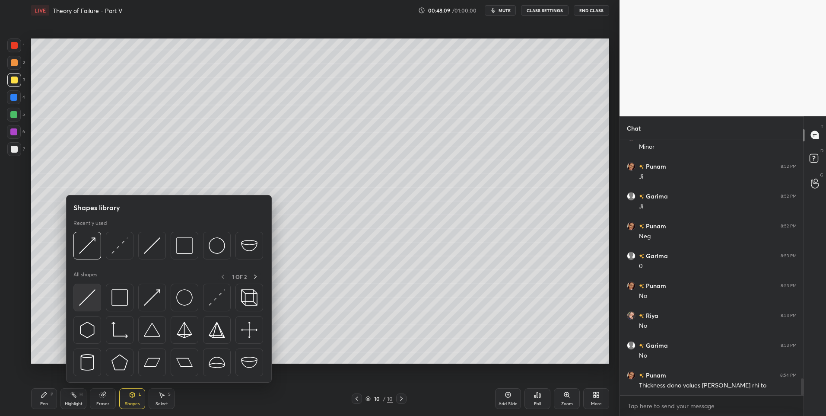
click at [86, 296] on img at bounding box center [87, 297] width 16 height 16
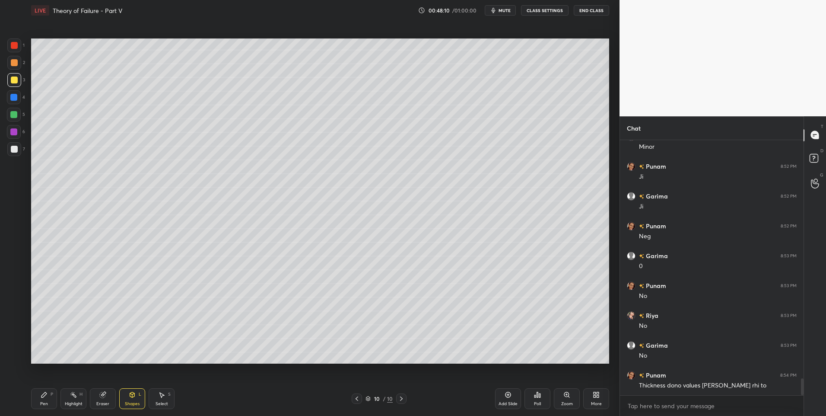
click at [14, 132] on div at bounding box center [13, 131] width 7 height 7
click at [43, 393] on icon at bounding box center [44, 394] width 7 height 7
click at [42, 390] on div "Pen P" at bounding box center [44, 398] width 26 height 21
click at [132, 398] on icon at bounding box center [132, 394] width 7 height 7
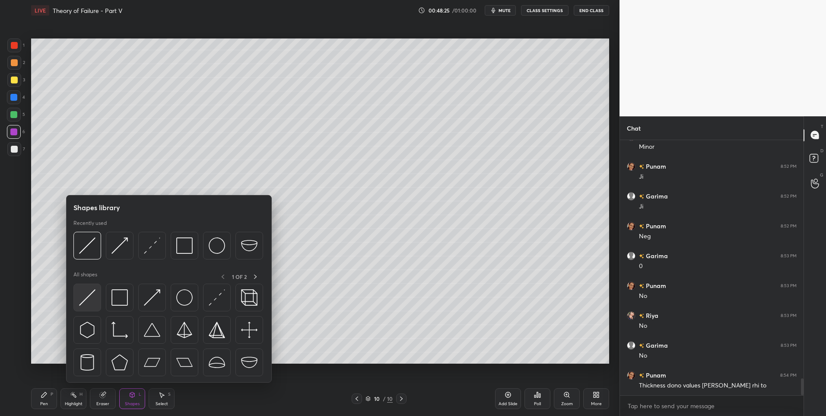
click at [89, 298] on img at bounding box center [87, 297] width 16 height 16
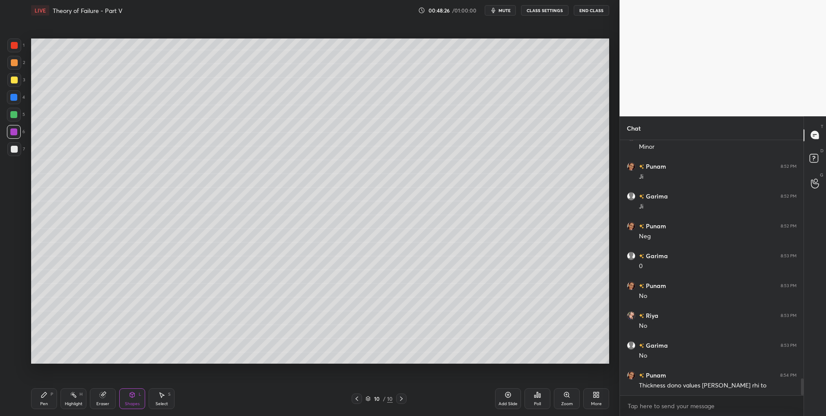
click at [8, 83] on div at bounding box center [14, 80] width 14 height 14
click at [16, 96] on div at bounding box center [13, 97] width 7 height 7
click at [39, 397] on div "Pen P" at bounding box center [44, 398] width 26 height 21
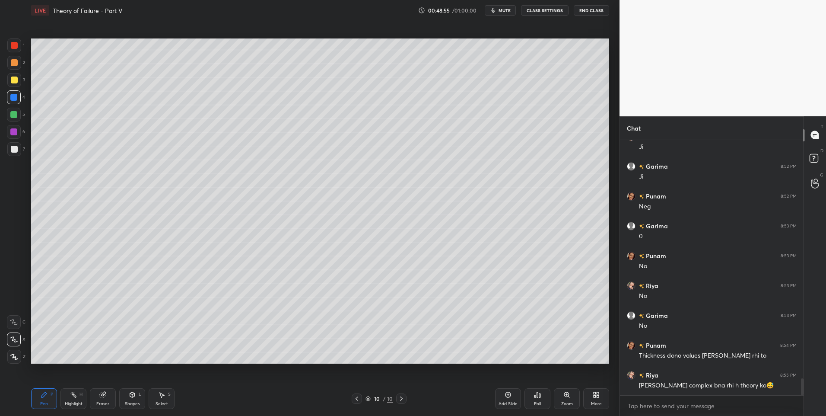
click at [74, 399] on div "Highlight H" at bounding box center [73, 398] width 26 height 21
click at [158, 398] on div "Select S" at bounding box center [162, 398] width 26 height 21
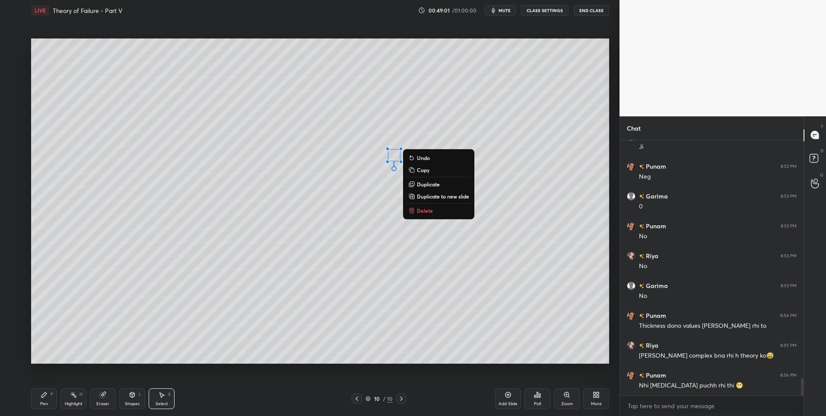
scroll to position [3649, 0]
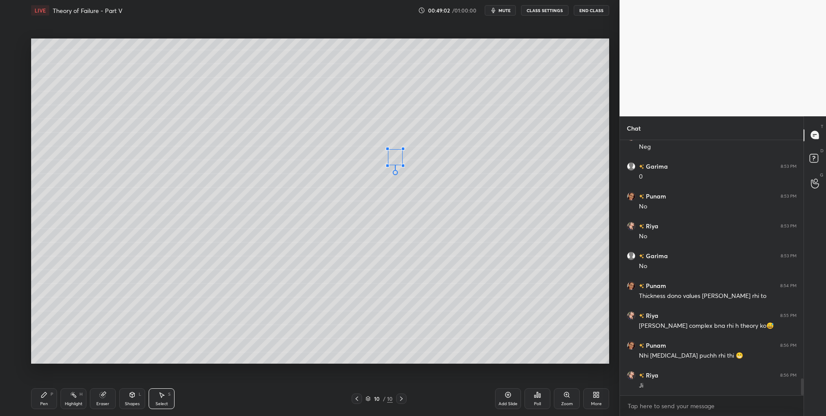
click at [402, 165] on div at bounding box center [402, 165] width 3 height 3
click at [401, 153] on div at bounding box center [401, 151] width 3 height 3
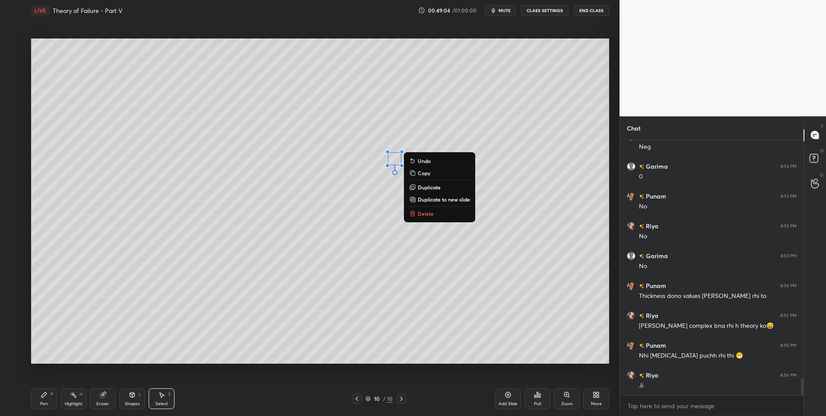
click at [337, 173] on div "0 ° Undo Copy Duplicate Duplicate to new slide Delete" at bounding box center [320, 200] width 578 height 325
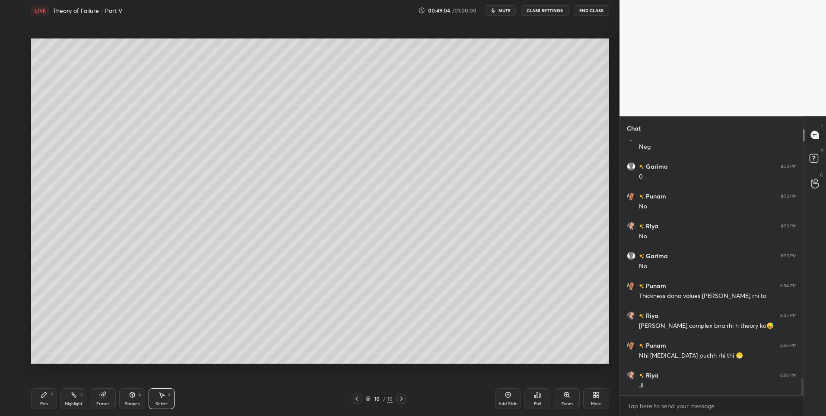
click at [75, 398] on div "Highlight H" at bounding box center [73, 398] width 26 height 21
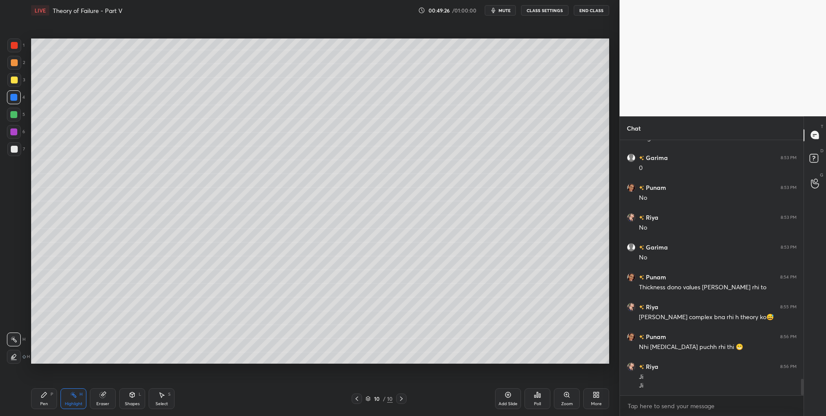
click at [165, 400] on div "Select S" at bounding box center [162, 398] width 26 height 21
click at [48, 401] on div "Pen P" at bounding box center [44, 398] width 26 height 21
click at [42, 395] on icon at bounding box center [43, 394] width 5 height 5
click at [10, 68] on div at bounding box center [14, 63] width 14 height 14
click at [14, 47] on div at bounding box center [14, 45] width 7 height 7
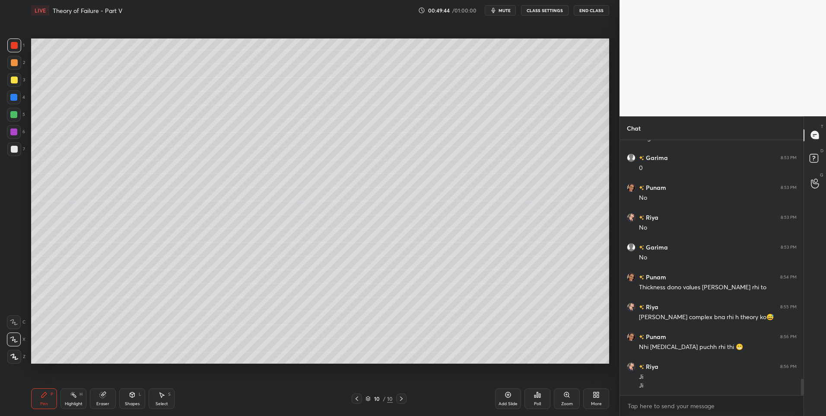
click at [128, 403] on div "Shapes" at bounding box center [132, 403] width 15 height 4
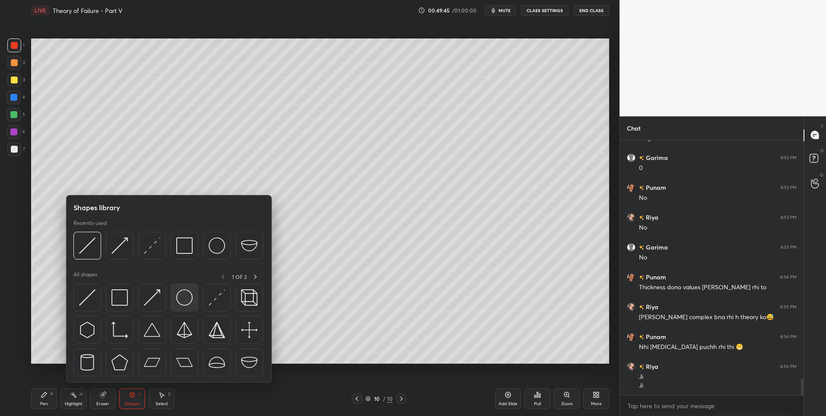
click at [187, 293] on img at bounding box center [184, 297] width 16 height 16
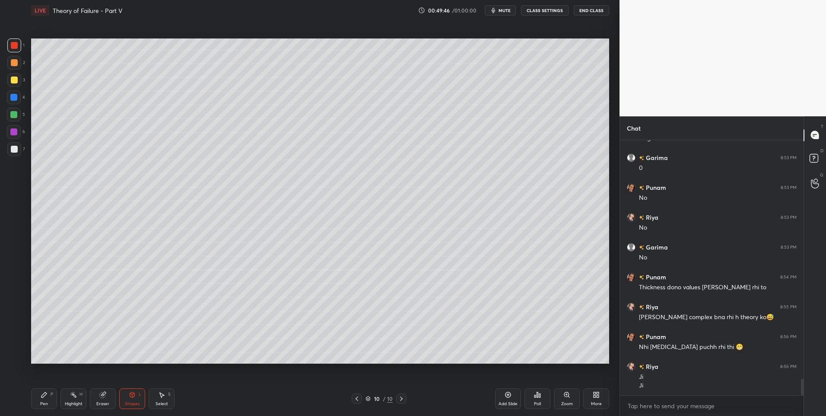
click at [18, 147] on div at bounding box center [14, 149] width 14 height 14
click at [164, 393] on icon at bounding box center [161, 394] width 7 height 7
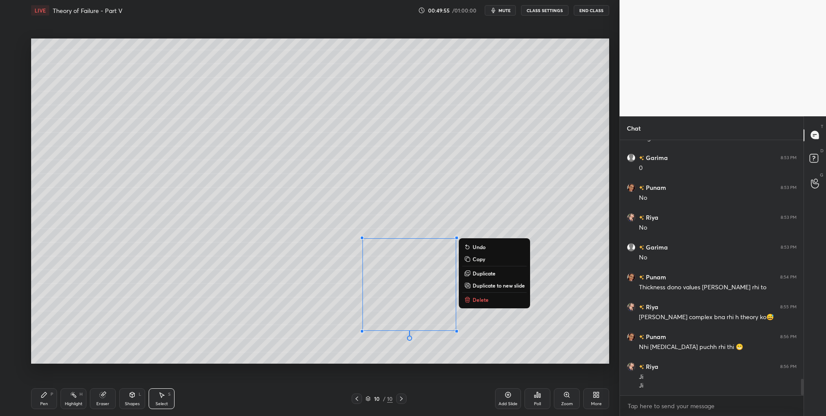
click at [481, 270] on p "Duplicate" at bounding box center [484, 273] width 23 height 7
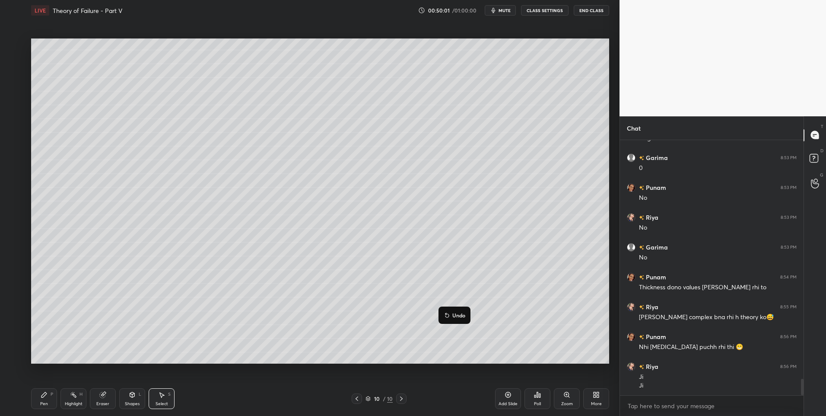
click at [417, 293] on div "0 ° Undo Copy Duplicate Duplicate to new slide Delete" at bounding box center [320, 200] width 578 height 325
click at [512, 296] on div "0 ° Undo Copy Duplicate Duplicate to new slide Delete" at bounding box center [320, 200] width 578 height 325
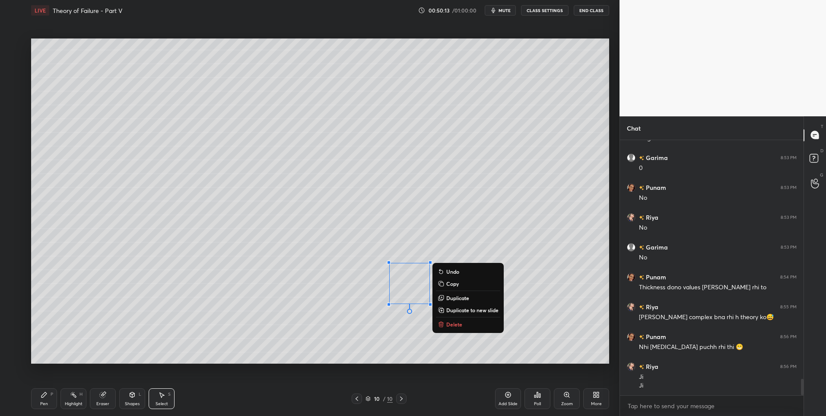
click at [530, 295] on div "0 ° Undo Copy Duplicate Duplicate to new slide Delete" at bounding box center [320, 200] width 578 height 325
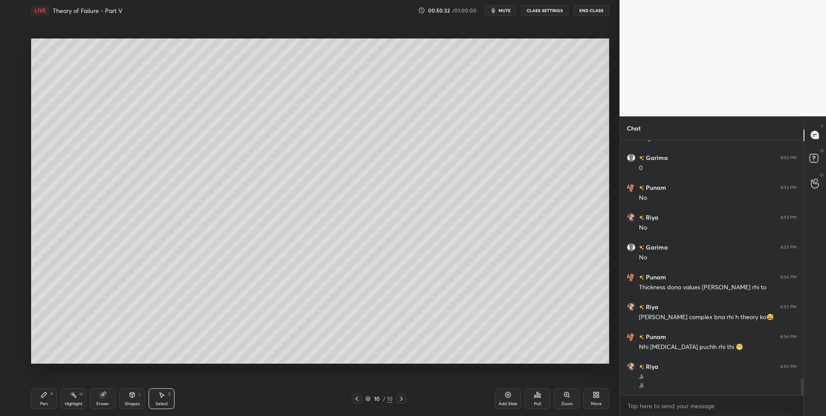
scroll to position [3688, 0]
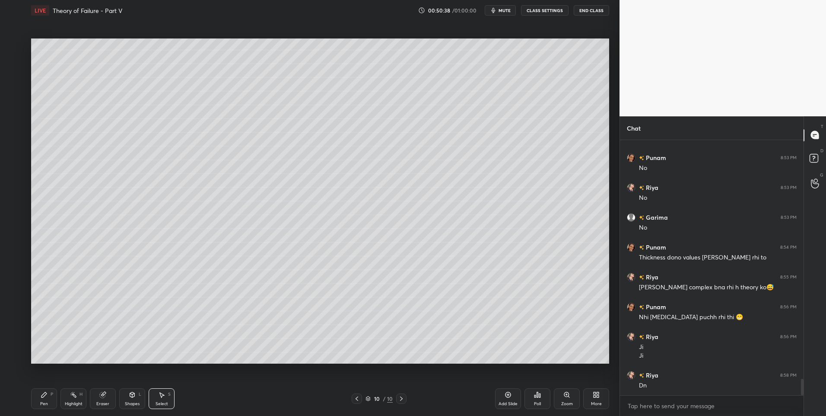
click at [127, 403] on div "Shapes" at bounding box center [132, 403] width 15 height 4
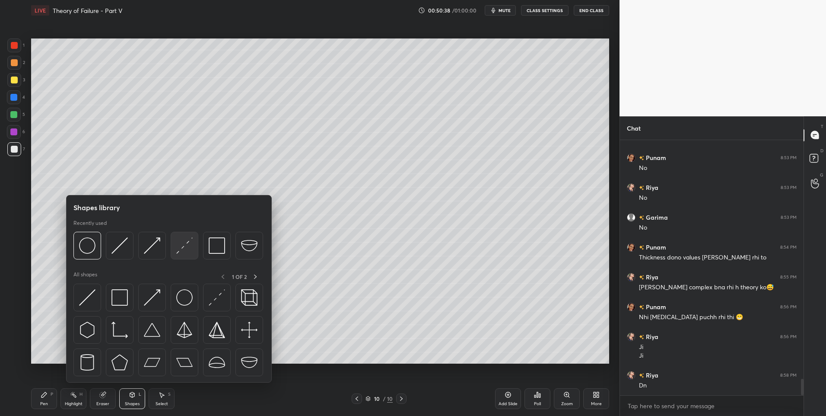
click at [186, 243] on img at bounding box center [184, 245] width 16 height 16
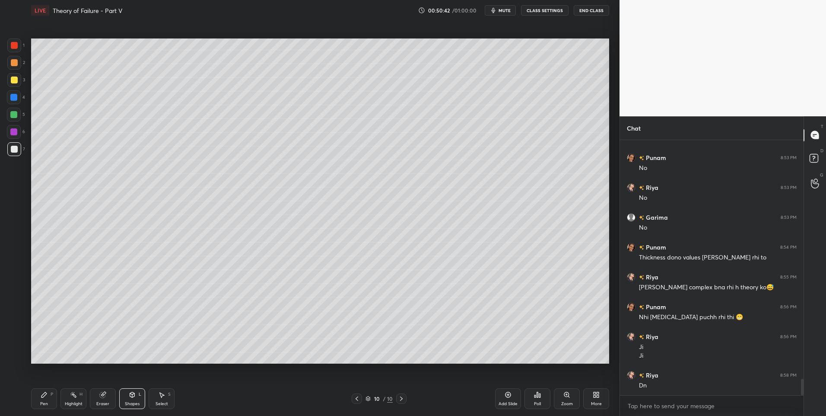
click at [38, 398] on div "Pen P" at bounding box center [44, 398] width 26 height 21
click at [12, 65] on div at bounding box center [14, 62] width 7 height 7
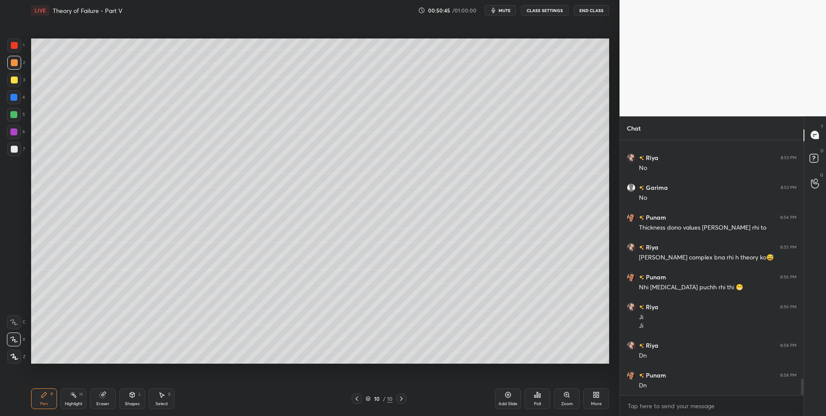
click at [503, 396] on div "Add Slide" at bounding box center [508, 398] width 26 height 21
click at [16, 153] on div at bounding box center [14, 149] width 14 height 14
click at [19, 66] on div at bounding box center [14, 63] width 14 height 14
click at [134, 392] on icon at bounding box center [132, 394] width 7 height 7
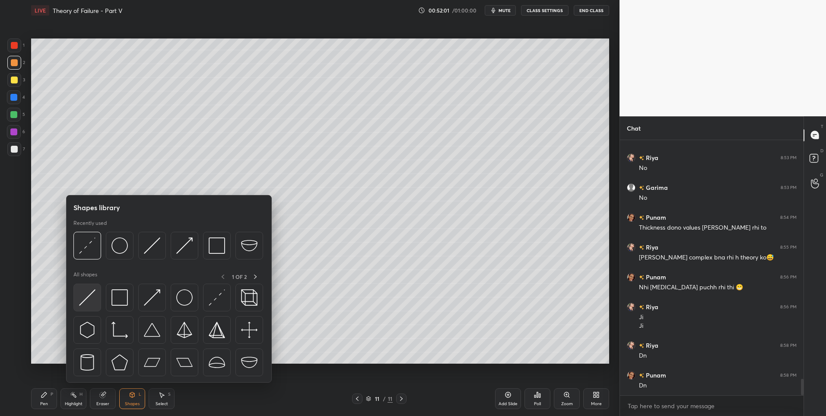
click at [91, 300] on img at bounding box center [87, 297] width 16 height 16
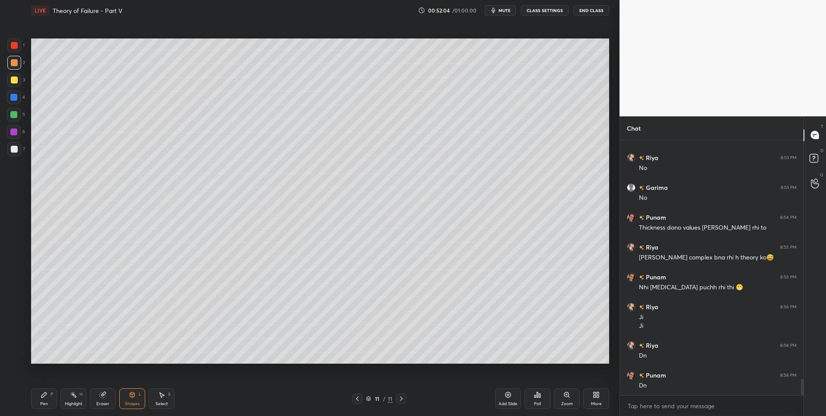
click at [47, 395] on icon at bounding box center [44, 394] width 7 height 7
click at [48, 395] on div "Pen P" at bounding box center [44, 398] width 26 height 21
click at [44, 391] on icon at bounding box center [44, 394] width 7 height 7
click at [18, 151] on div at bounding box center [14, 149] width 14 height 14
click at [130, 395] on icon at bounding box center [132, 394] width 5 height 5
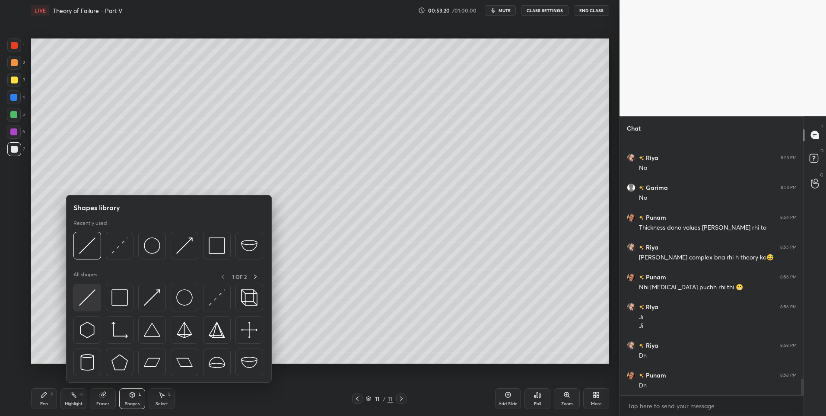
click at [95, 300] on div at bounding box center [87, 297] width 28 height 28
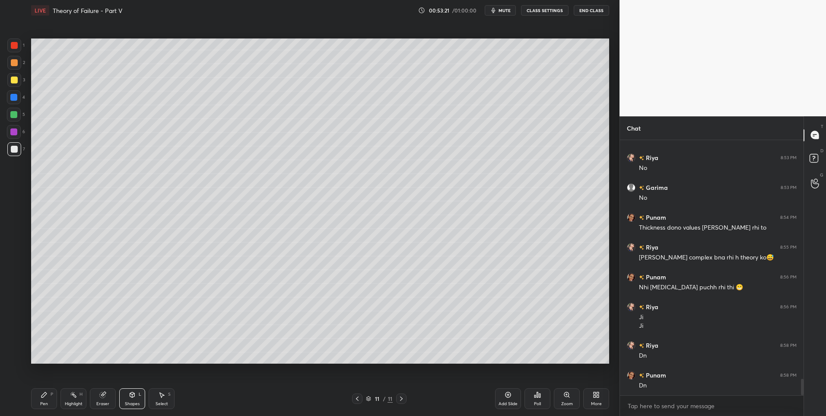
click at [13, 49] on div at bounding box center [14, 45] width 14 height 14
click at [40, 398] on div "Pen P" at bounding box center [44, 398] width 26 height 21
click at [14, 150] on div at bounding box center [14, 149] width 7 height 7
click at [12, 65] on div at bounding box center [14, 62] width 7 height 7
click at [136, 400] on div "Shapes L" at bounding box center [132, 398] width 26 height 21
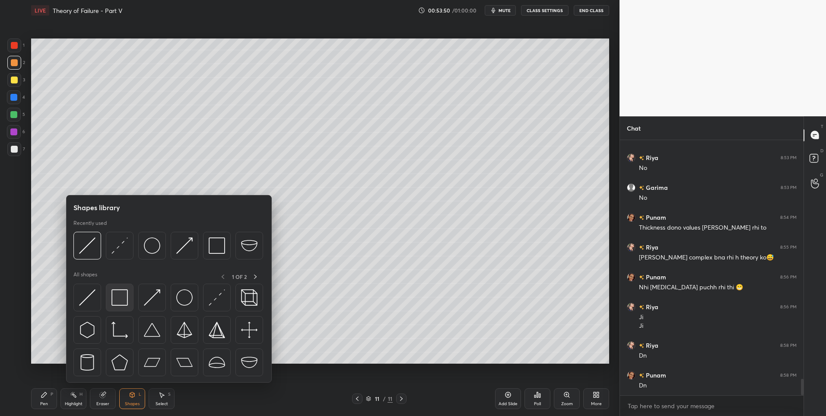
click at [121, 295] on img at bounding box center [119, 297] width 16 height 16
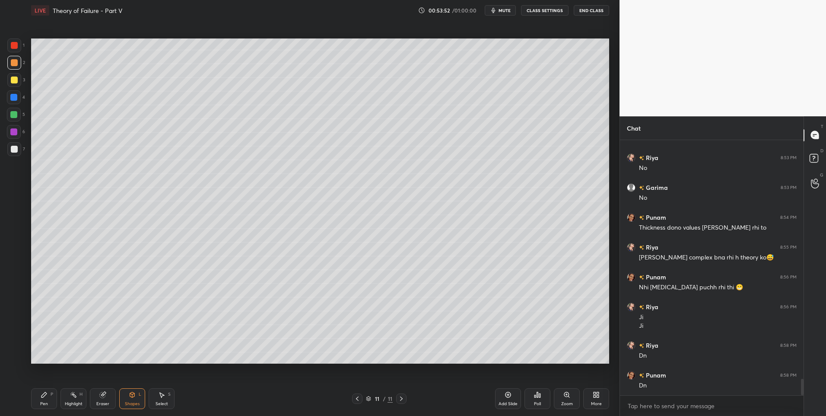
click at [46, 396] on icon at bounding box center [44, 394] width 7 height 7
click at [51, 394] on div "P" at bounding box center [52, 394] width 3 height 4
click at [70, 396] on icon at bounding box center [73, 394] width 7 height 7
click at [403, 399] on icon at bounding box center [401, 398] width 7 height 7
click at [506, 395] on icon at bounding box center [509, 395] width 6 height 6
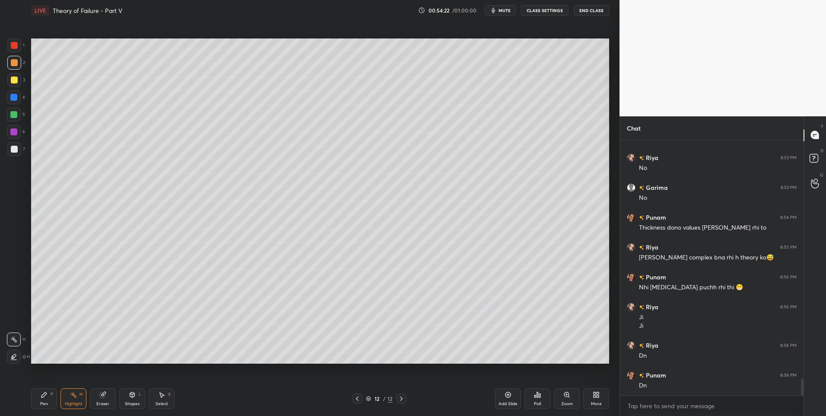
click at [39, 400] on div "Pen P" at bounding box center [44, 398] width 26 height 21
click at [46, 398] on div "Pen P" at bounding box center [44, 398] width 26 height 21
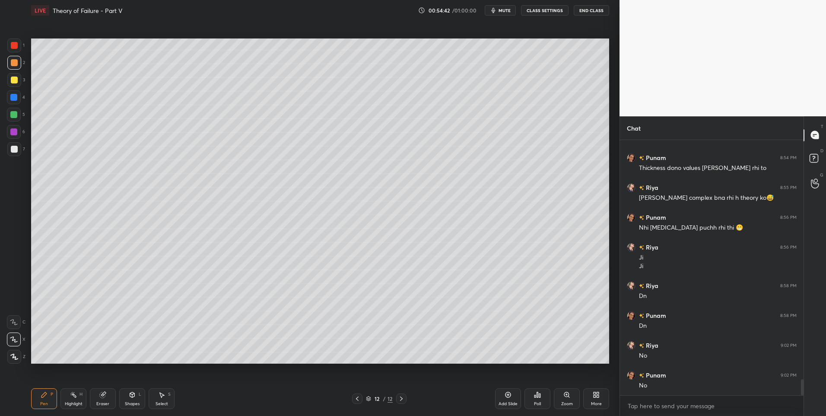
scroll to position [3786, 0]
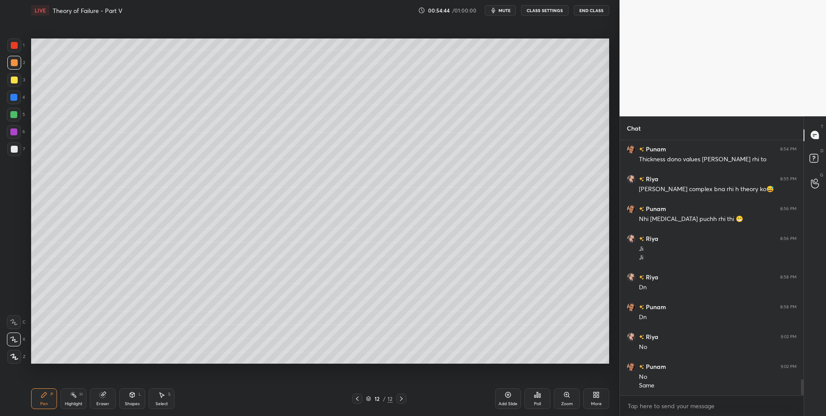
click at [158, 395] on div "Select S" at bounding box center [162, 398] width 26 height 21
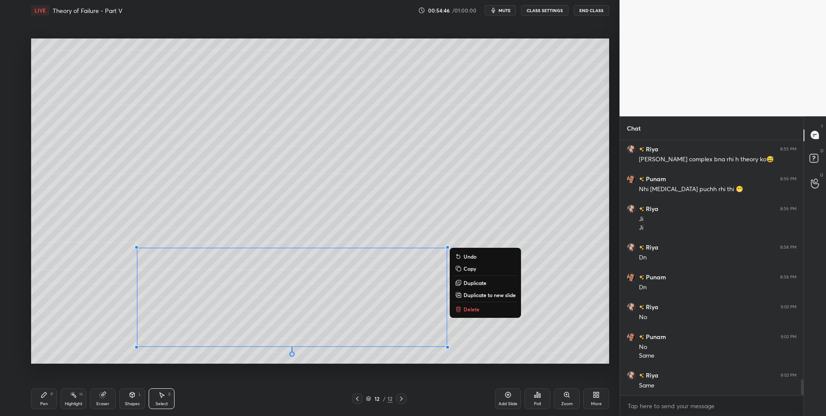
click at [480, 307] on button "Delete" at bounding box center [485, 309] width 64 height 10
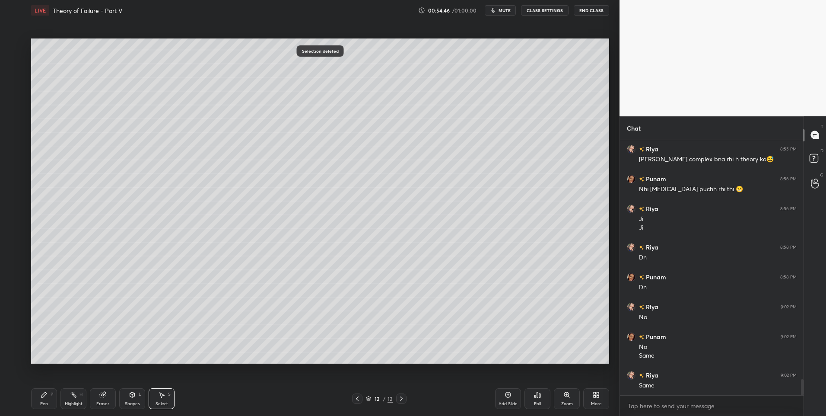
click at [72, 401] on div "Highlight" at bounding box center [74, 403] width 18 height 4
click at [359, 400] on icon at bounding box center [357, 398] width 7 height 7
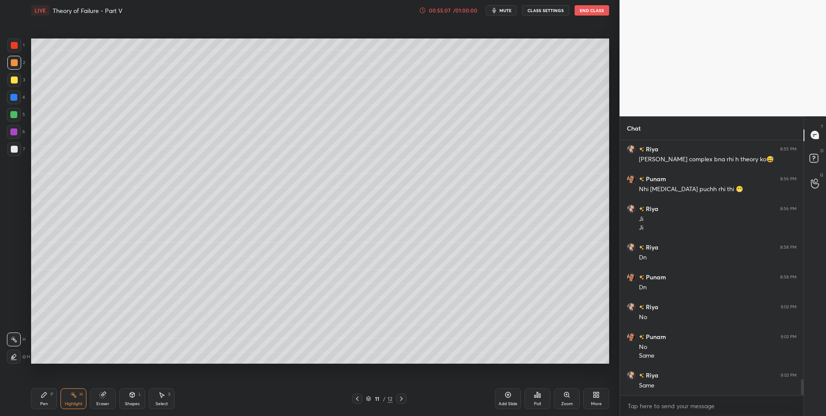
click at [356, 396] on icon at bounding box center [357, 398] width 7 height 7
click at [134, 400] on div "Shapes L" at bounding box center [132, 398] width 26 height 21
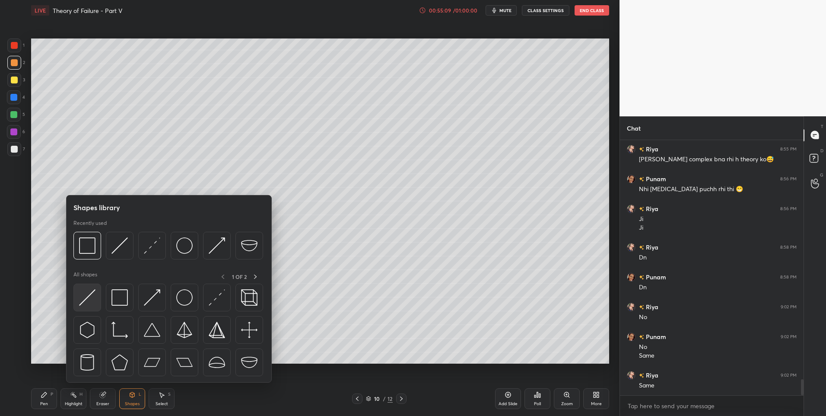
click at [96, 301] on div at bounding box center [87, 297] width 28 height 28
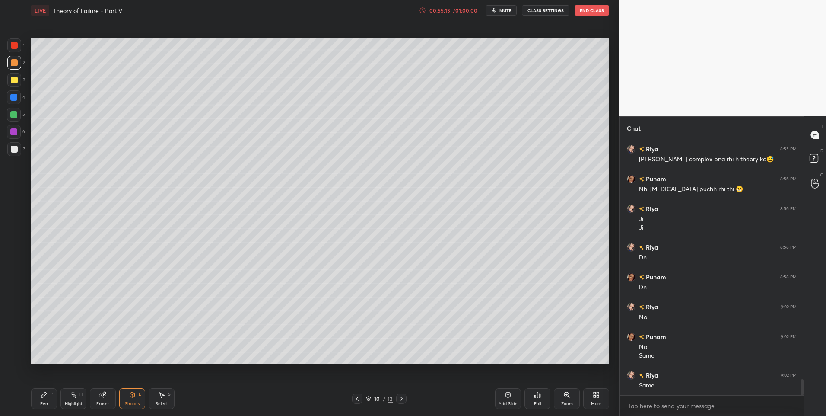
click at [16, 50] on div at bounding box center [14, 45] width 14 height 14
click at [43, 396] on icon at bounding box center [43, 394] width 5 height 5
click at [43, 395] on icon at bounding box center [43, 394] width 5 height 5
click at [137, 398] on div "Shapes L" at bounding box center [132, 398] width 26 height 21
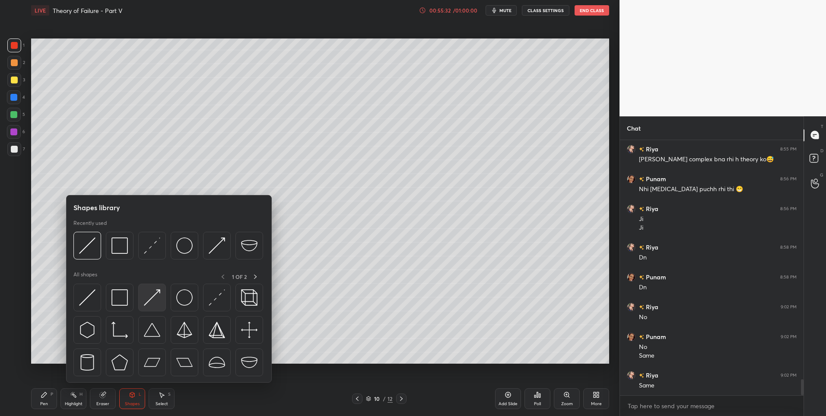
click at [158, 297] on img at bounding box center [152, 297] width 16 height 16
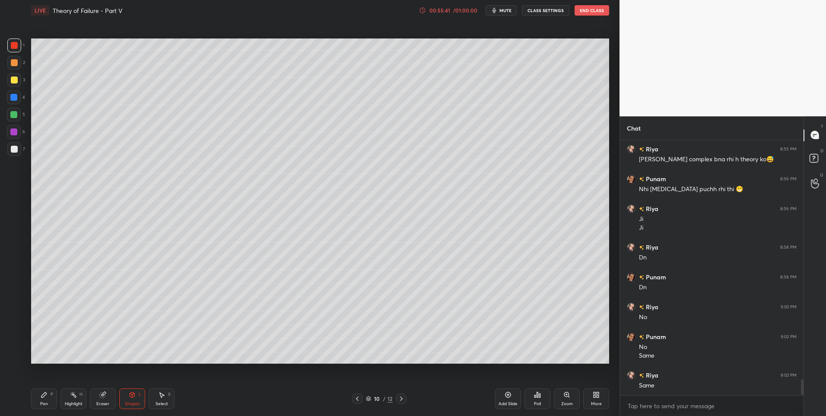
click at [38, 399] on div "Pen P" at bounding box center [44, 398] width 26 height 21
click at [72, 400] on div "Highlight H" at bounding box center [73, 398] width 26 height 21
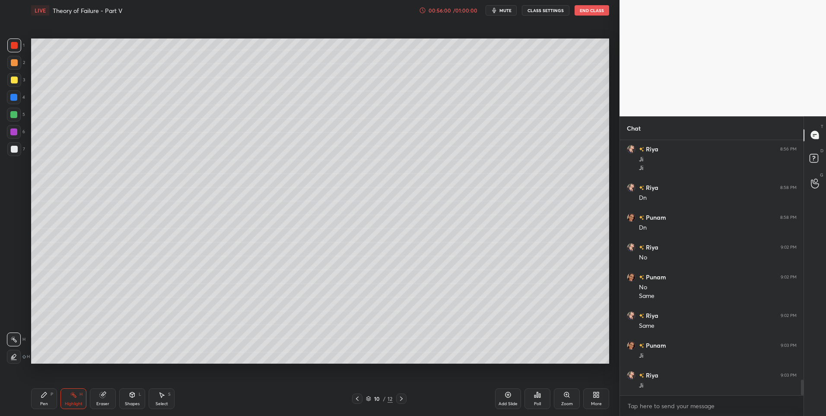
scroll to position [3905, 0]
click at [402, 397] on icon at bounding box center [401, 398] width 7 height 7
click at [42, 403] on div "Pen" at bounding box center [44, 403] width 8 height 4
click at [16, 60] on div at bounding box center [14, 62] width 7 height 7
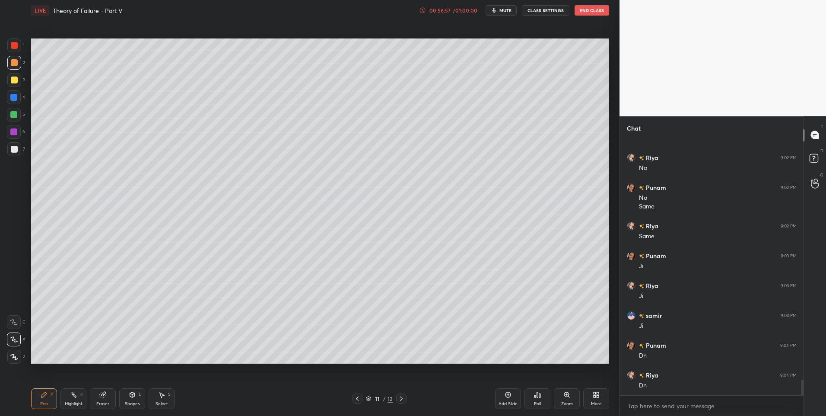
click at [403, 399] on icon at bounding box center [401, 398] width 7 height 7
click at [129, 394] on icon at bounding box center [132, 394] width 7 height 7
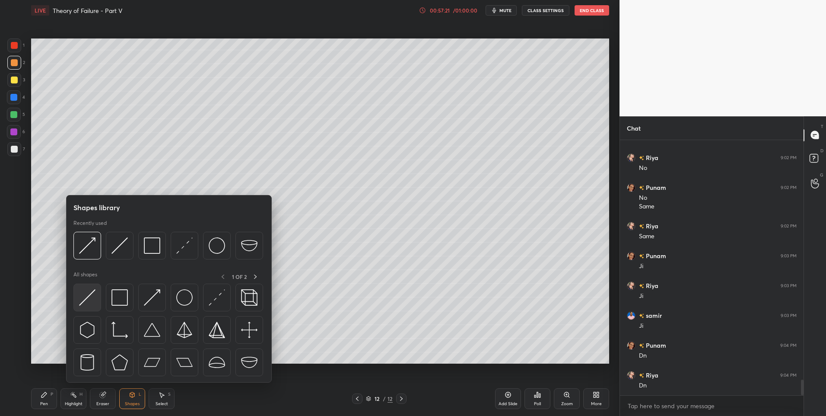
click at [94, 295] on img at bounding box center [87, 297] width 16 height 16
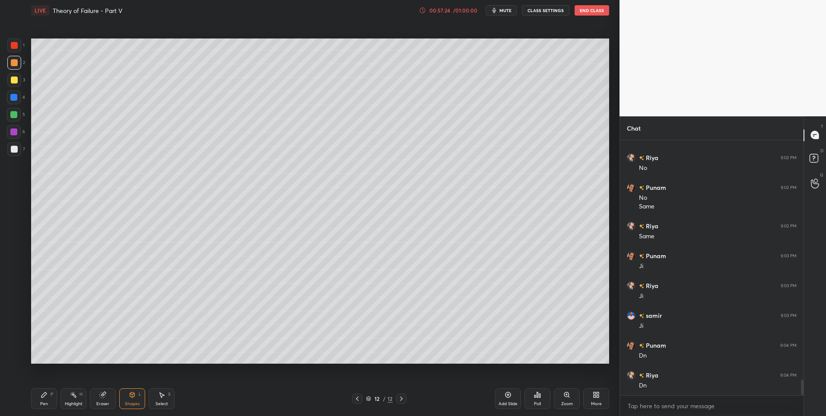
click at [162, 398] on div "Select S" at bounding box center [162, 398] width 26 height 21
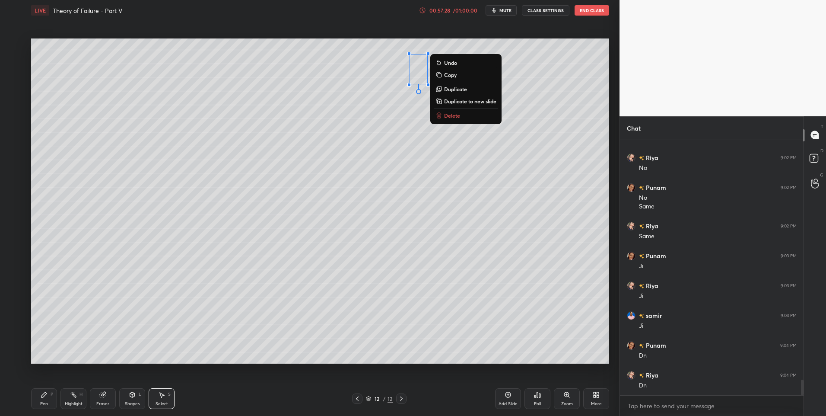
click at [364, 130] on div "0 ° Undo Copy Duplicate Duplicate to new slide Delete" at bounding box center [320, 200] width 578 height 325
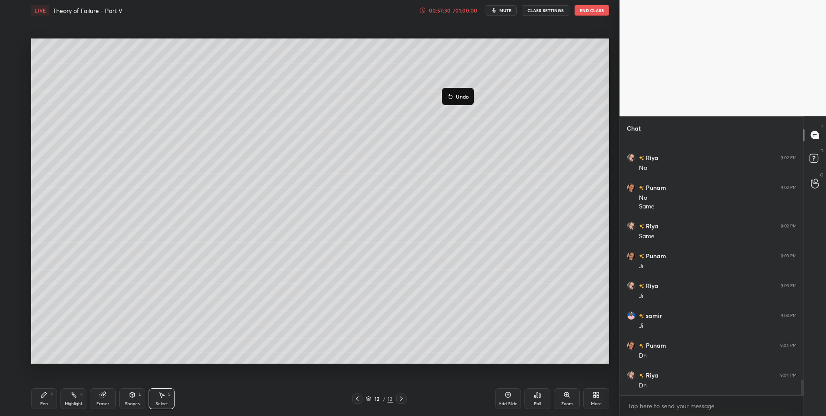
click at [342, 155] on div "0 ° Undo Copy Duplicate Duplicate to new slide Delete" at bounding box center [320, 200] width 578 height 325
click at [153, 156] on div "0 ° Undo Copy Duplicate Duplicate to new slide Delete" at bounding box center [320, 200] width 578 height 325
click at [82, 86] on div at bounding box center [80, 87] width 3 height 3
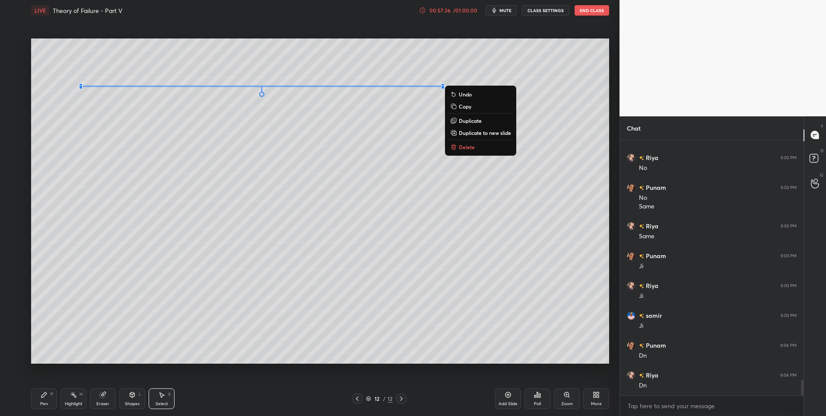
click at [118, 159] on div "0 ° Undo Copy Duplicate Duplicate to new slide Delete" at bounding box center [320, 200] width 578 height 325
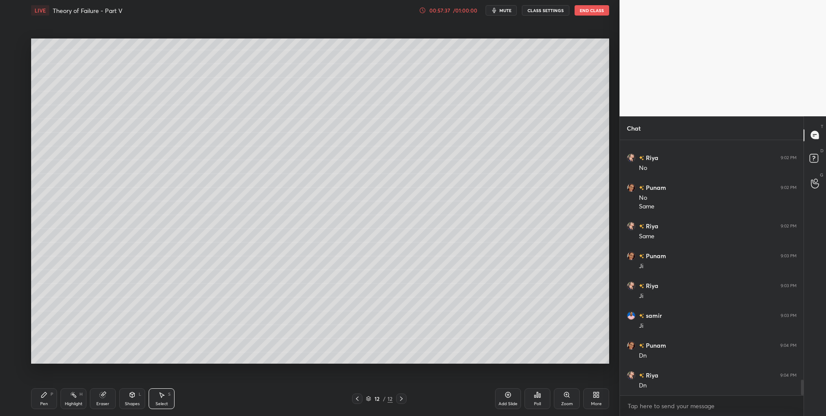
click at [44, 397] on icon at bounding box center [44, 394] width 7 height 7
click at [14, 152] on div at bounding box center [14, 149] width 7 height 7
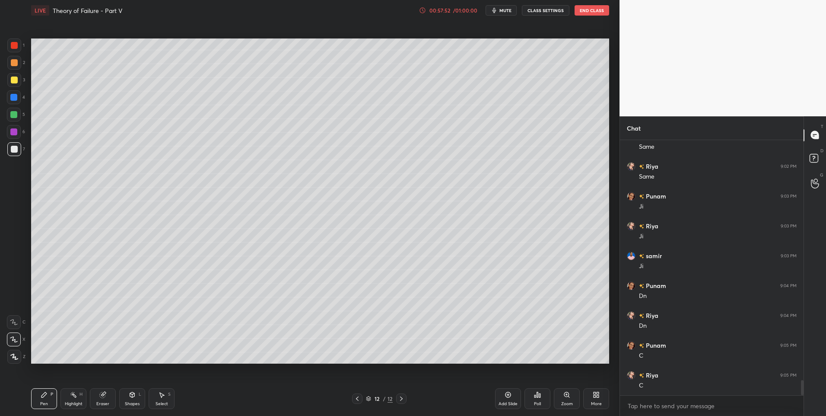
scroll to position [4054, 0]
click at [15, 119] on div at bounding box center [14, 115] width 14 height 14
click at [133, 388] on div "Pen P Highlight H Eraser Shapes L Select S 12 / 12 Add Slide Poll Zoom More" at bounding box center [320, 398] width 578 height 35
click at [130, 396] on icon at bounding box center [132, 394] width 5 height 5
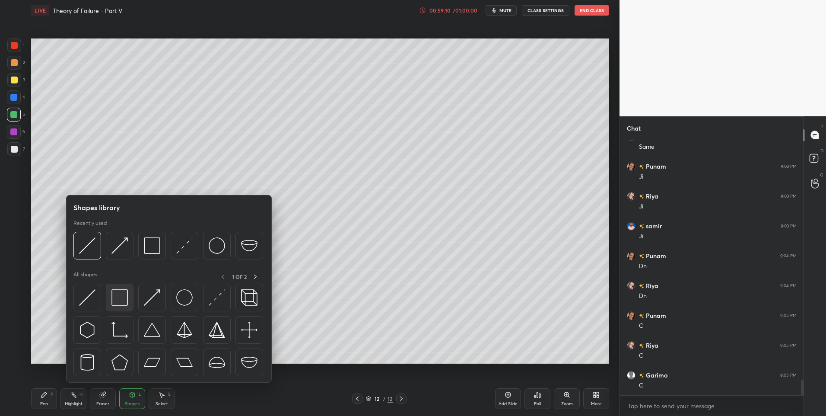
click at [120, 295] on img at bounding box center [119, 297] width 16 height 16
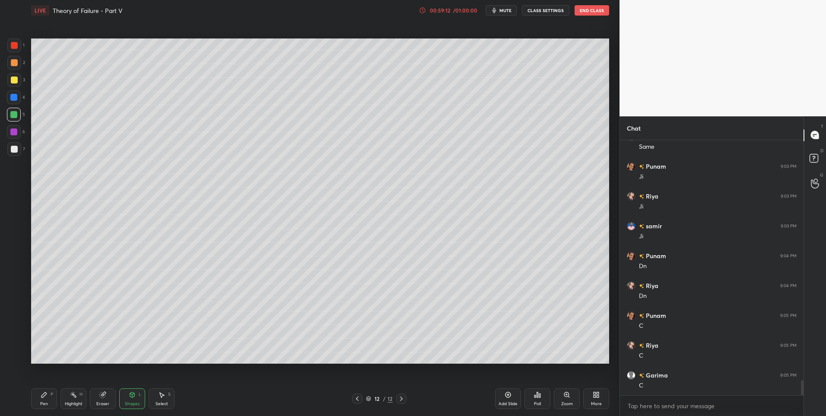
click at [43, 399] on div "Pen P" at bounding box center [44, 398] width 26 height 21
click at [404, 401] on icon at bounding box center [401, 398] width 7 height 7
click at [78, 399] on div "Highlight H" at bounding box center [73, 398] width 26 height 21
click at [357, 398] on icon at bounding box center [357, 398] width 3 height 4
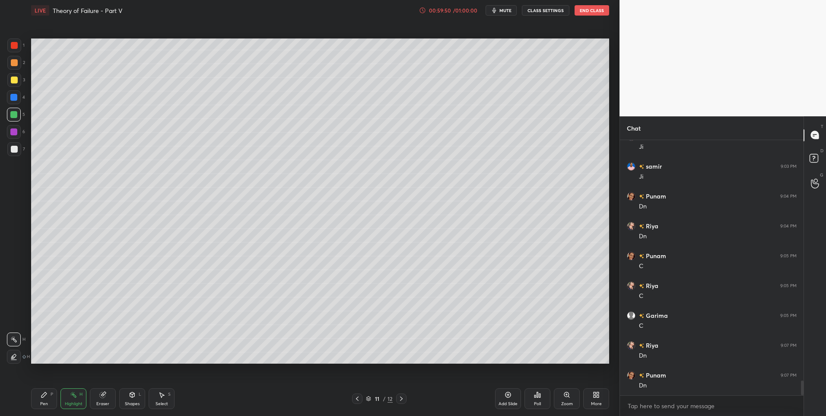
click at [360, 397] on icon at bounding box center [357, 398] width 7 height 7
click at [134, 401] on div "Shapes" at bounding box center [132, 403] width 15 height 4
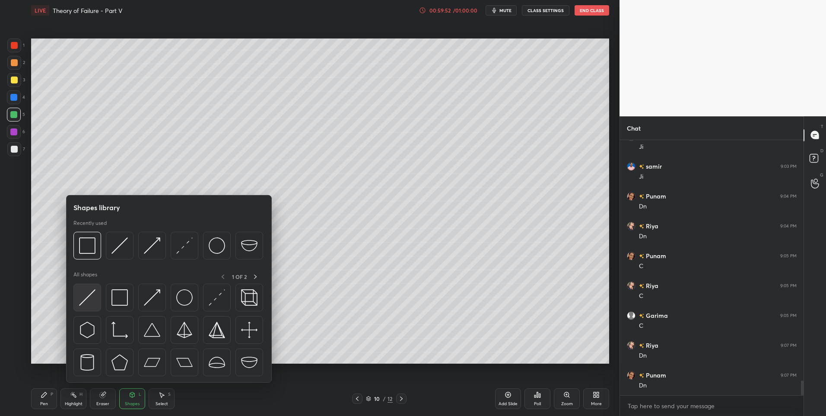
click at [86, 298] on img at bounding box center [87, 297] width 16 height 16
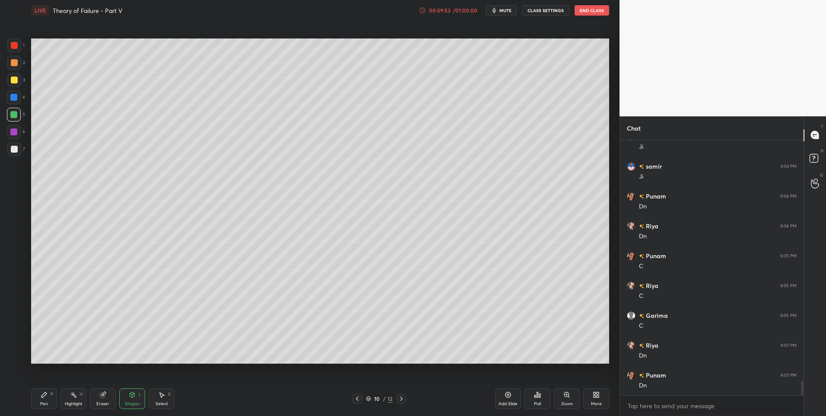
click at [46, 404] on div "Pen" at bounding box center [44, 403] width 8 height 4
click at [13, 147] on div at bounding box center [14, 149] width 7 height 7
click at [17, 130] on div at bounding box center [14, 132] width 14 height 14
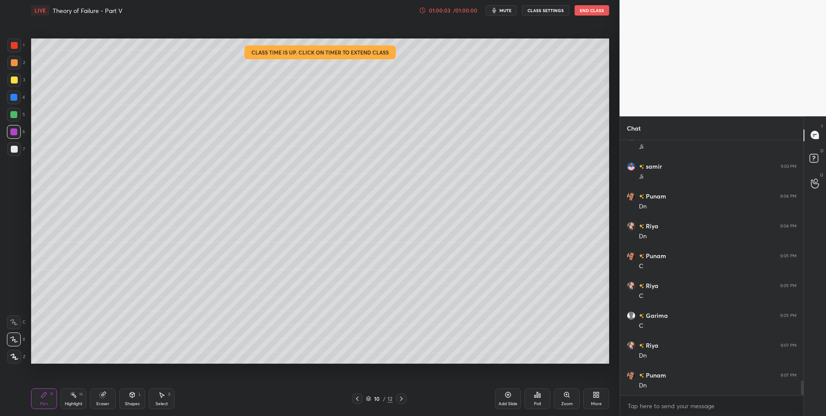
click at [130, 403] on div "Shapes" at bounding box center [132, 403] width 15 height 4
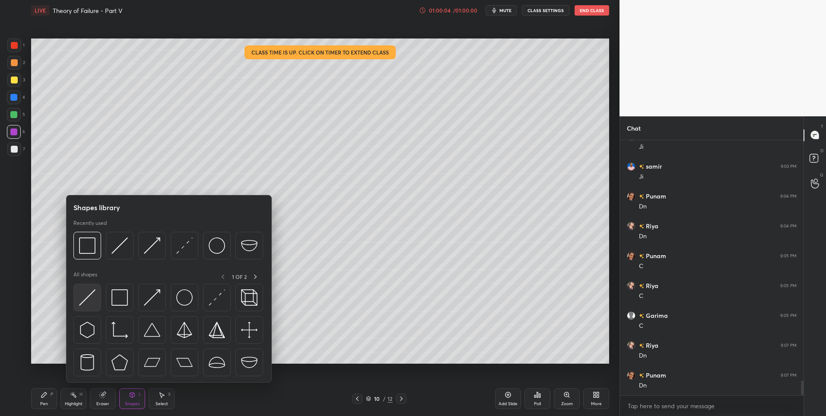
click at [86, 297] on img at bounding box center [87, 297] width 16 height 16
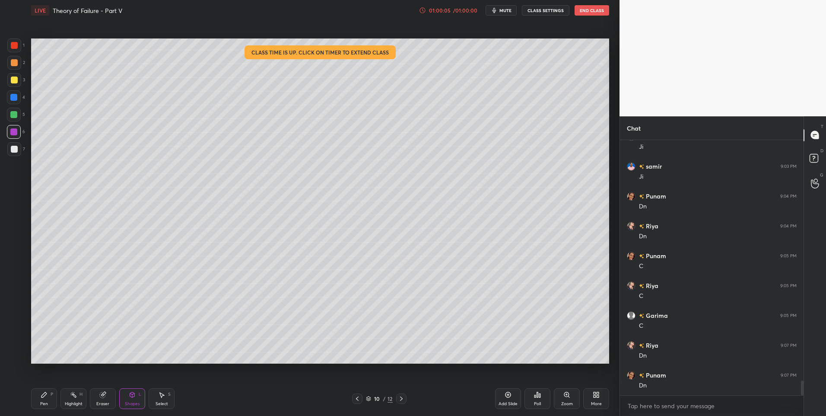
click at [16, 45] on div at bounding box center [14, 45] width 7 height 7
click at [43, 391] on icon at bounding box center [44, 394] width 7 height 7
click at [16, 134] on div at bounding box center [13, 131] width 7 height 7
click at [165, 398] on div "Select S" at bounding box center [162, 398] width 26 height 21
click at [335, 230] on div "0 ° Undo Copy Duplicate Duplicate to new slide Delete" at bounding box center [320, 200] width 578 height 325
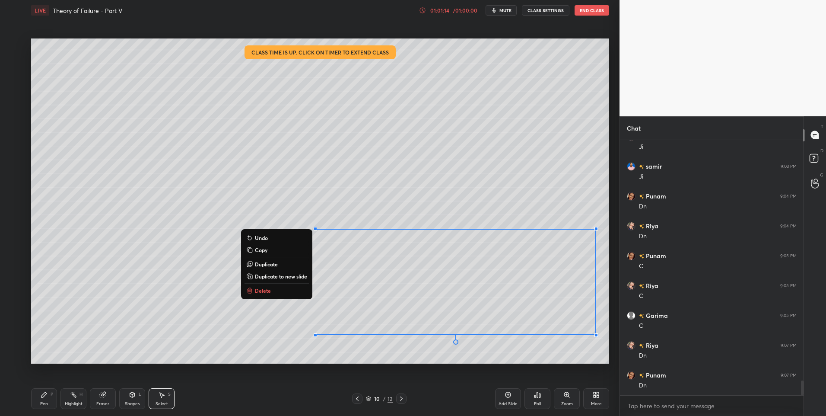
click at [41, 398] on div "Pen P" at bounding box center [44, 398] width 26 height 21
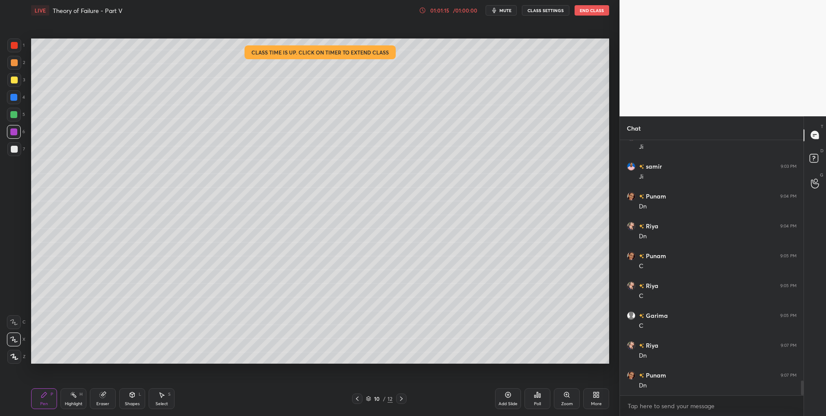
scroll to position [4143, 0]
click at [75, 397] on rect at bounding box center [74, 395] width 4 height 4
click at [404, 397] on icon at bounding box center [401, 398] width 7 height 7
click at [397, 398] on div at bounding box center [401, 398] width 10 height 10
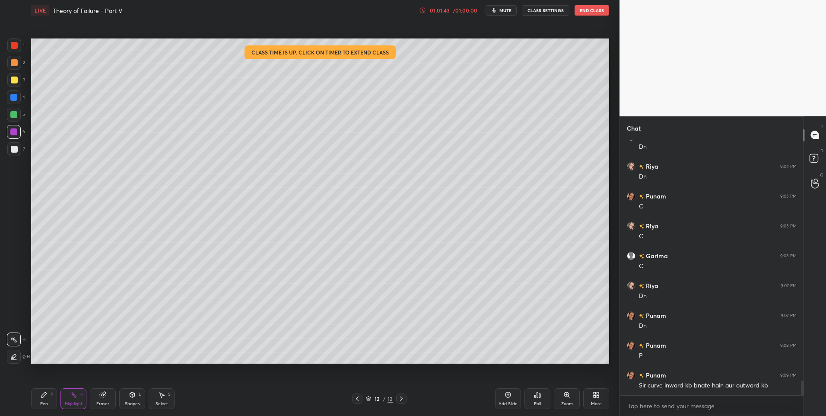
scroll to position [4203, 0]
click at [358, 396] on icon at bounding box center [357, 398] width 7 height 7
click at [358, 398] on icon at bounding box center [357, 398] width 7 height 7
click at [48, 396] on div "Pen P" at bounding box center [44, 398] width 26 height 21
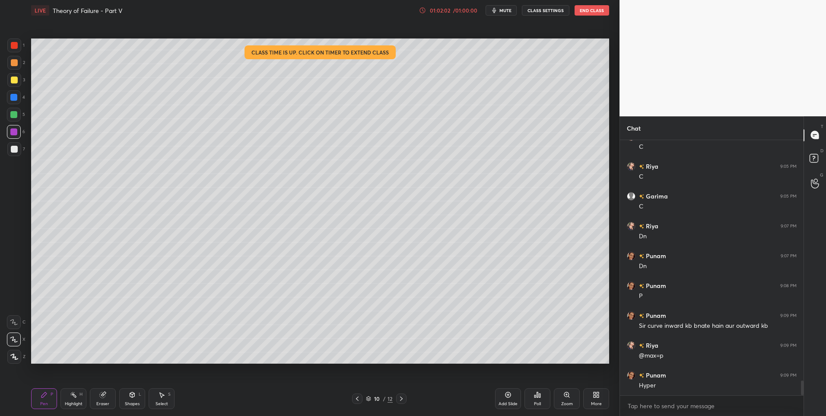
click at [16, 61] on div at bounding box center [14, 62] width 7 height 7
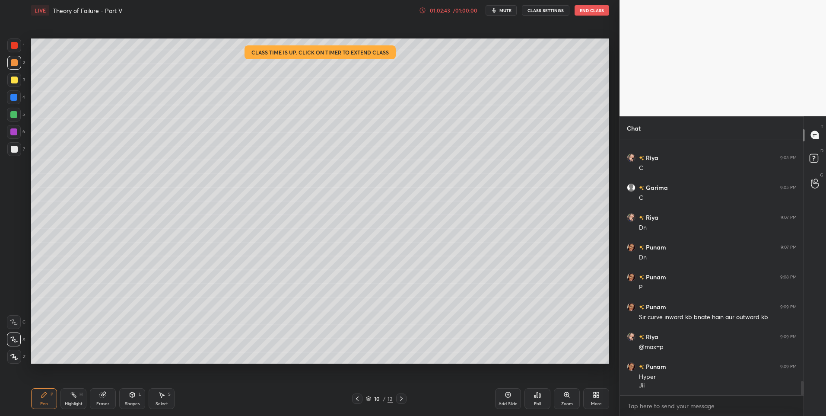
click at [103, 399] on div "Eraser" at bounding box center [103, 398] width 26 height 21
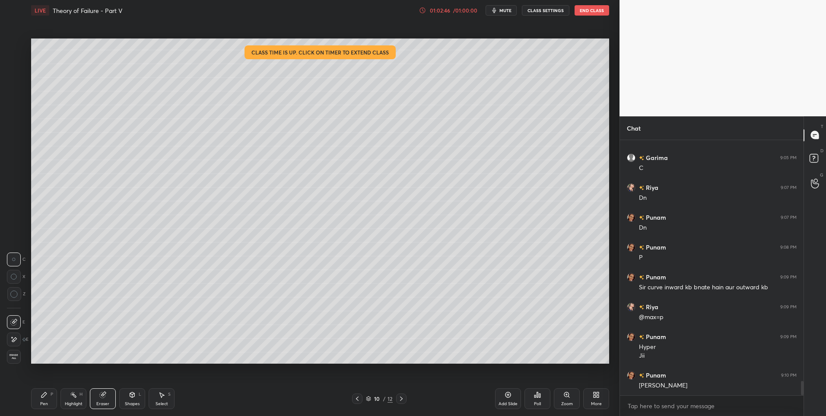
click at [22, 340] on div "E" at bounding box center [18, 339] width 22 height 14
click at [75, 399] on div "Highlight H" at bounding box center [73, 398] width 26 height 21
click at [398, 401] on icon at bounding box center [401, 398] width 7 height 7
click at [402, 397] on icon at bounding box center [401, 398] width 7 height 7
click at [401, 399] on icon at bounding box center [401, 398] width 3 height 4
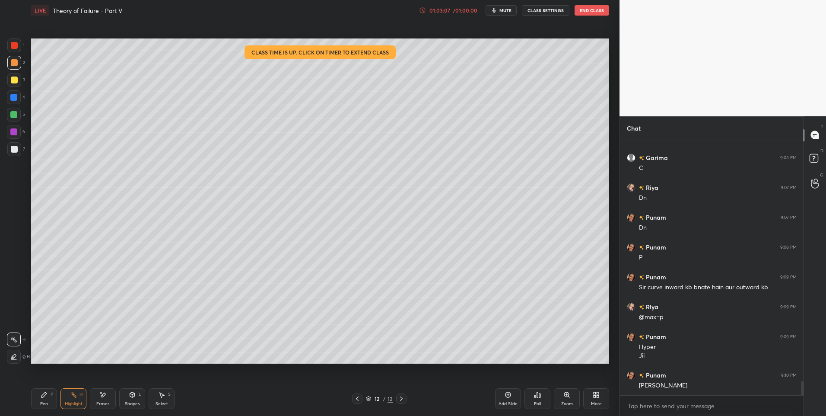
scroll to position [4301, 0]
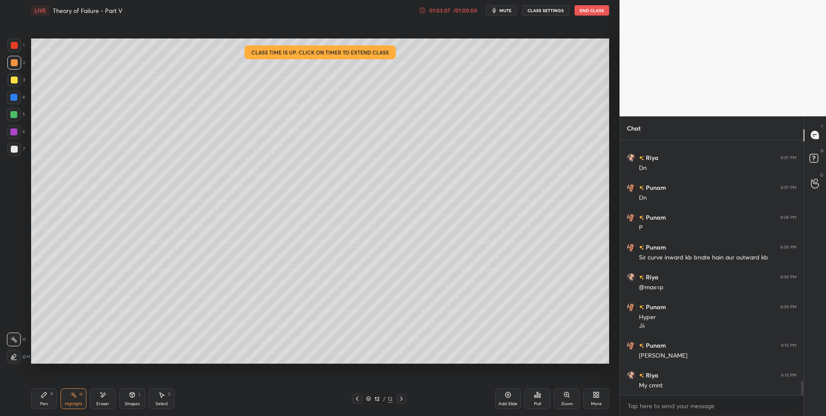
click at [45, 395] on icon at bounding box center [43, 394] width 5 height 5
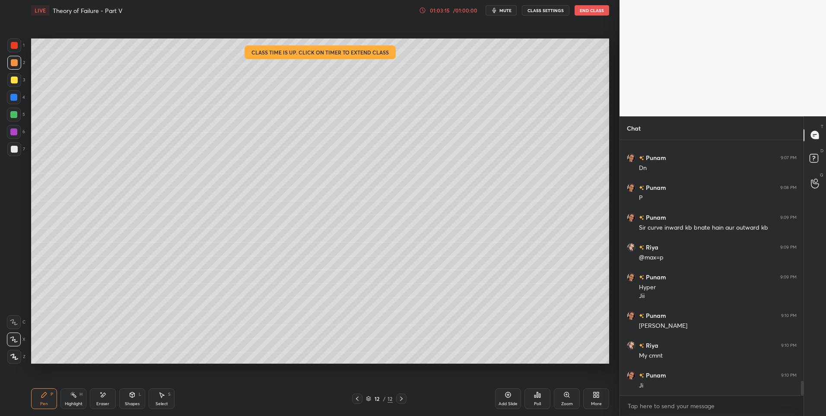
click at [353, 400] on div at bounding box center [357, 398] width 10 height 10
click at [354, 401] on icon at bounding box center [357, 398] width 7 height 7
click at [81, 399] on div "Highlight H" at bounding box center [73, 398] width 26 height 21
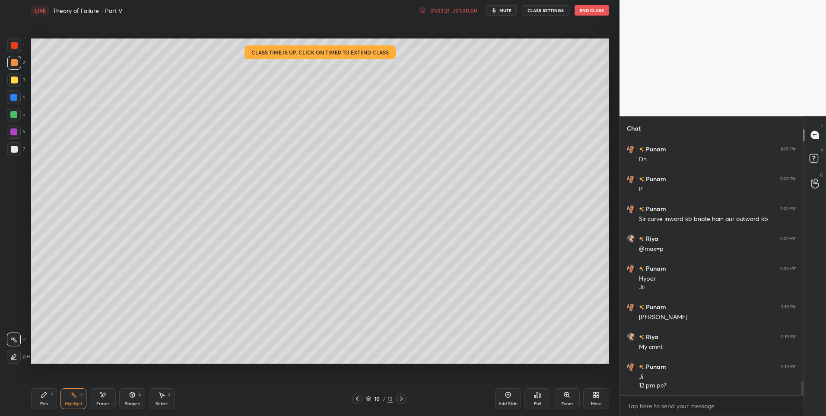
scroll to position [4369, 0]
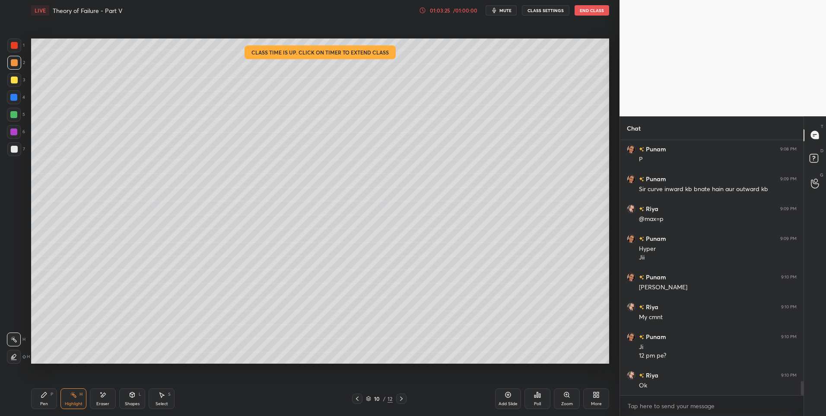
click at [404, 399] on icon at bounding box center [401, 398] width 7 height 7
click at [402, 400] on icon at bounding box center [401, 398] width 7 height 7
click at [404, 400] on icon at bounding box center [401, 398] width 7 height 7
click at [40, 398] on div "Pen P" at bounding box center [44, 398] width 26 height 21
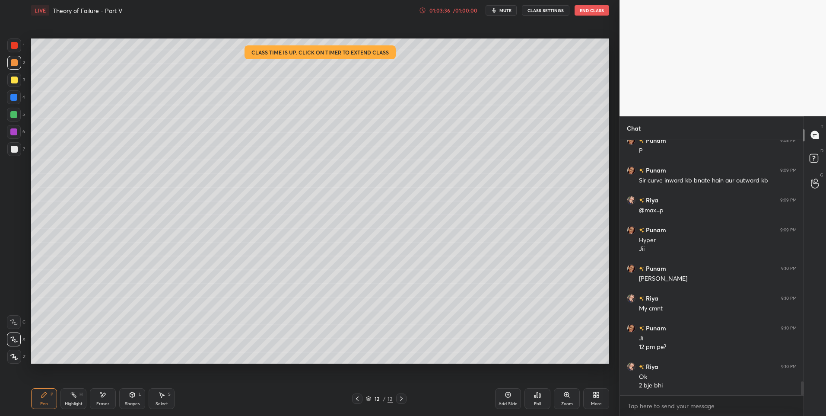
scroll to position [4408, 0]
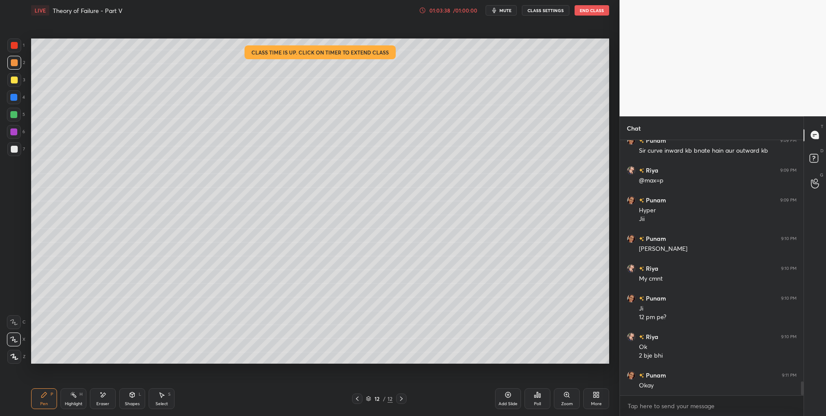
click at [73, 400] on div "Highlight H" at bounding box center [73, 398] width 26 height 21
click at [102, 399] on div "Eraser" at bounding box center [103, 398] width 26 height 21
click at [50, 401] on div "Pen P" at bounding box center [44, 398] width 26 height 21
click at [46, 404] on div "Pen" at bounding box center [44, 403] width 8 height 4
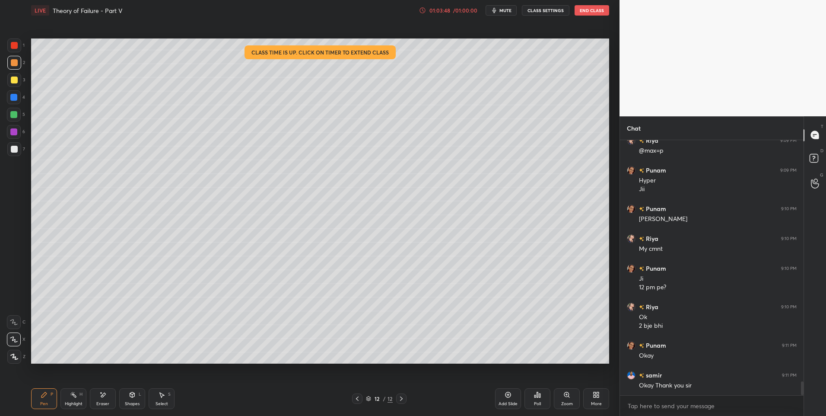
click at [133, 393] on icon at bounding box center [132, 393] width 5 height 1
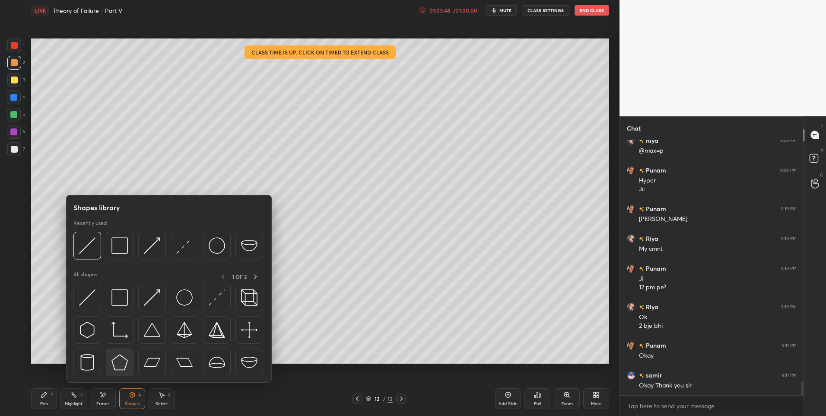
scroll to position [4467, 0]
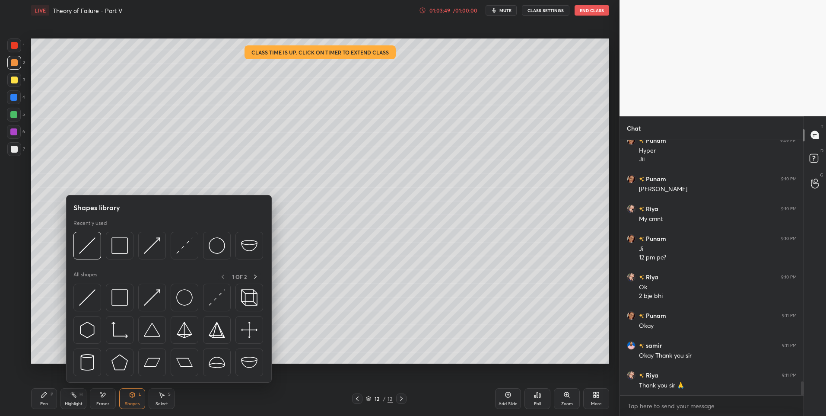
click at [102, 400] on div "Eraser" at bounding box center [103, 398] width 26 height 21
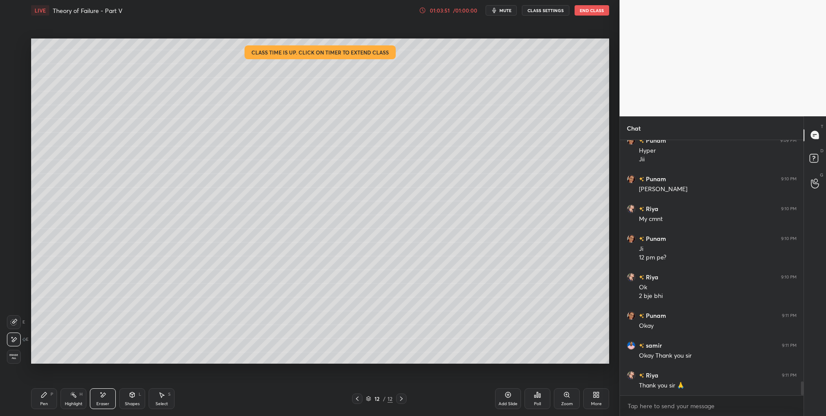
scroll to position [4497, 0]
click at [74, 405] on div "Highlight" at bounding box center [74, 403] width 18 height 4
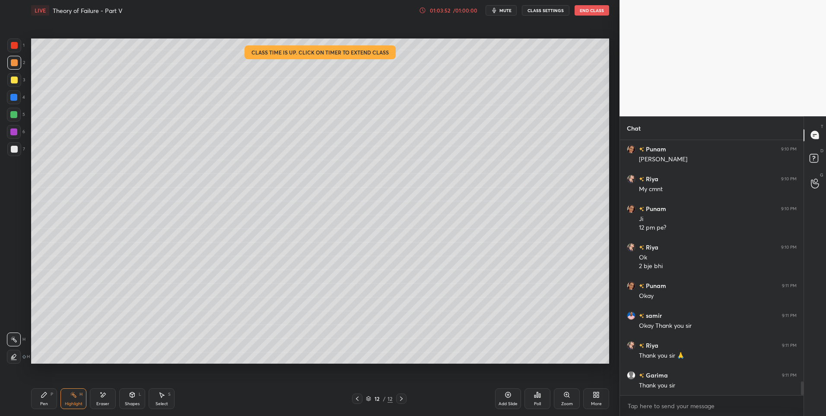
scroll to position [4527, 0]
click at [12, 151] on div at bounding box center [14, 149] width 7 height 7
click at [15, 152] on div at bounding box center [14, 149] width 7 height 7
click at [595, 8] on button "End Class" at bounding box center [592, 10] width 35 height 10
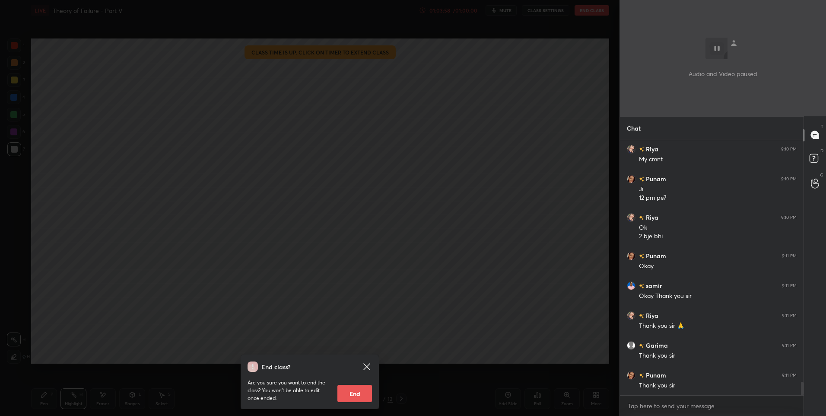
click at [358, 388] on button "End" at bounding box center [354, 393] width 35 height 17
type textarea "x"
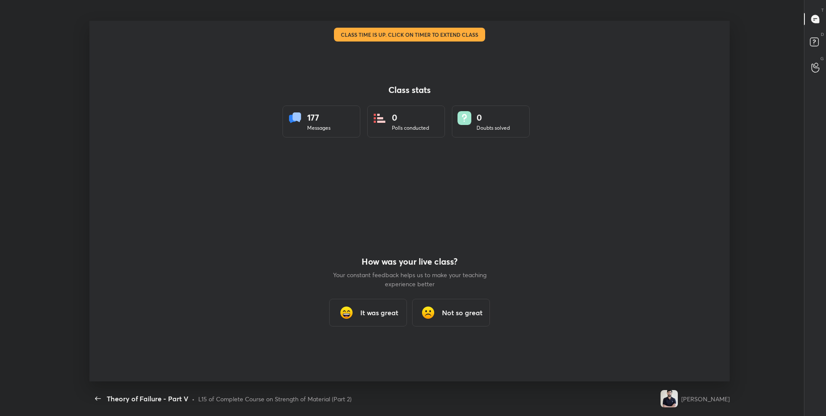
scroll to position [0, 0]
click at [380, 313] on h3 "It was great" at bounding box center [379, 312] width 38 height 10
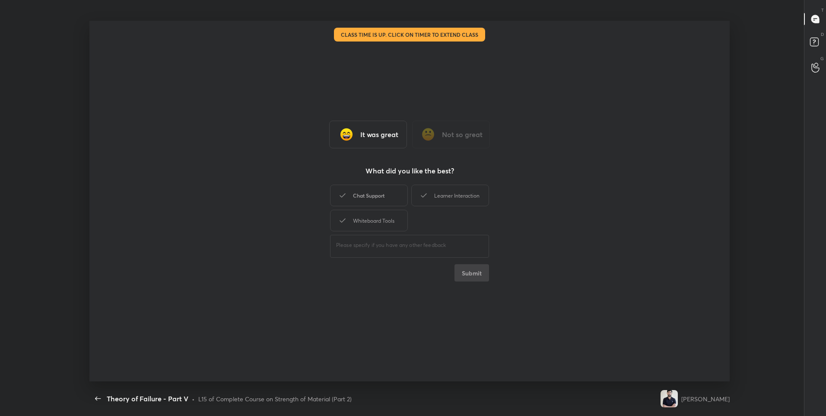
drag, startPoint x: 380, startPoint y: 190, endPoint x: 463, endPoint y: 204, distance: 84.7
click at [380, 190] on div "Chat Support" at bounding box center [369, 196] width 78 height 22
click at [478, 200] on div "Learner Interaction" at bounding box center [450, 196] width 78 height 22
drag, startPoint x: 383, startPoint y: 219, endPoint x: 471, endPoint y: 274, distance: 103.1
click at [383, 220] on div "Whiteboard Tools" at bounding box center [369, 221] width 78 height 22
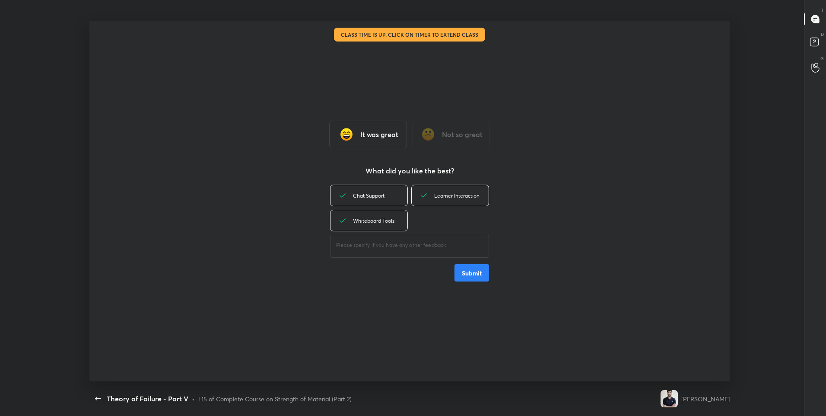
click at [482, 273] on button "Submit" at bounding box center [472, 272] width 35 height 17
